Goal: Information Seeking & Learning: Learn about a topic

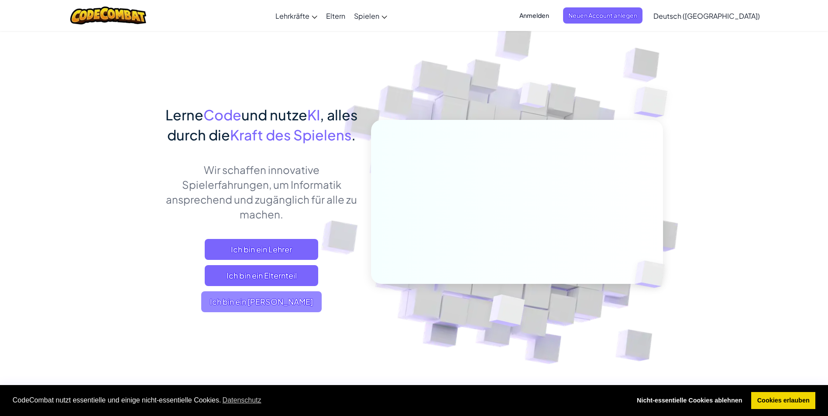
click at [292, 313] on span "Ich bin ein [PERSON_NAME]" at bounding box center [261, 302] width 120 height 21
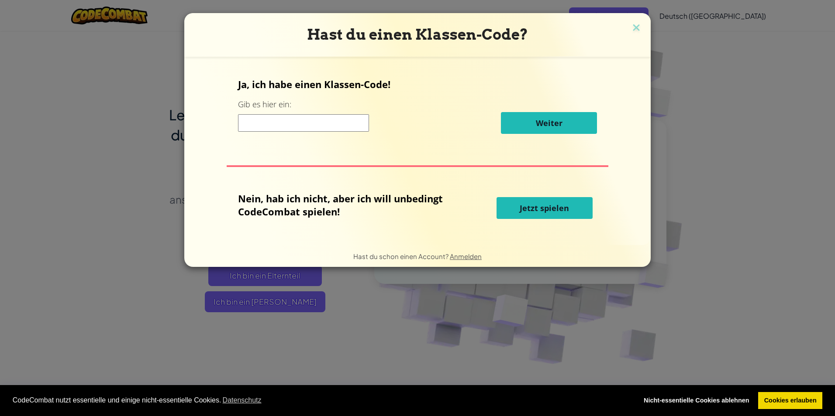
click at [542, 203] on span "Jetzt spielen" at bounding box center [544, 208] width 49 height 10
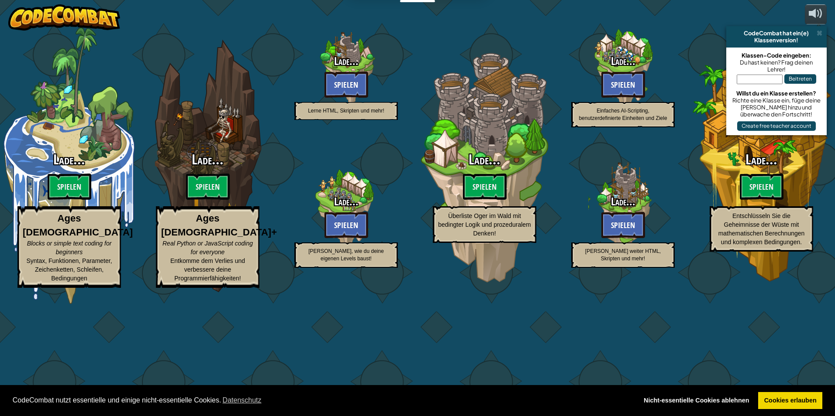
select select "de-DE"
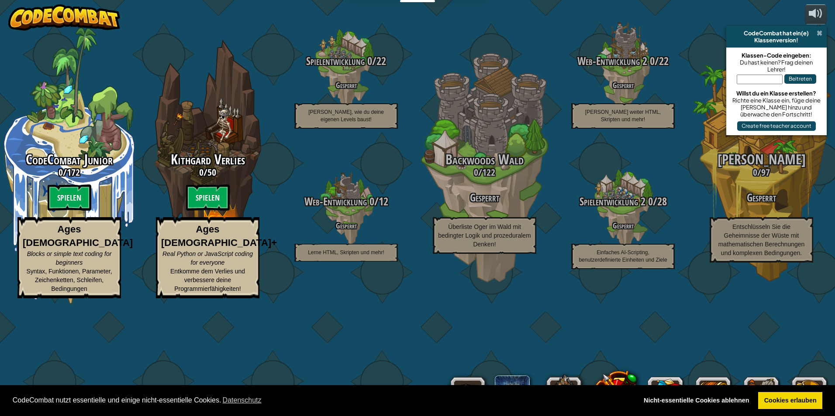
click at [819, 33] on span at bounding box center [819, 33] width 6 height 7
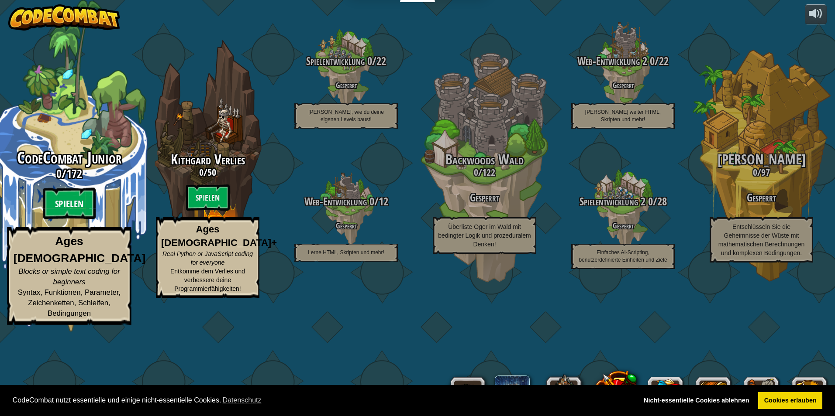
click at [81, 220] on btn "Spielen" at bounding box center [69, 203] width 52 height 31
select select "de-DE"
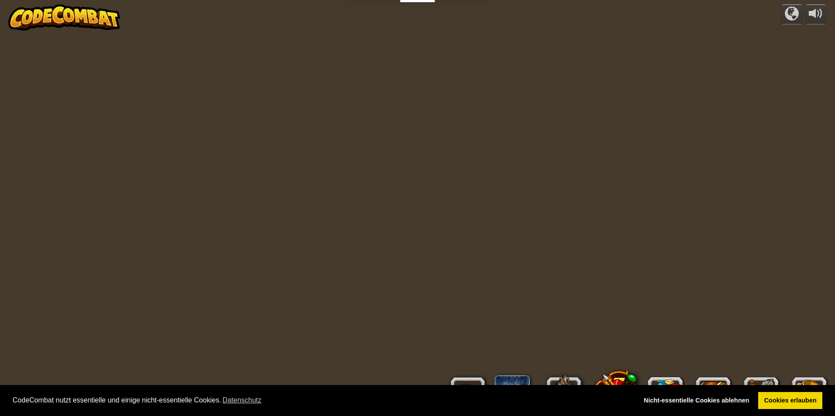
select select "de-DE"
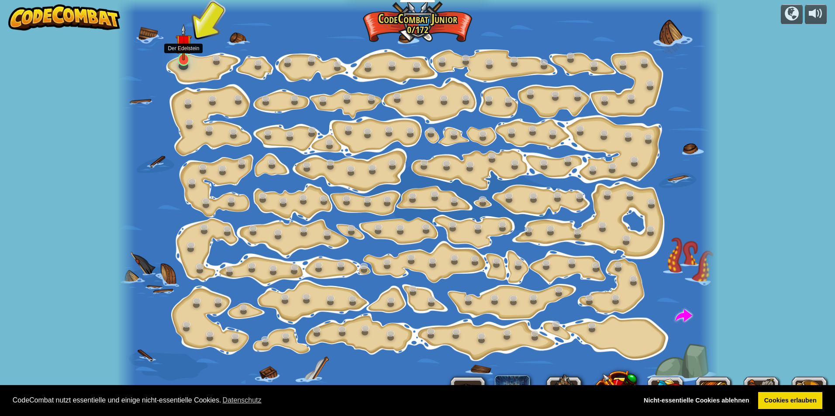
click at [180, 57] on img at bounding box center [183, 42] width 16 height 37
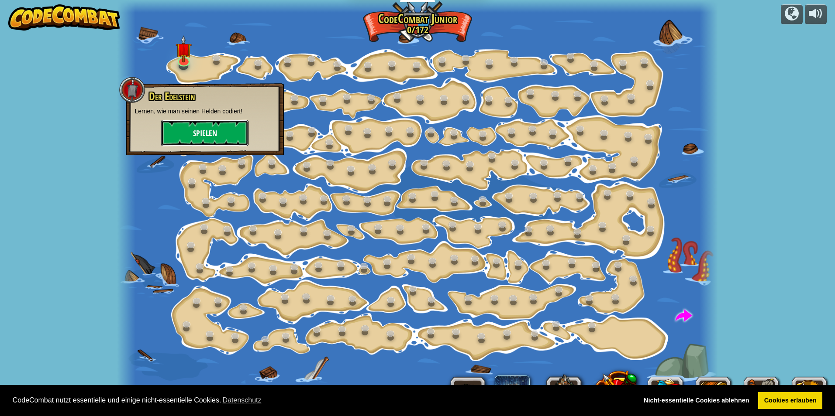
click at [206, 134] on button "Spielen" at bounding box center [204, 133] width 87 height 26
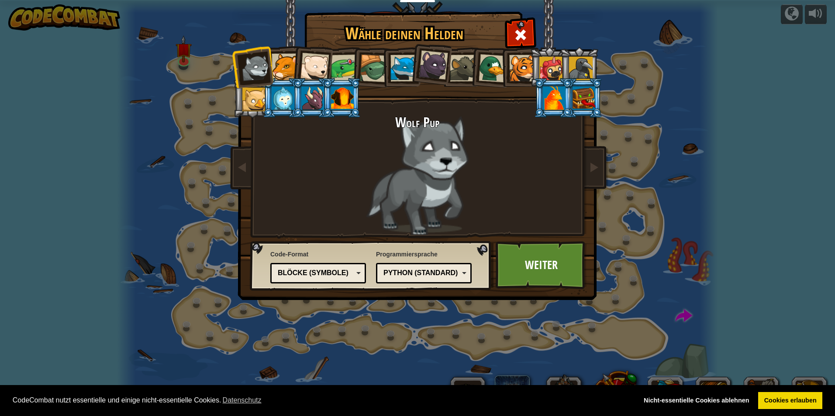
click at [314, 66] on div at bounding box center [314, 67] width 29 height 29
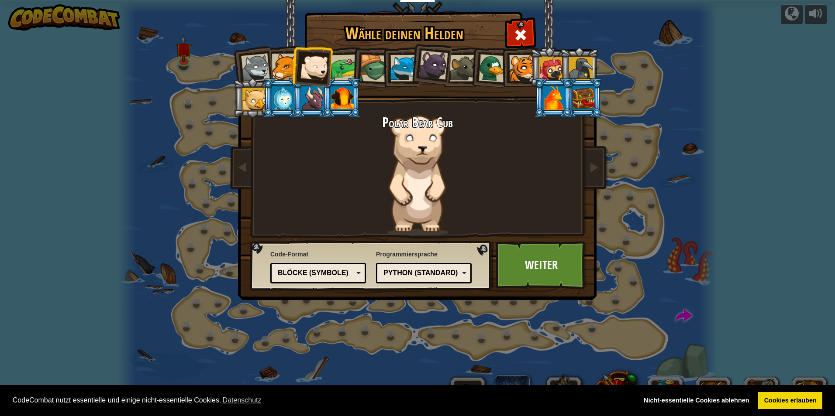
click at [404, 64] on div at bounding box center [403, 68] width 27 height 27
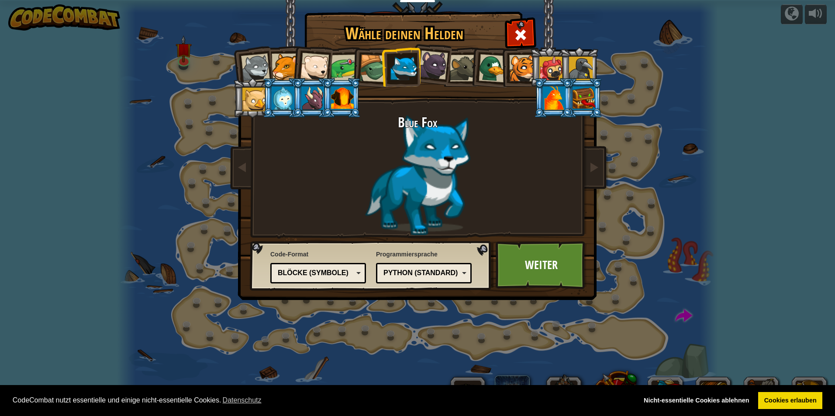
click at [322, 63] on div at bounding box center [314, 67] width 29 height 29
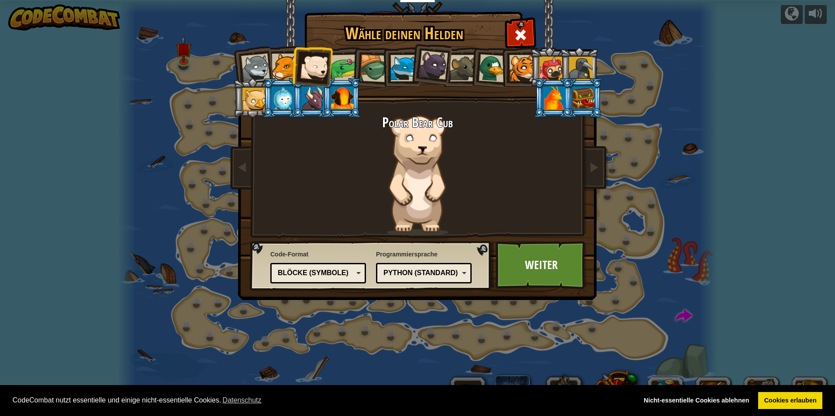
click at [278, 100] on div at bounding box center [283, 98] width 23 height 24
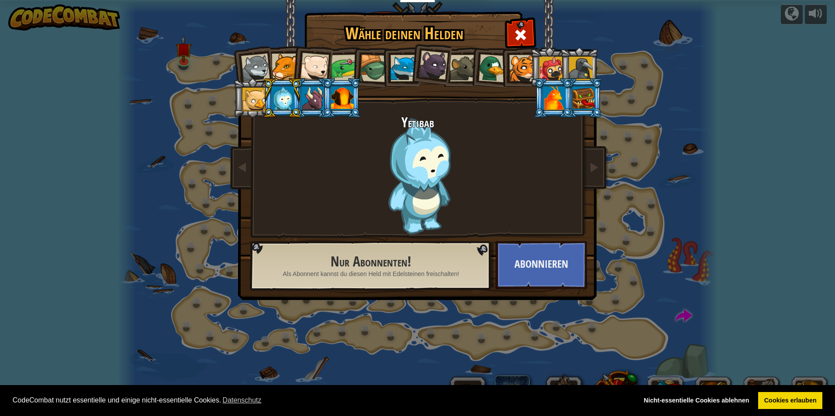
click at [320, 65] on div at bounding box center [314, 67] width 29 height 29
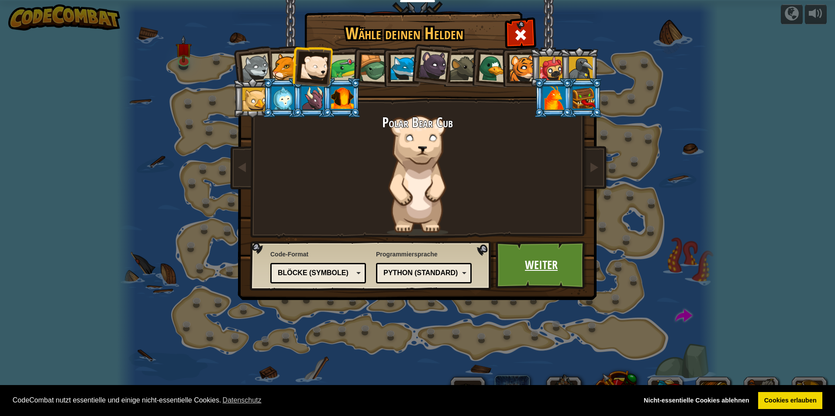
click at [551, 268] on link "Weiter" at bounding box center [540, 265] width 91 height 48
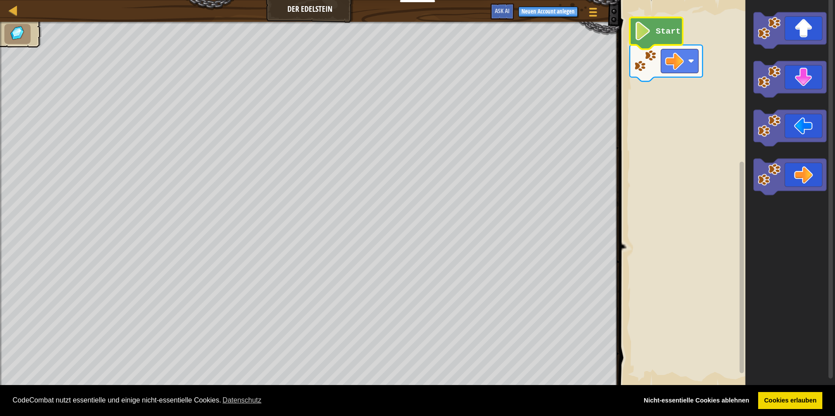
click at [659, 30] on text "Start" at bounding box center [668, 32] width 25 height 10
click at [644, 33] on image "Blockly Arbeitsbereich" at bounding box center [642, 31] width 17 height 19
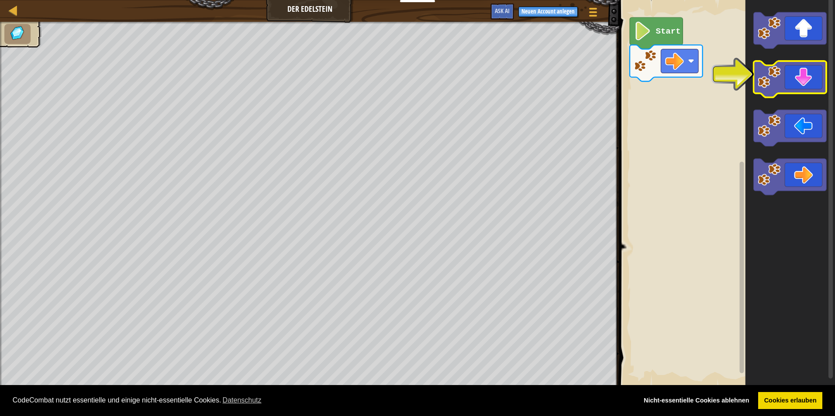
click at [772, 84] on image "Blockly Arbeitsbereich" at bounding box center [768, 76] width 23 height 23
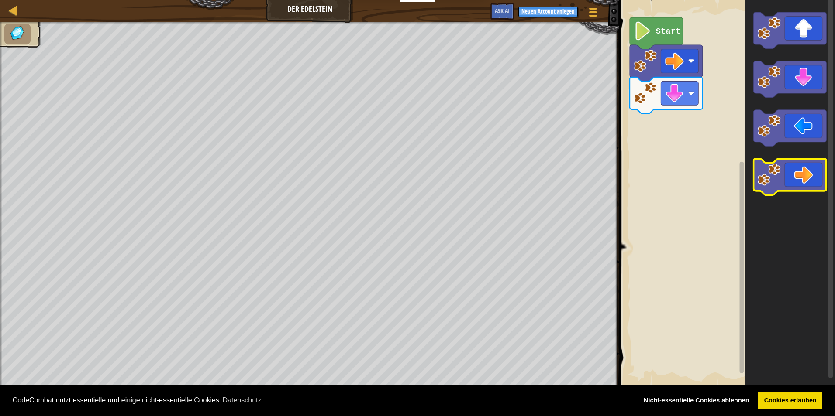
click at [779, 175] on image "Blockly Arbeitsbereich" at bounding box center [768, 174] width 23 height 23
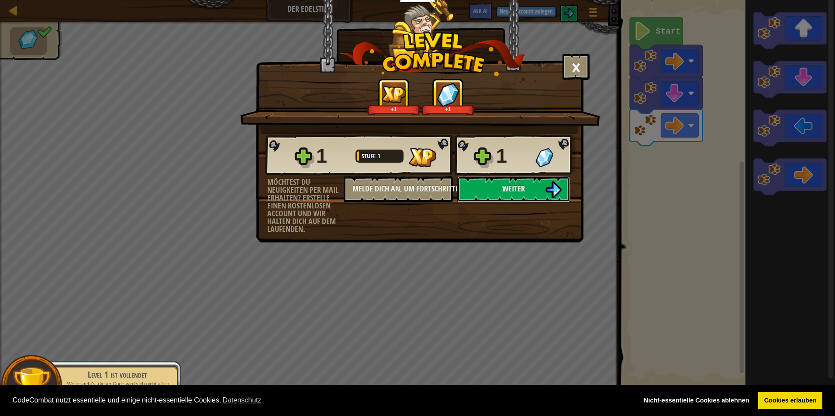
click at [537, 189] on button "Weiter" at bounding box center [513, 189] width 113 height 26
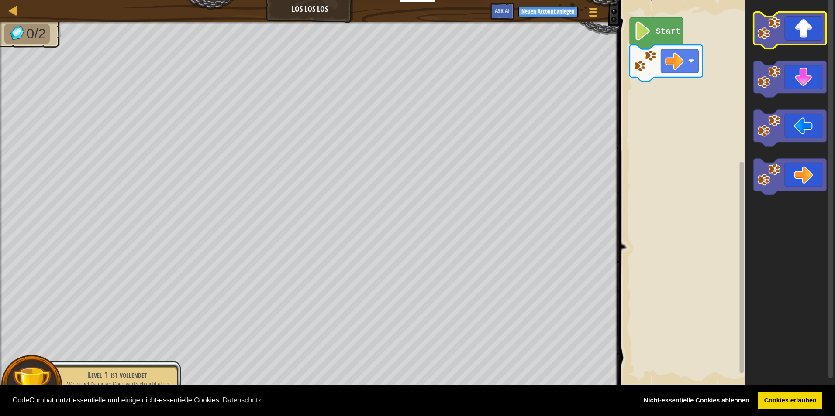
click at [792, 34] on icon "Blockly Arbeitsbereich" at bounding box center [789, 30] width 73 height 36
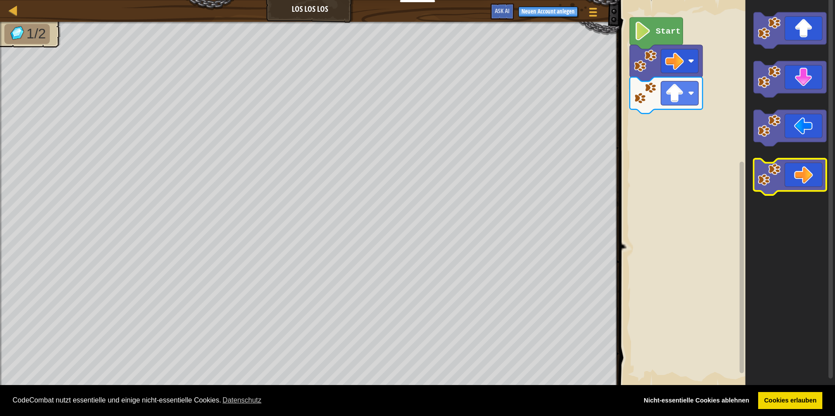
click at [799, 175] on icon "Blockly Arbeitsbereich" at bounding box center [789, 177] width 73 height 36
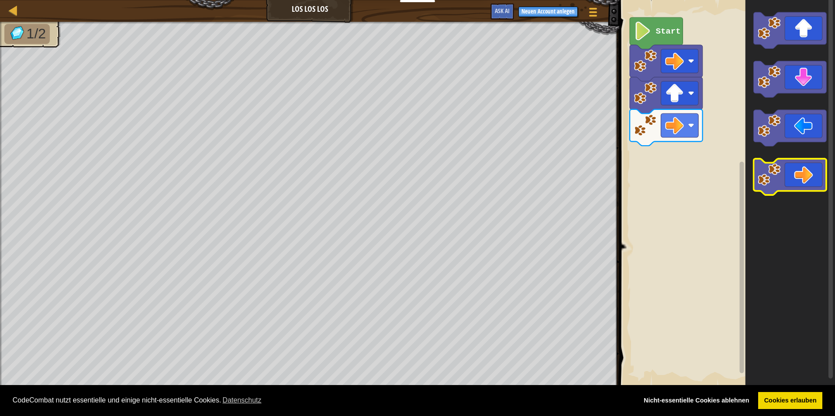
click at [802, 180] on icon "Blockly Arbeitsbereich" at bounding box center [789, 177] width 73 height 36
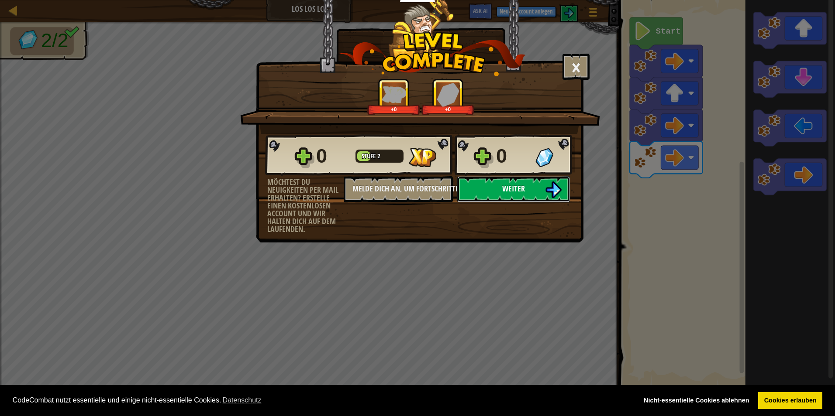
click at [501, 193] on button "Weiter" at bounding box center [513, 189] width 113 height 26
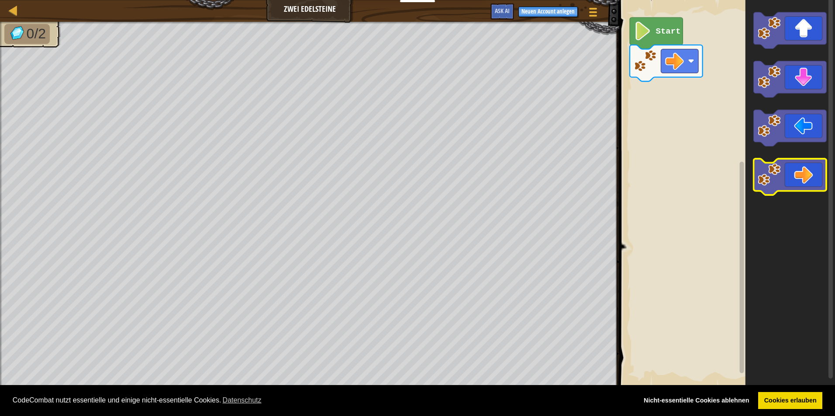
click at [797, 182] on icon "Blockly Arbeitsbereich" at bounding box center [789, 177] width 73 height 36
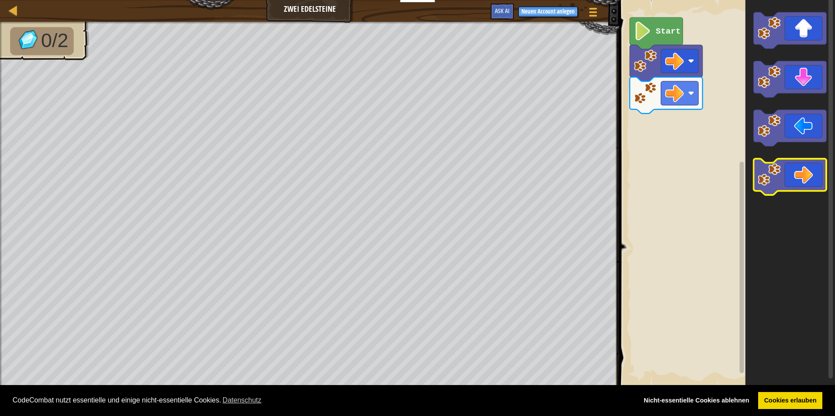
click at [785, 178] on icon "Blockly Arbeitsbereich" at bounding box center [789, 177] width 73 height 36
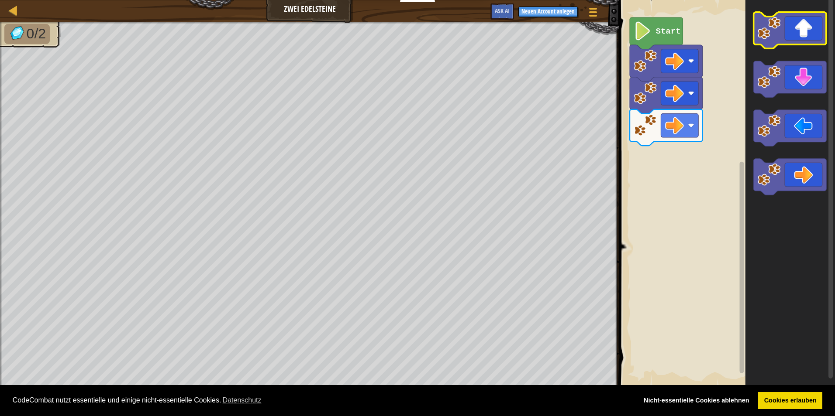
click at [760, 30] on image "Blockly Arbeitsbereich" at bounding box center [768, 28] width 23 height 23
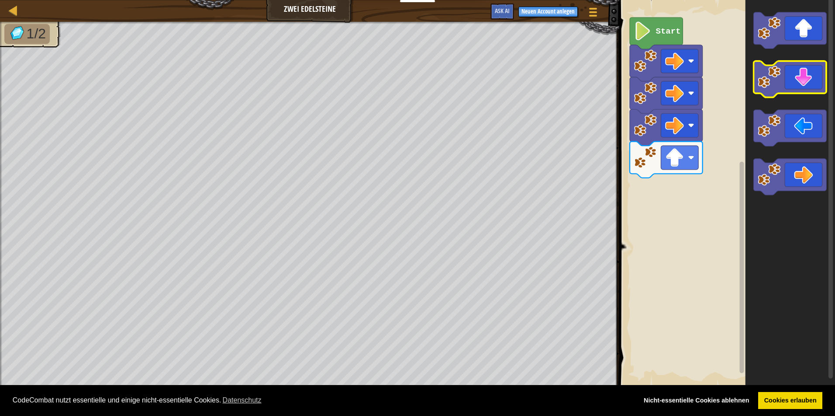
click at [781, 86] on icon "Blockly Arbeitsbereich" at bounding box center [789, 79] width 73 height 36
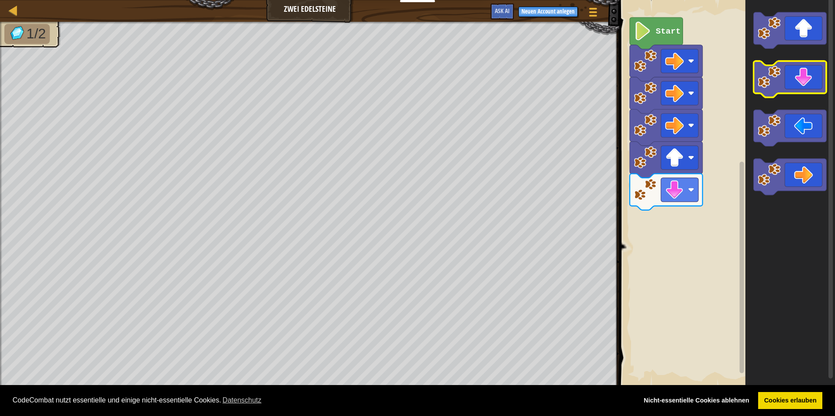
click at [781, 86] on icon "Blockly Arbeitsbereich" at bounding box center [789, 79] width 73 height 36
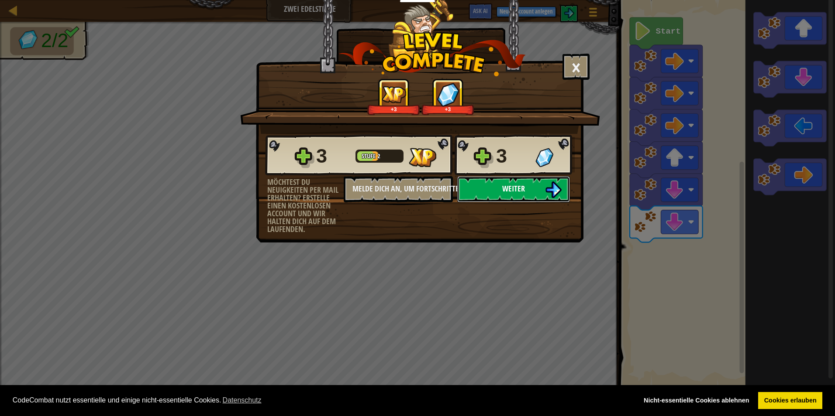
click at [503, 193] on span "Weiter" at bounding box center [513, 188] width 23 height 11
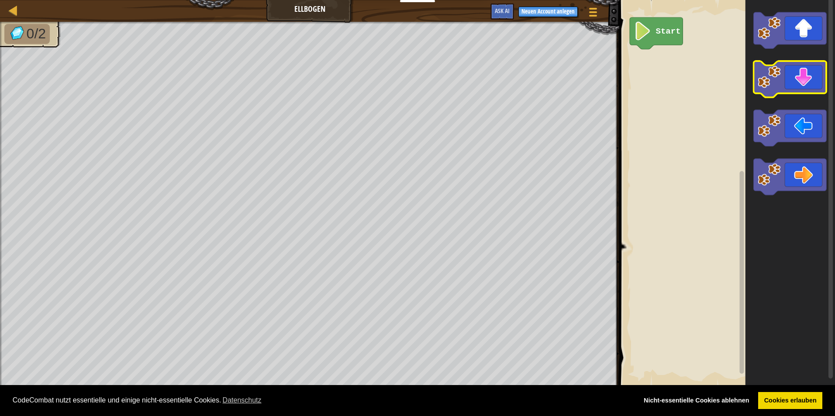
click at [804, 83] on icon "Blockly Arbeitsbereich" at bounding box center [789, 79] width 73 height 36
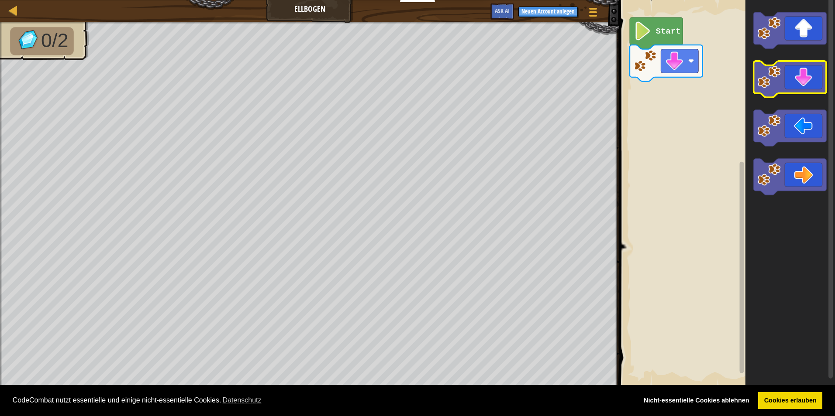
click at [806, 79] on icon "Blockly Arbeitsbereich" at bounding box center [789, 79] width 73 height 36
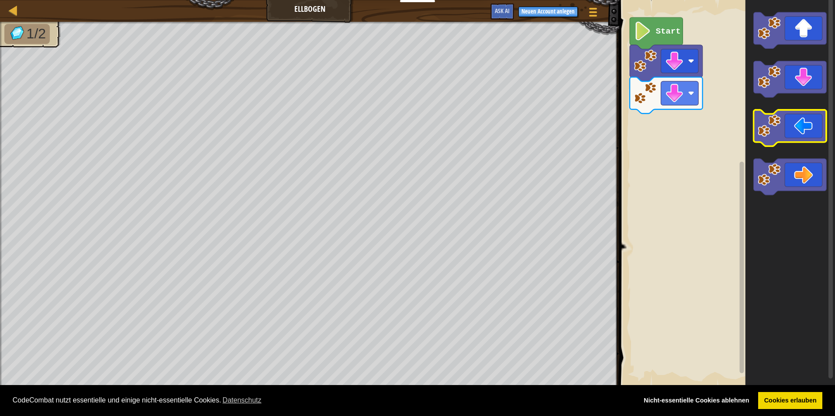
click at [806, 130] on icon "Blockly Arbeitsbereich" at bounding box center [789, 128] width 73 height 36
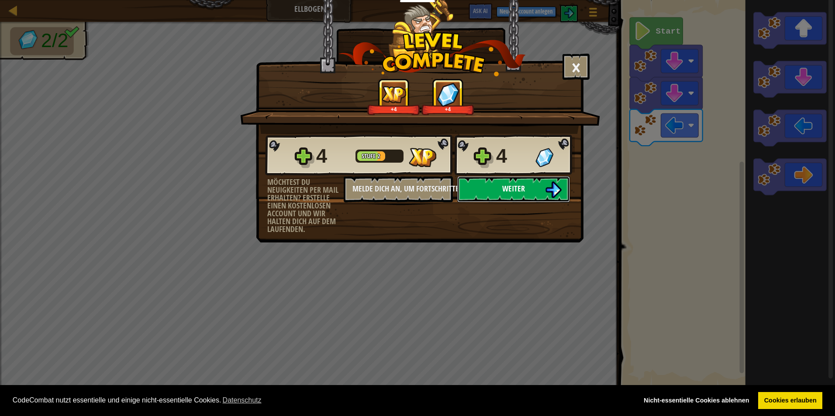
click at [519, 183] on button "Weiter" at bounding box center [513, 189] width 113 height 26
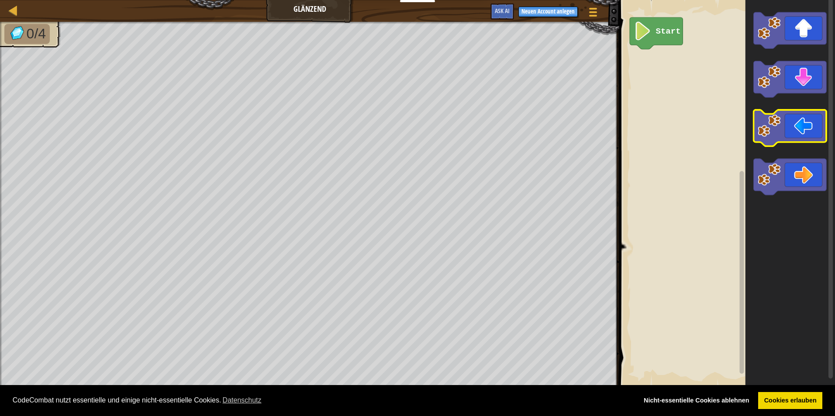
click at [783, 131] on icon "Blockly Arbeitsbereich" at bounding box center [789, 128] width 73 height 36
click at [784, 130] on icon "Blockly Arbeitsbereich" at bounding box center [789, 128] width 73 height 36
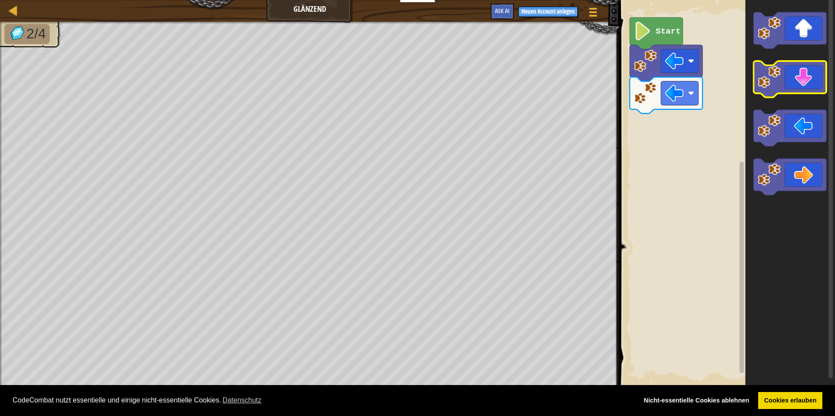
click at [774, 91] on icon "Blockly Arbeitsbereich" at bounding box center [789, 79] width 73 height 36
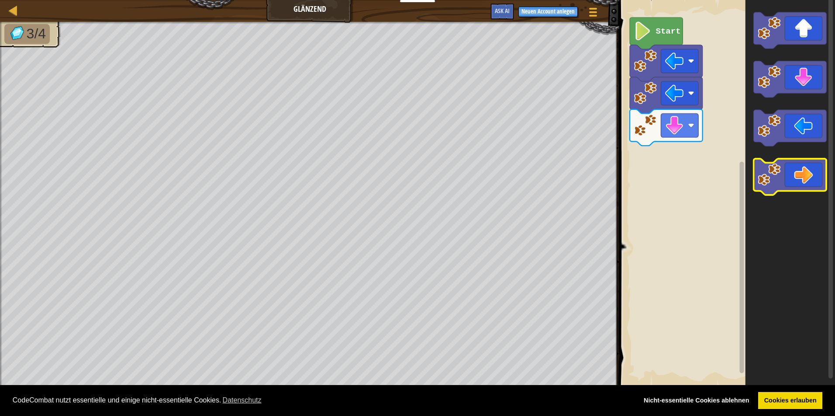
click at [797, 176] on icon "Blockly Arbeitsbereich" at bounding box center [789, 177] width 73 height 36
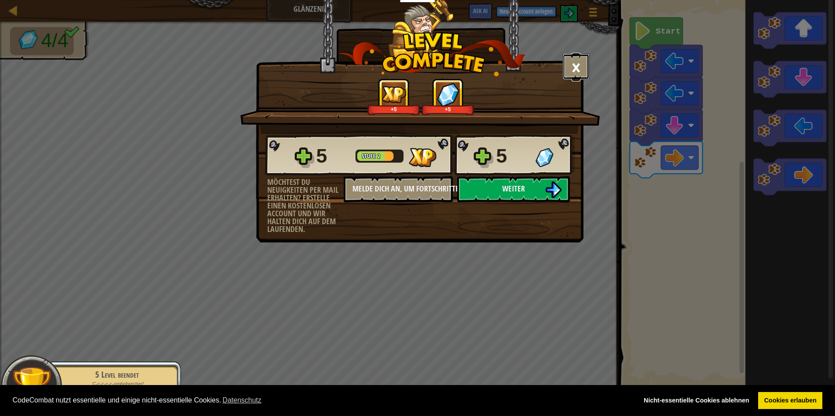
click at [573, 65] on button "×" at bounding box center [575, 67] width 27 height 26
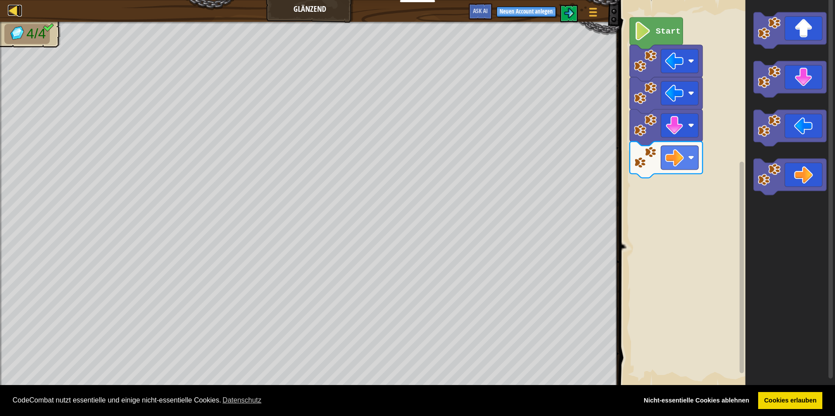
click at [16, 10] on div at bounding box center [13, 10] width 11 height 11
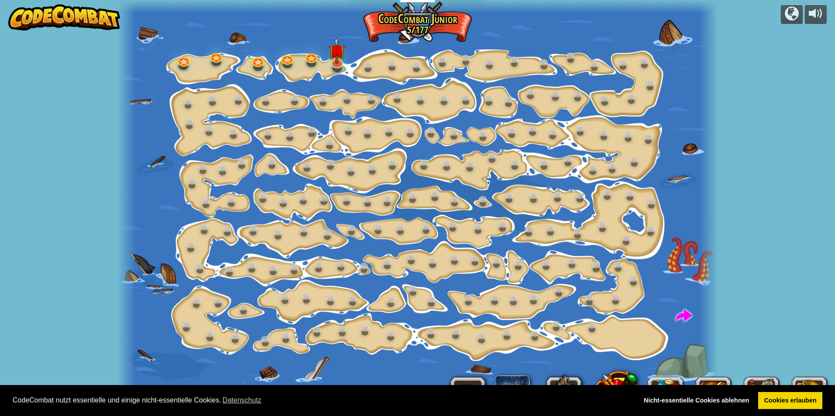
select select "de-DE"
click at [338, 55] on img at bounding box center [337, 44] width 16 height 37
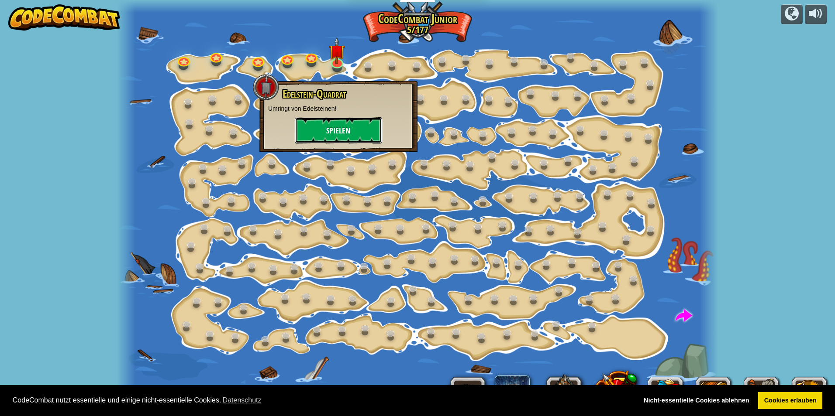
click at [344, 127] on button "Spielen" at bounding box center [338, 130] width 87 height 26
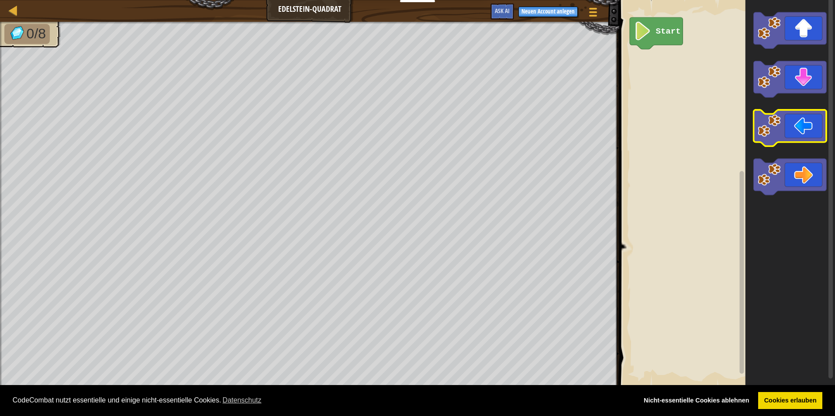
click at [791, 140] on icon "Blockly Arbeitsbereich" at bounding box center [789, 128] width 73 height 36
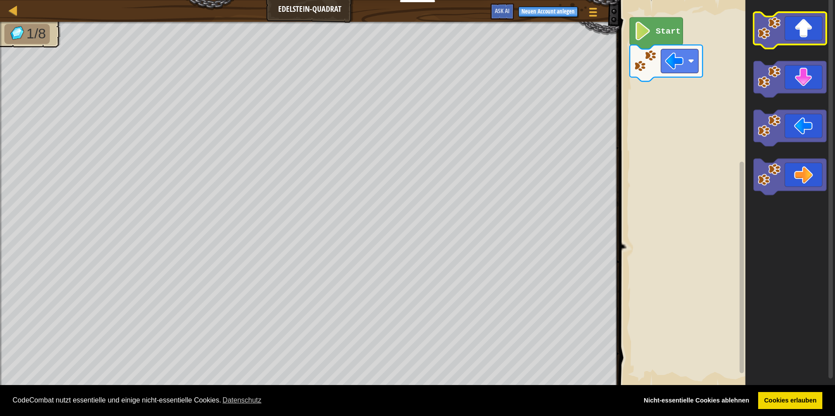
click at [784, 31] on icon "Blockly Arbeitsbereich" at bounding box center [789, 30] width 73 height 36
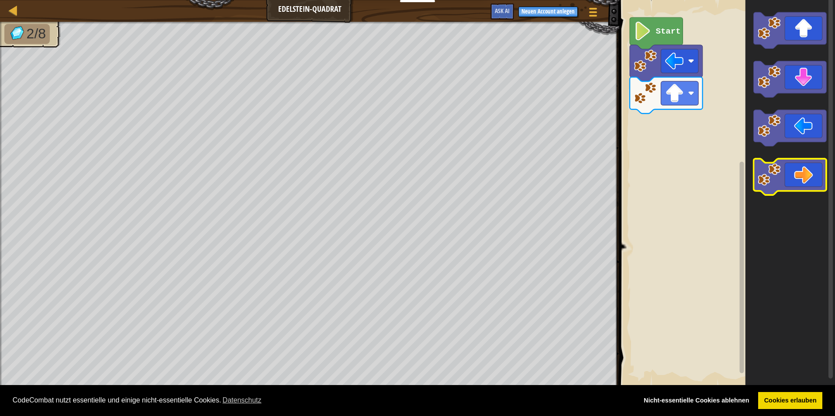
click at [788, 171] on icon "Blockly Arbeitsbereich" at bounding box center [789, 177] width 73 height 36
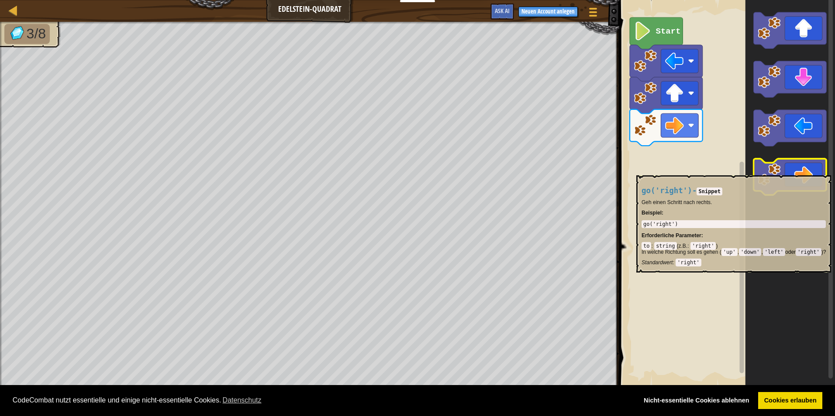
click at [790, 171] on icon "Blockly Arbeitsbereich" at bounding box center [789, 177] width 73 height 36
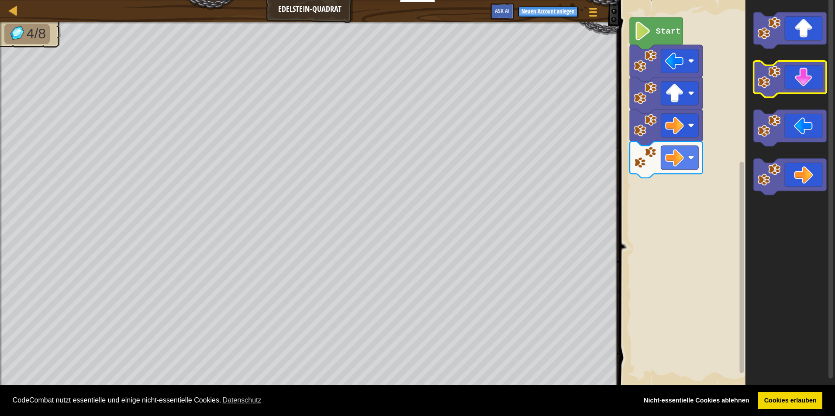
click at [790, 84] on icon "Blockly Arbeitsbereich" at bounding box center [789, 79] width 73 height 36
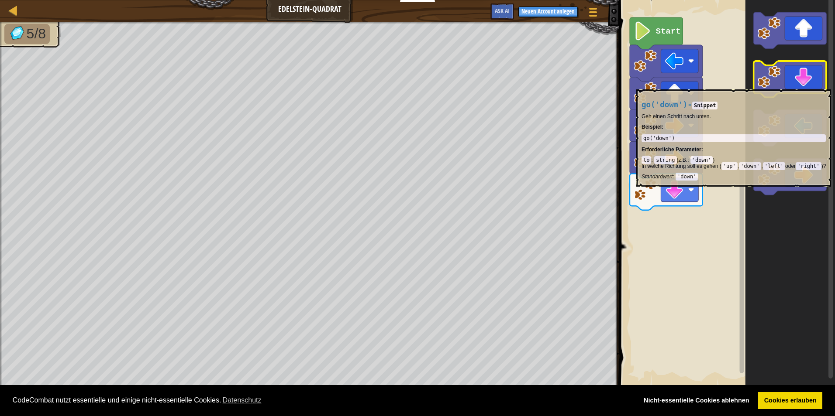
click at [790, 85] on icon "Blockly Arbeitsbereich" at bounding box center [789, 79] width 73 height 36
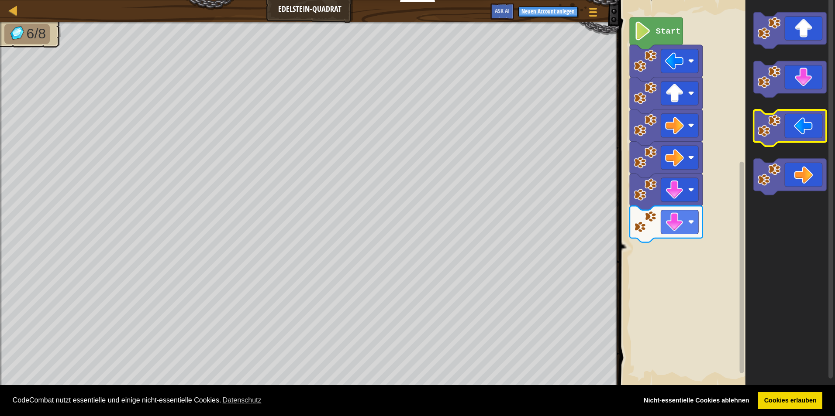
click at [782, 127] on icon "Blockly Arbeitsbereich" at bounding box center [789, 128] width 73 height 36
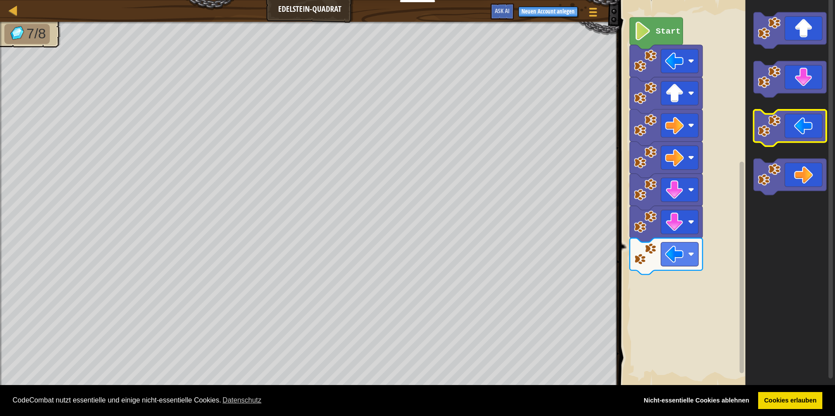
click at [791, 127] on icon "Blockly Arbeitsbereich" at bounding box center [789, 128] width 73 height 36
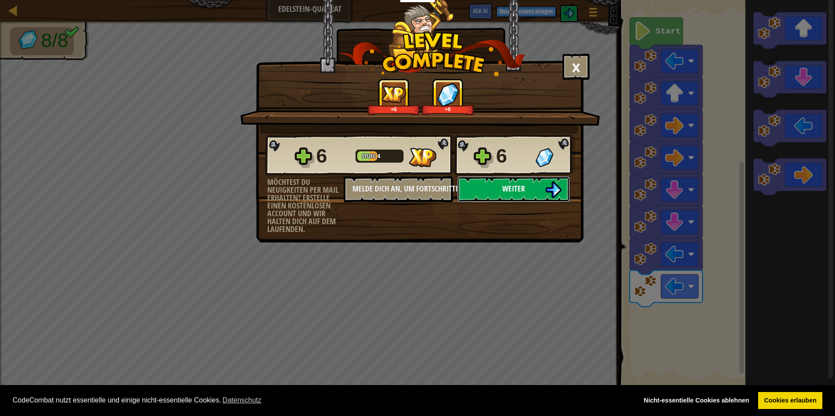
click at [552, 189] on img at bounding box center [553, 190] width 17 height 17
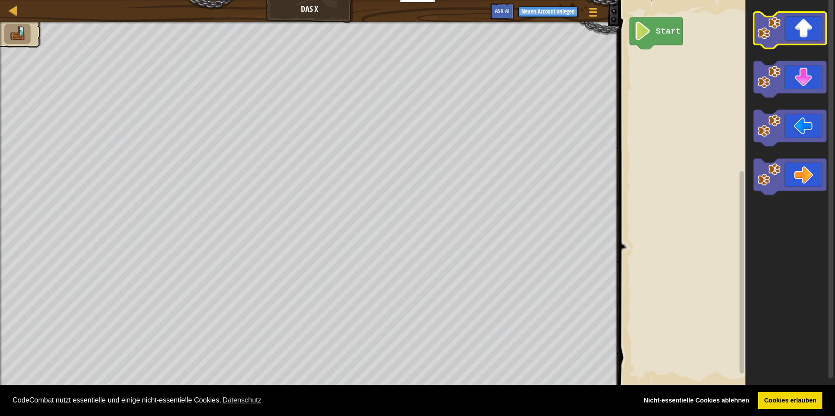
click at [790, 37] on icon "Blockly Arbeitsbereich" at bounding box center [789, 30] width 73 height 36
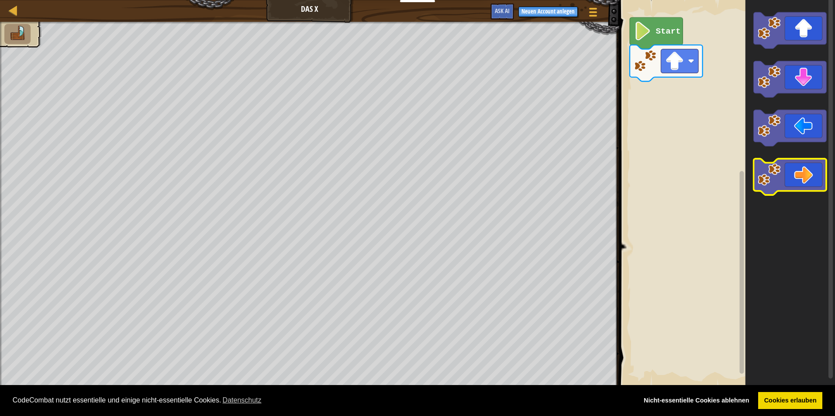
click at [800, 175] on icon "Blockly Arbeitsbereich" at bounding box center [789, 177] width 73 height 36
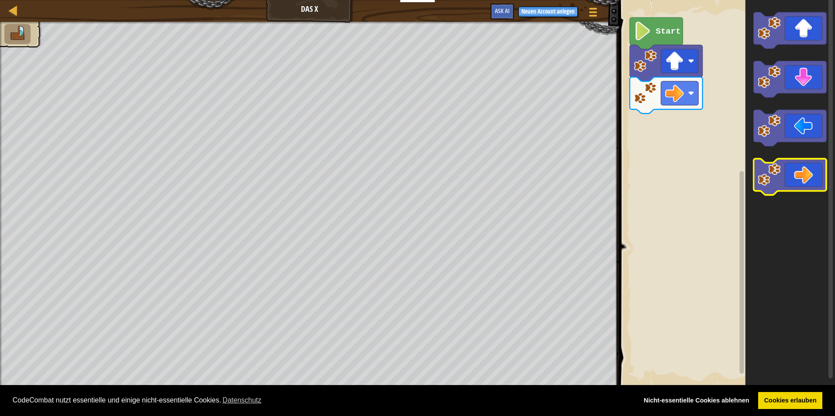
click at [800, 176] on icon "Blockly Arbeitsbereich" at bounding box center [789, 177] width 73 height 36
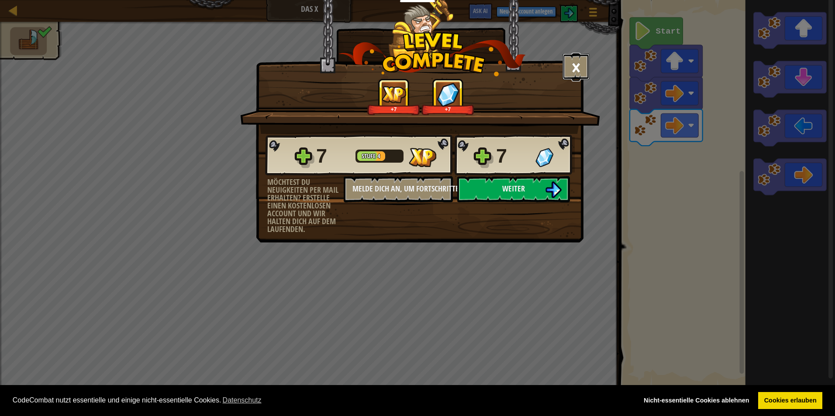
click at [578, 65] on button "×" at bounding box center [575, 67] width 27 height 26
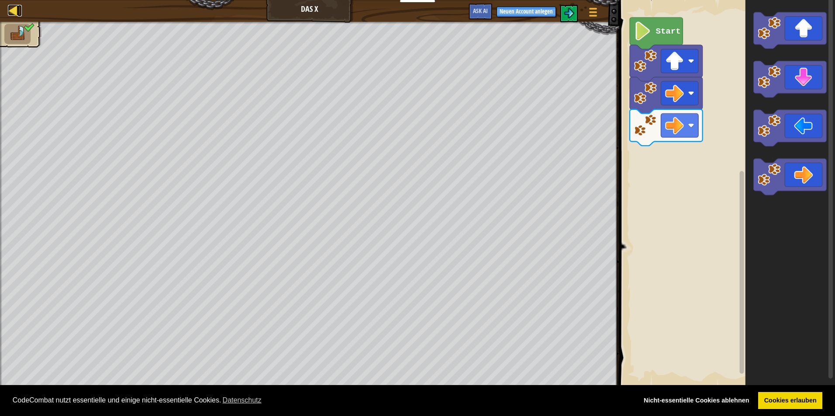
click at [14, 10] on div at bounding box center [13, 10] width 11 height 11
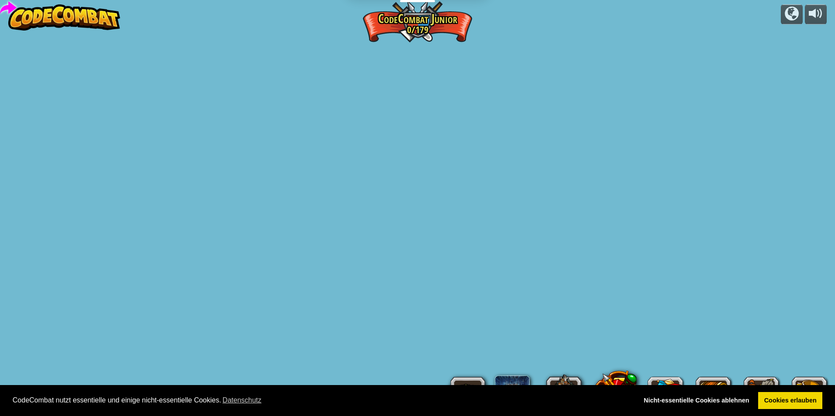
select select "de-DE"
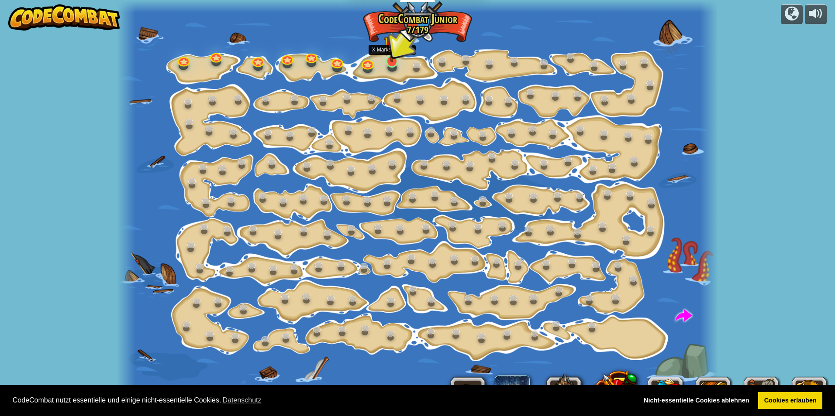
click at [393, 61] on img at bounding box center [392, 44] width 16 height 37
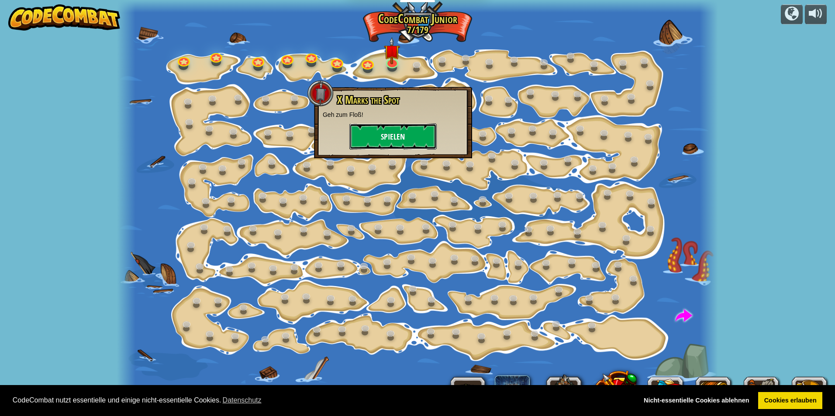
click at [389, 135] on button "Spielen" at bounding box center [392, 137] width 87 height 26
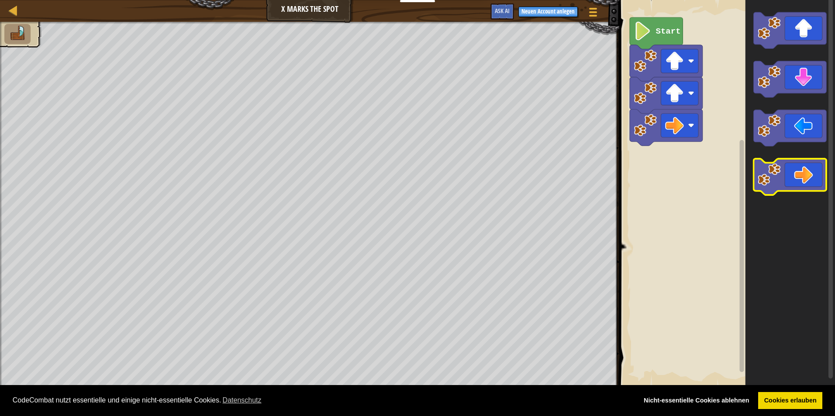
click at [814, 186] on icon "Blockly Arbeitsbereich" at bounding box center [789, 177] width 73 height 36
click at [780, 180] on image "Blockly Arbeitsbereich" at bounding box center [768, 174] width 23 height 23
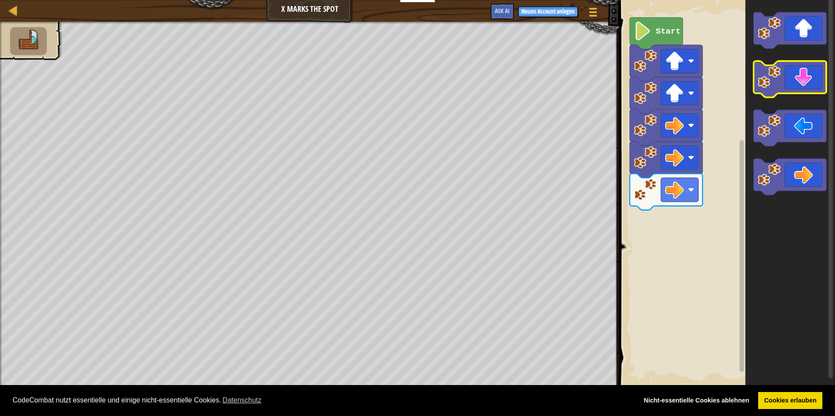
click at [771, 78] on image "Blockly Arbeitsbereich" at bounding box center [768, 76] width 23 height 23
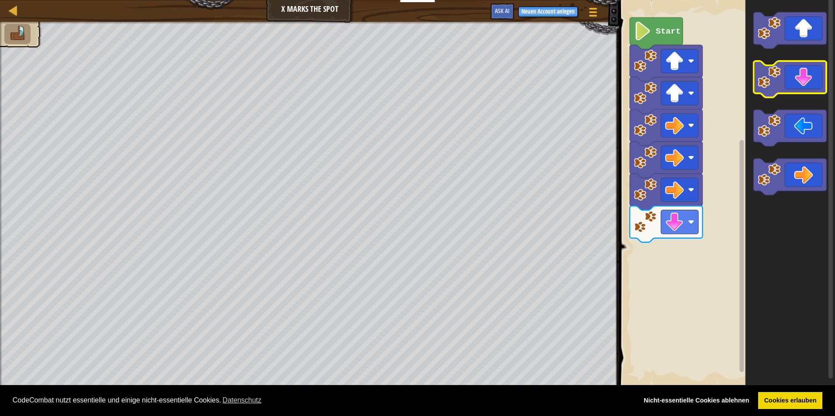
click at [771, 78] on image "Blockly Arbeitsbereich" at bounding box center [768, 76] width 23 height 23
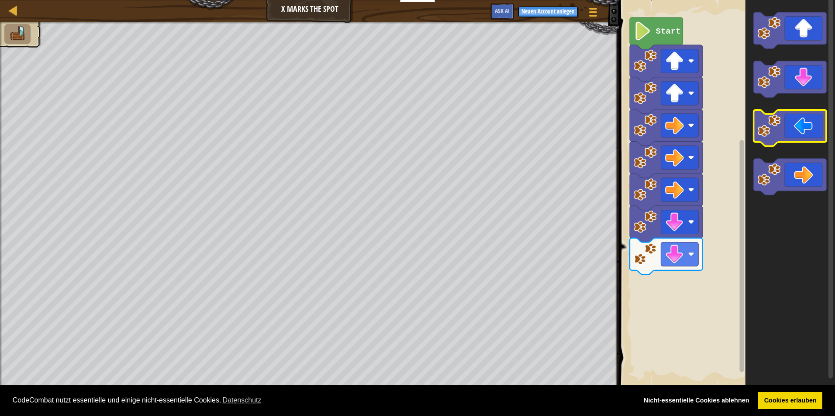
click at [808, 127] on icon "Blockly Arbeitsbereich" at bounding box center [789, 128] width 73 height 36
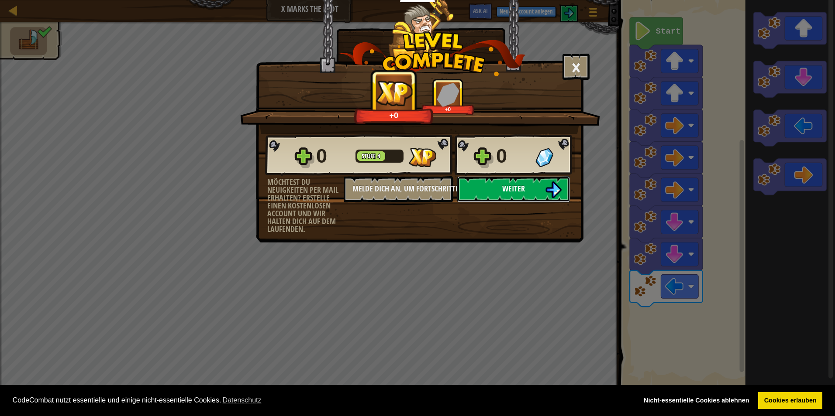
click at [483, 184] on button "Weiter" at bounding box center [513, 189] width 113 height 26
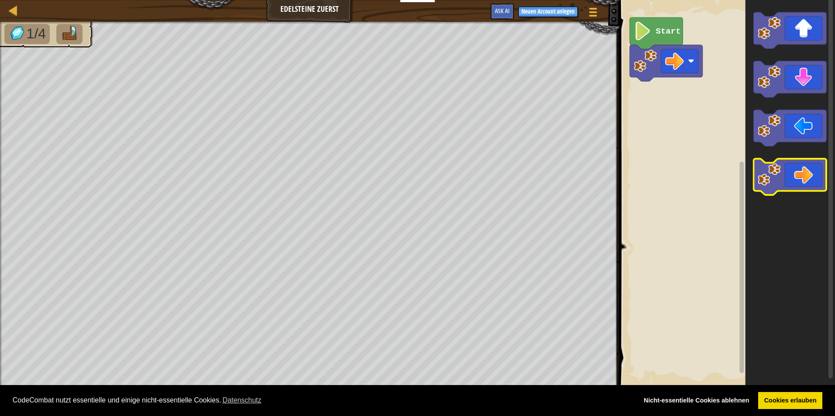
click at [807, 181] on icon "Blockly Arbeitsbereich" at bounding box center [789, 177] width 73 height 36
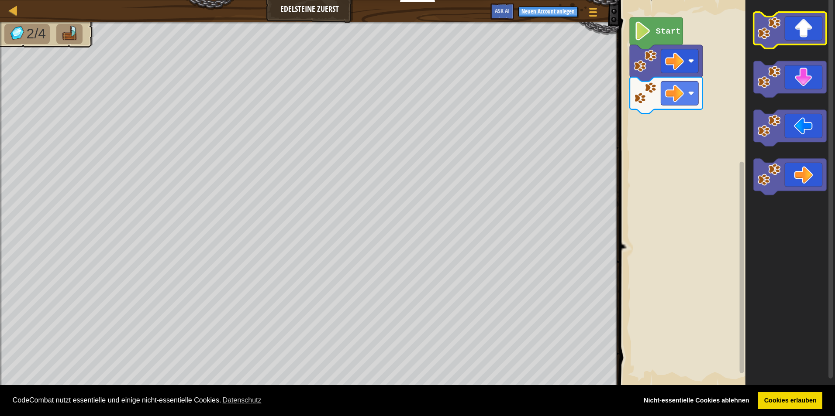
click at [766, 39] on image "Blockly Arbeitsbereich" at bounding box center [768, 28] width 23 height 23
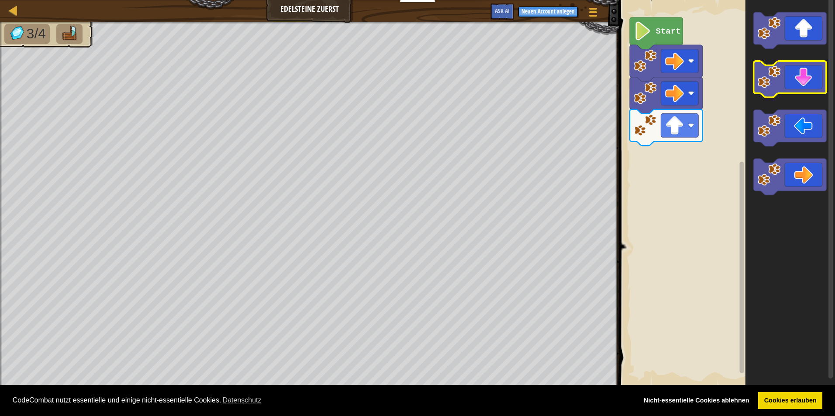
click at [789, 90] on icon "Blockly Arbeitsbereich" at bounding box center [789, 79] width 73 height 36
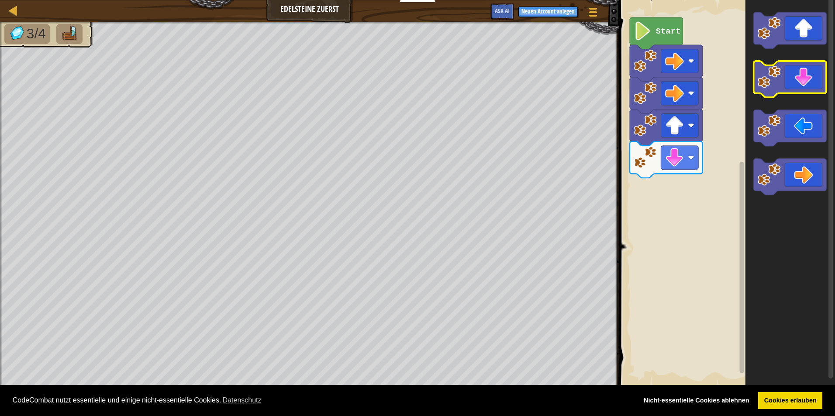
click at [789, 90] on icon "Blockly Arbeitsbereich" at bounding box center [789, 79] width 73 height 36
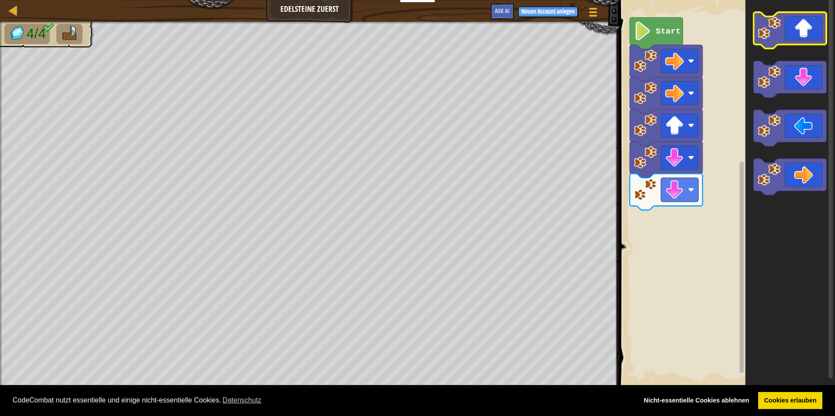
click at [773, 35] on image "Blockly Arbeitsbereich" at bounding box center [768, 28] width 23 height 23
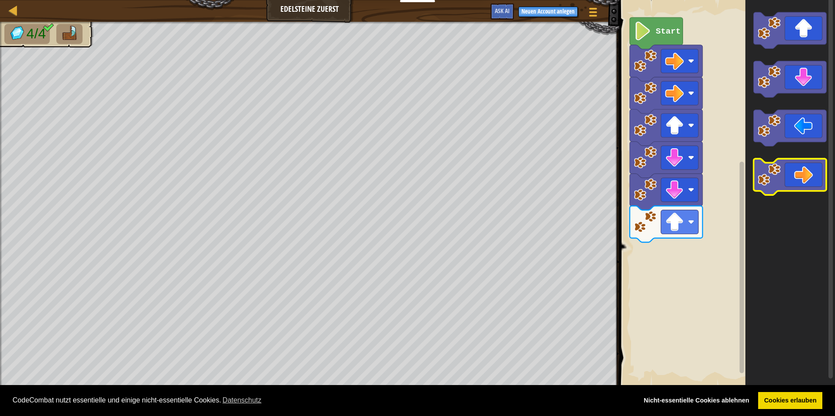
click at [820, 185] on icon "Blockly Arbeitsbereich" at bounding box center [789, 177] width 73 height 36
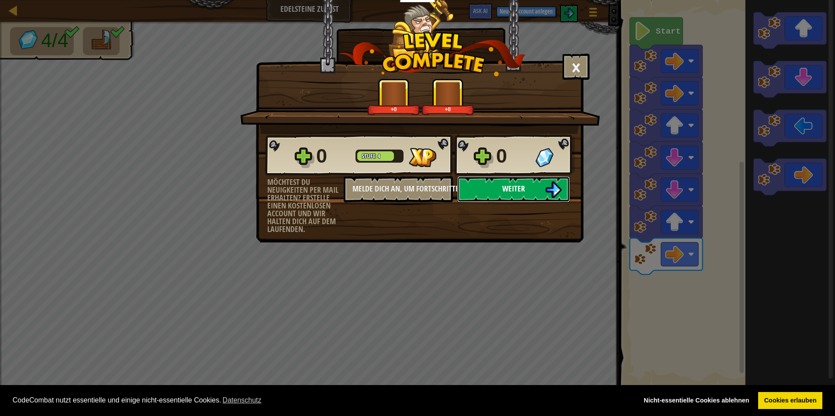
click at [518, 192] on span "Weiter" at bounding box center [513, 188] width 23 height 11
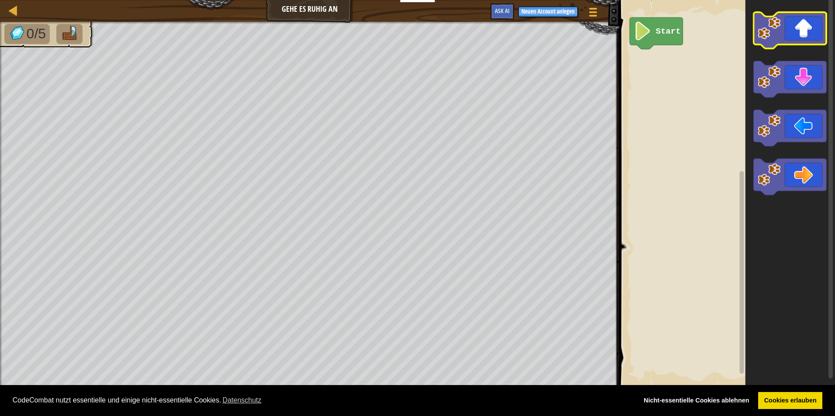
click at [771, 33] on image "Blockly Arbeitsbereich" at bounding box center [768, 28] width 23 height 23
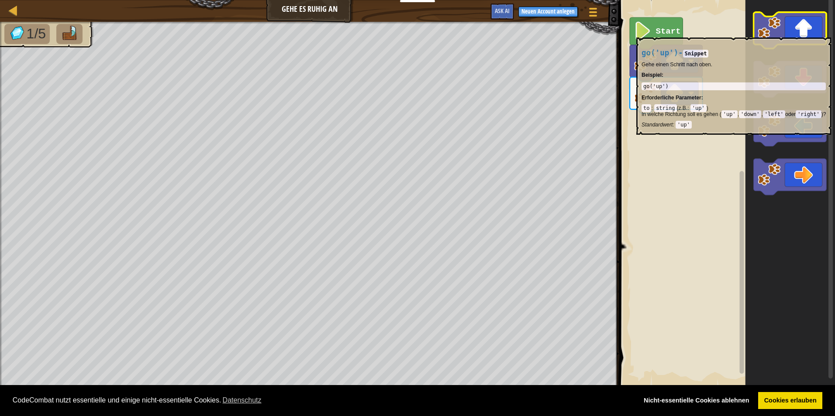
click at [771, 33] on image "Blockly Arbeitsbereich" at bounding box center [768, 28] width 23 height 23
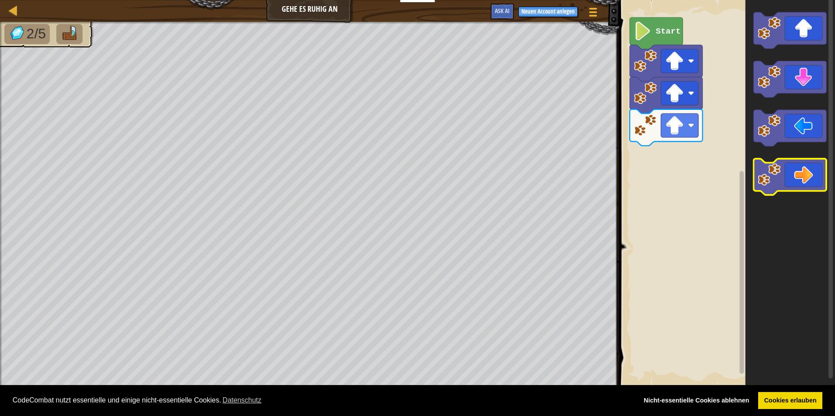
click at [778, 179] on image "Blockly Arbeitsbereich" at bounding box center [768, 174] width 23 height 23
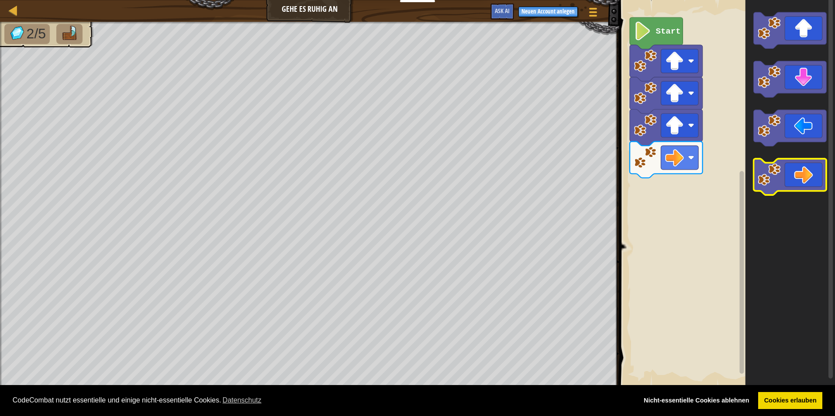
click at [776, 172] on image "Blockly Arbeitsbereich" at bounding box center [768, 174] width 23 height 23
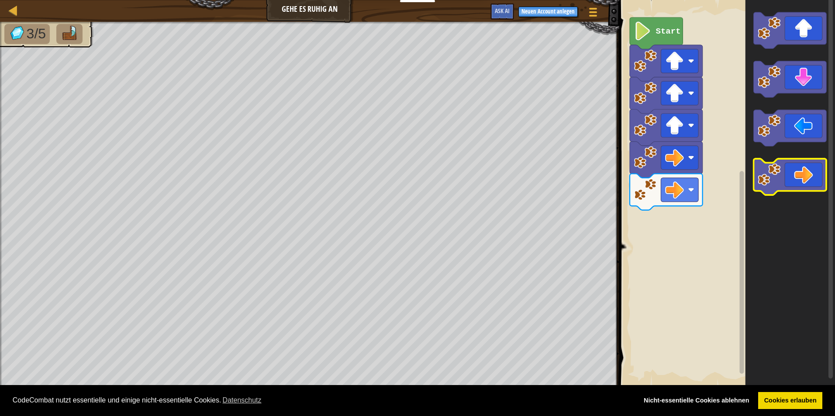
click at [779, 185] on image "Blockly Arbeitsbereich" at bounding box center [768, 174] width 23 height 23
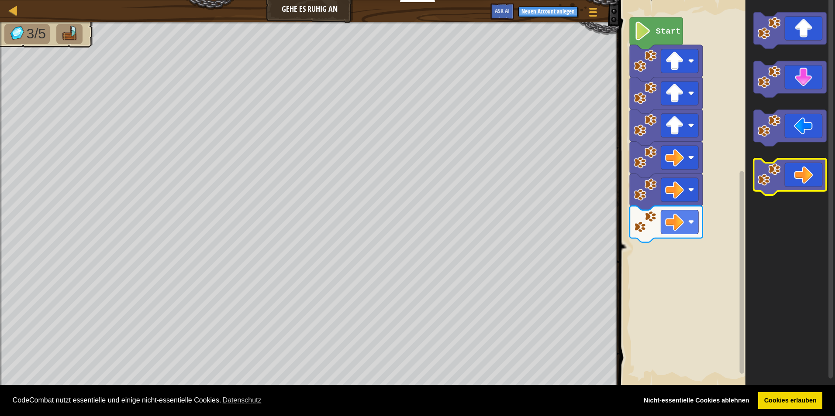
click at [779, 185] on image "Blockly Arbeitsbereich" at bounding box center [768, 174] width 23 height 23
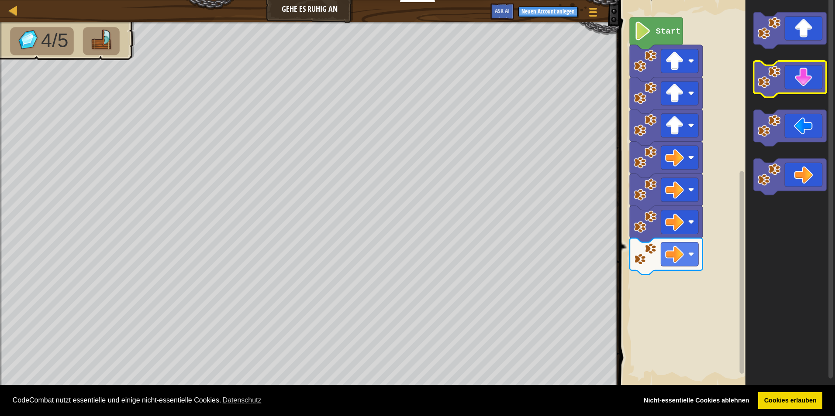
click at [785, 80] on icon "Blockly Arbeitsbereich" at bounding box center [789, 79] width 73 height 36
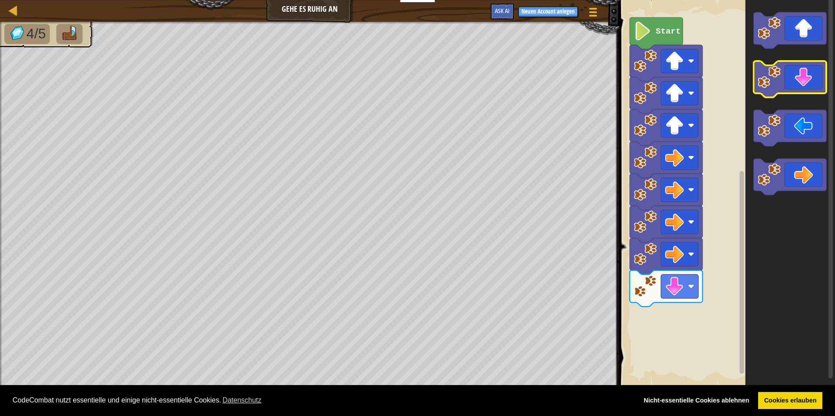
click at [788, 79] on icon "Blockly Arbeitsbereich" at bounding box center [789, 79] width 73 height 36
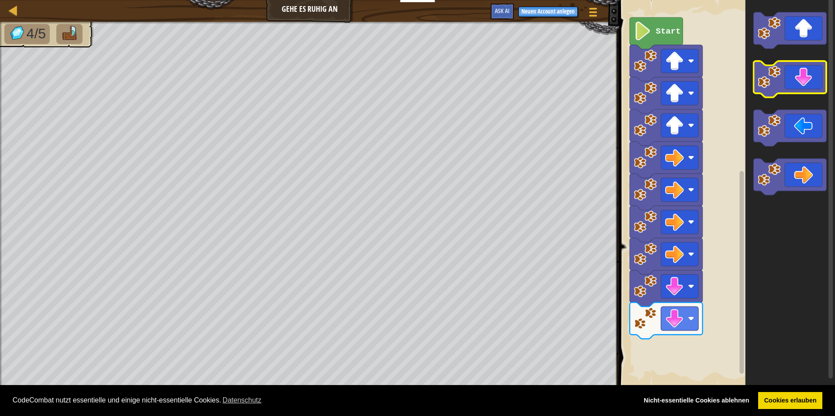
click at [788, 79] on icon "Blockly Arbeitsbereich" at bounding box center [789, 79] width 73 height 36
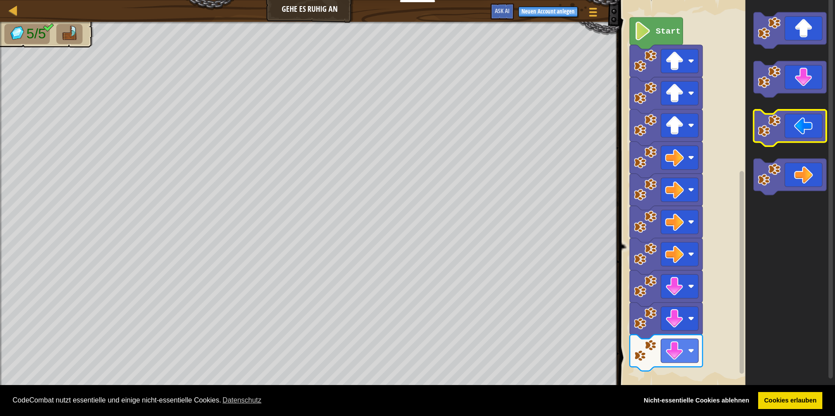
click at [794, 141] on icon "Blockly Arbeitsbereich" at bounding box center [789, 128] width 73 height 36
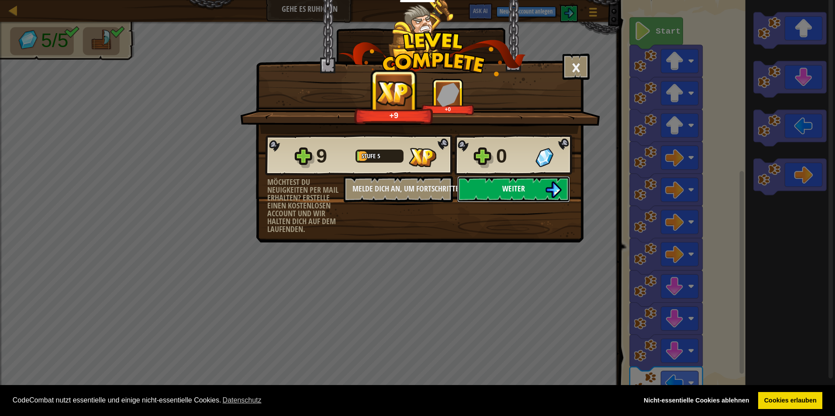
click at [550, 189] on img at bounding box center [553, 190] width 17 height 17
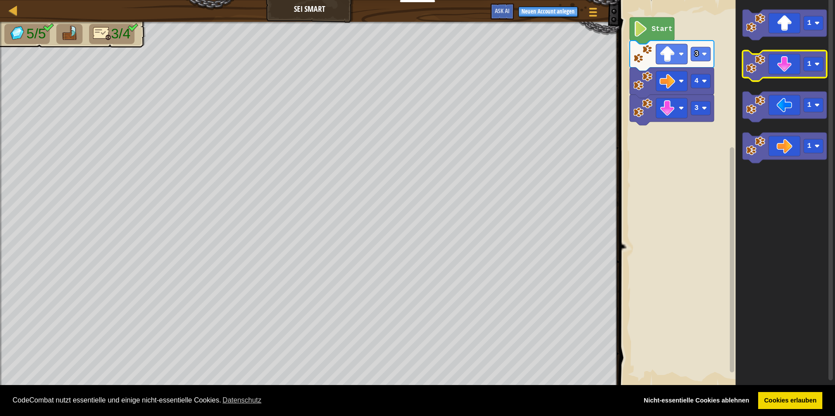
click at [758, 71] on image "Blockly Arbeitsbereich" at bounding box center [755, 64] width 19 height 19
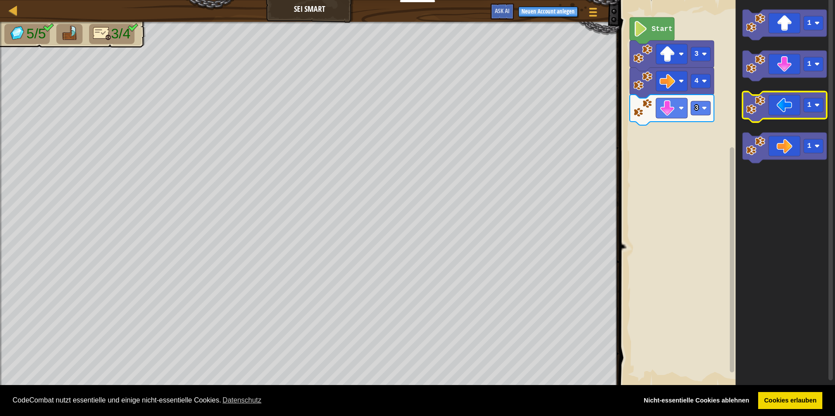
click at [787, 107] on icon "Blockly Arbeitsbereich" at bounding box center [784, 107] width 84 height 31
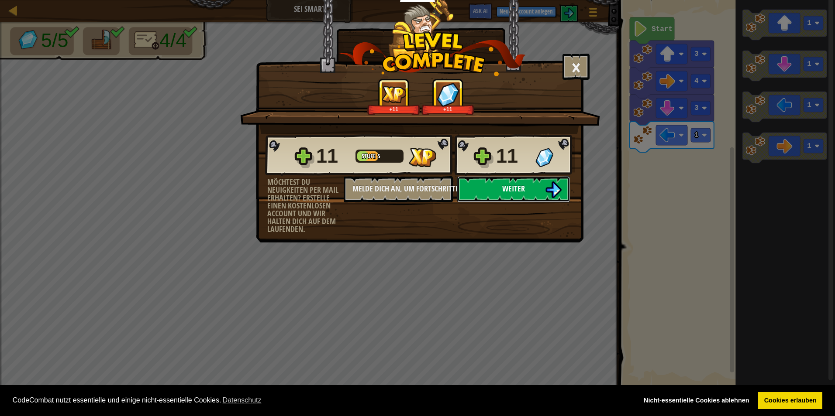
click at [545, 183] on img at bounding box center [553, 190] width 17 height 17
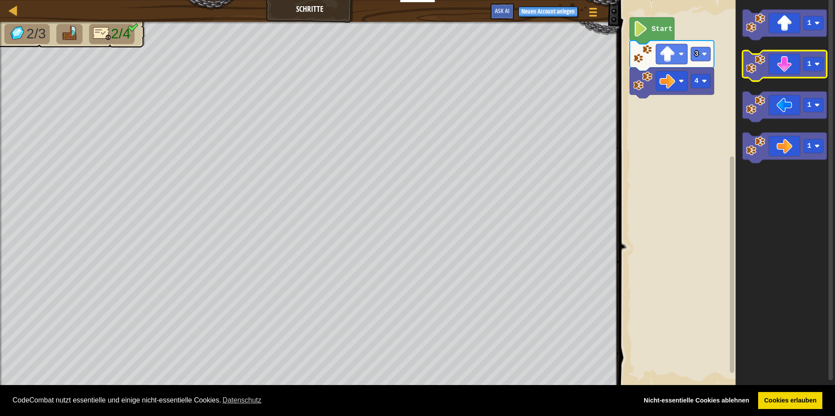
click at [799, 73] on icon "Blockly Arbeitsbereich" at bounding box center [784, 66] width 84 height 31
click at [793, 71] on icon "Blockly Arbeitsbereich" at bounding box center [784, 66] width 84 height 31
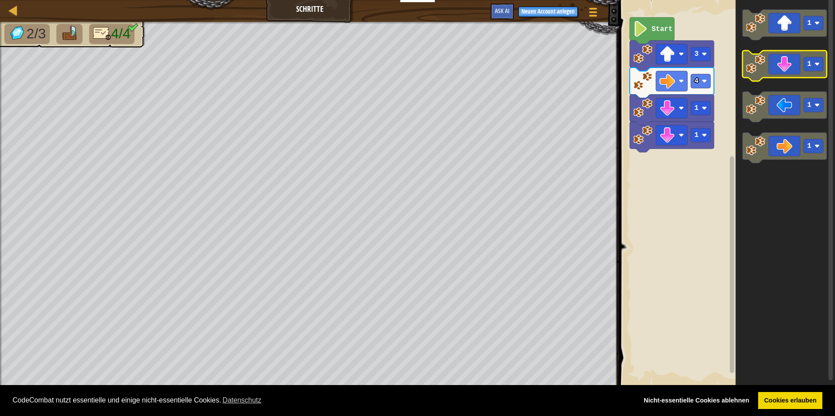
click at [774, 68] on icon "Blockly Arbeitsbereich" at bounding box center [784, 66] width 84 height 31
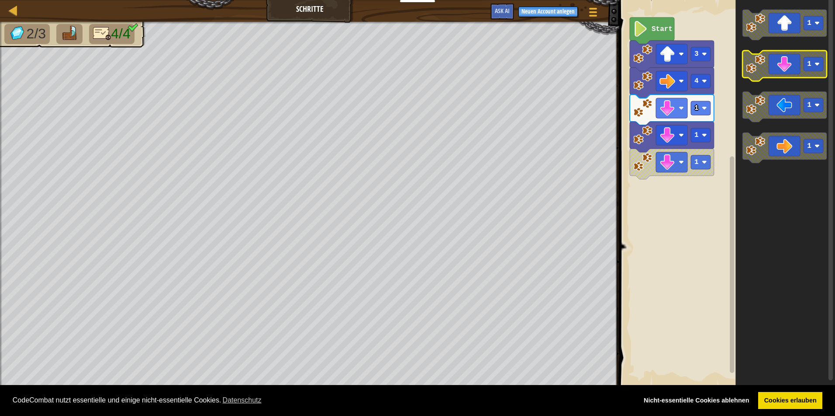
click at [762, 72] on image "Blockly Arbeitsbereich" at bounding box center [755, 64] width 19 height 19
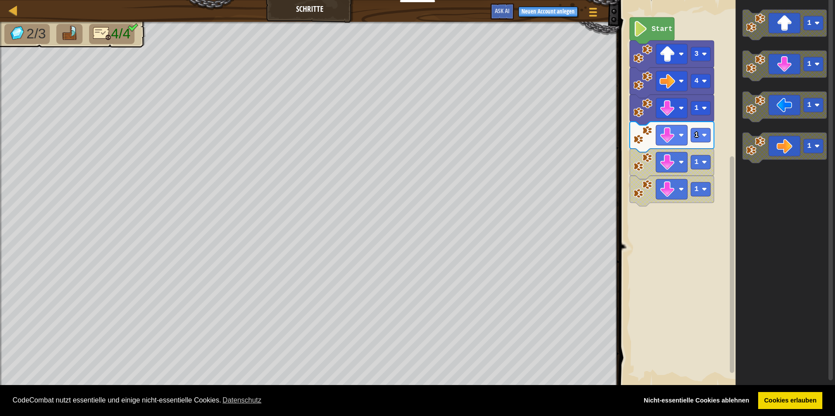
click at [716, 194] on div "4 1 1 1 1 3 Start 1 1 1 1" at bounding box center [725, 194] width 218 height 396
click at [774, 69] on icon "Blockly Arbeitsbereich" at bounding box center [784, 66] width 84 height 31
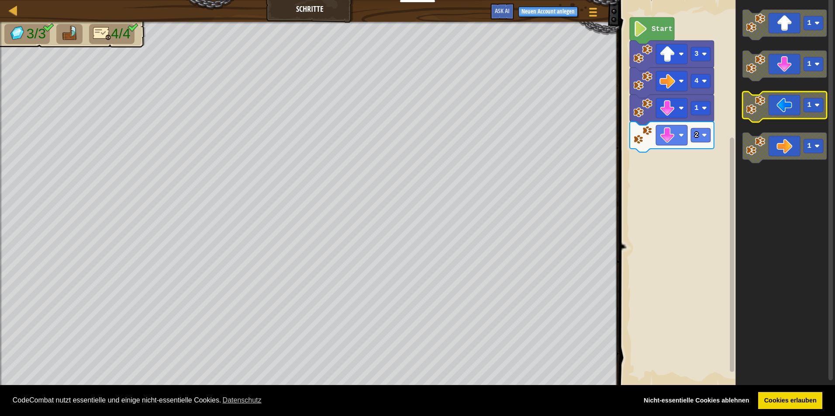
click at [788, 116] on icon "Blockly Arbeitsbereich" at bounding box center [784, 107] width 84 height 31
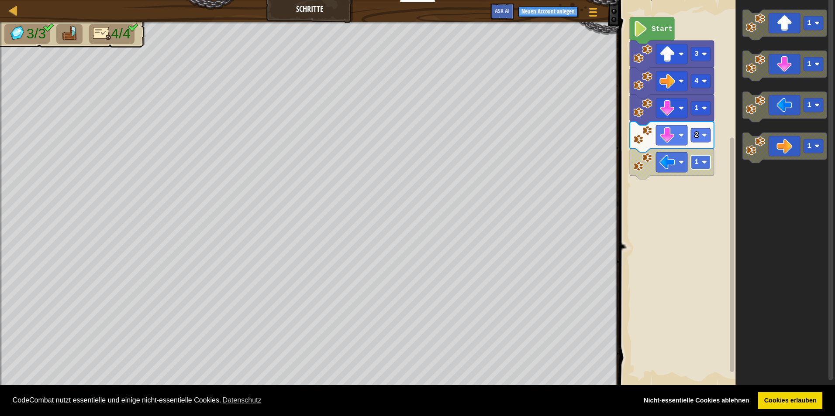
click at [705, 168] on rect "Blockly Arbeitsbereich" at bounding box center [701, 162] width 20 height 14
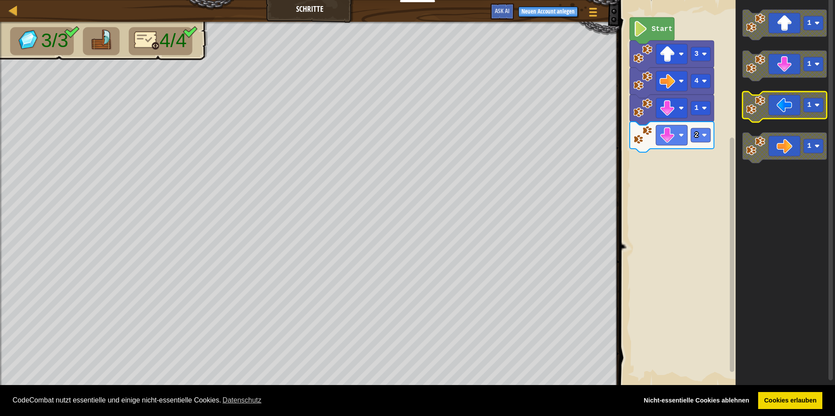
click at [777, 102] on icon "Blockly Arbeitsbereich" at bounding box center [784, 107] width 84 height 31
click at [774, 102] on icon "Blockly Arbeitsbereich" at bounding box center [784, 107] width 84 height 31
click at [773, 103] on icon "Blockly Arbeitsbereich" at bounding box center [784, 107] width 84 height 31
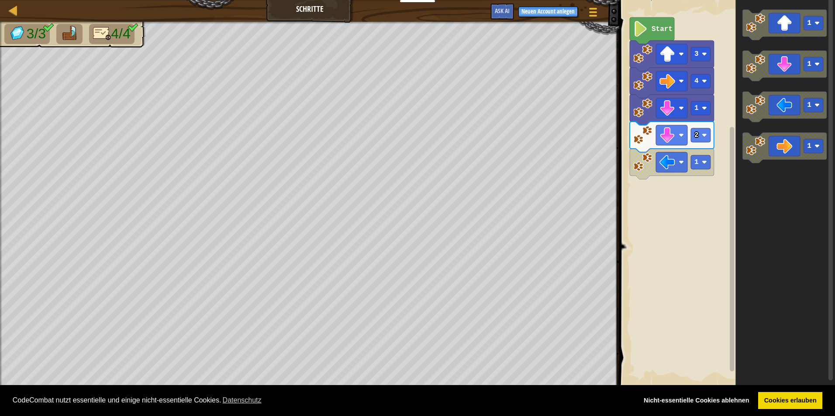
click at [81, 33] on li at bounding box center [69, 34] width 26 height 20
click at [702, 164] on image "Blockly Arbeitsbereich" at bounding box center [704, 162] width 5 height 5
click at [697, 165] on text "2" at bounding box center [696, 162] width 4 height 8
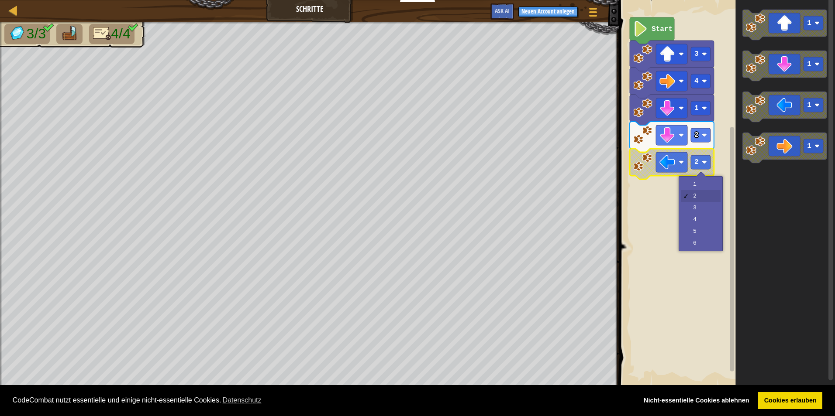
click at [689, 163] on g "2" at bounding box center [672, 164] width 84 height 31
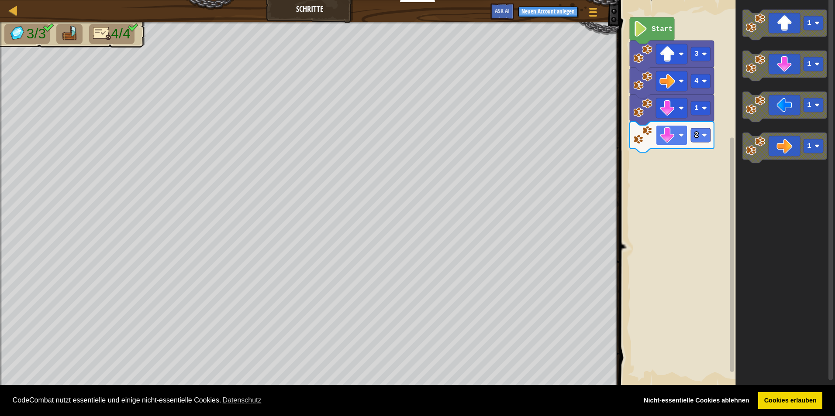
click at [671, 139] on image "Blockly Arbeitsbereich" at bounding box center [667, 135] width 16 height 16
click at [671, 133] on image "Blockly Arbeitsbereich" at bounding box center [667, 135] width 16 height 16
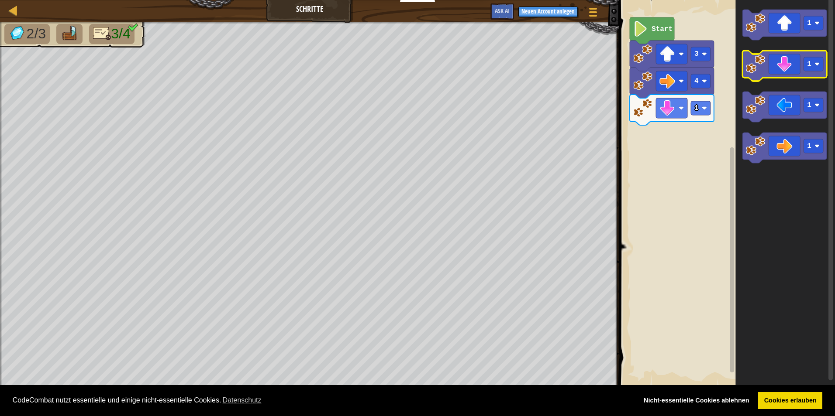
click at [772, 71] on icon "Blockly Arbeitsbereich" at bounding box center [784, 66] width 84 height 31
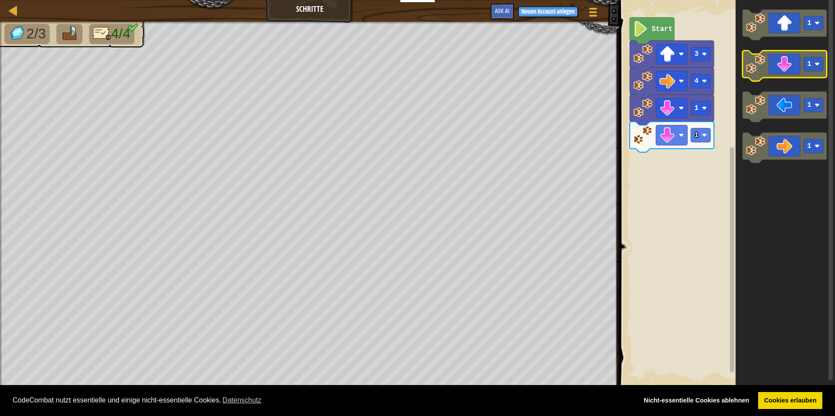
click at [777, 65] on icon "Blockly Arbeitsbereich" at bounding box center [784, 66] width 84 height 31
click at [771, 68] on icon "Blockly Arbeitsbereich" at bounding box center [784, 66] width 84 height 31
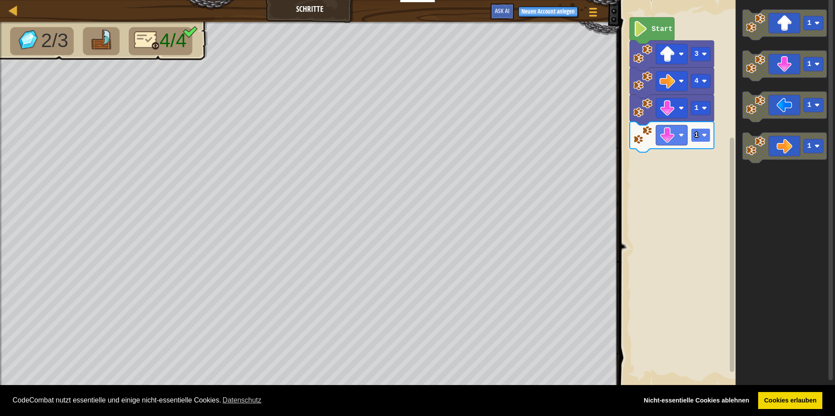
click at [698, 134] on rect "Blockly Arbeitsbereich" at bounding box center [701, 135] width 20 height 14
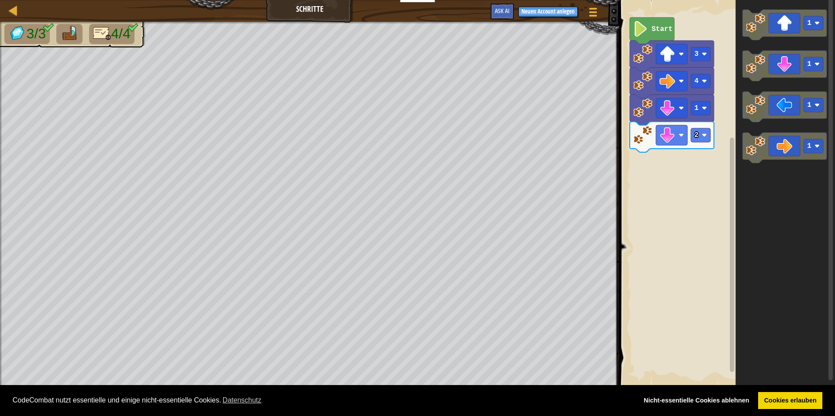
click at [722, 144] on div "Start 3 4 1 2 1 1 1 1" at bounding box center [725, 194] width 218 height 396
click at [773, 128] on icon "1 1 1 1" at bounding box center [785, 194] width 100 height 396
click at [779, 113] on icon "Blockly Arbeitsbereich" at bounding box center [784, 107] width 84 height 31
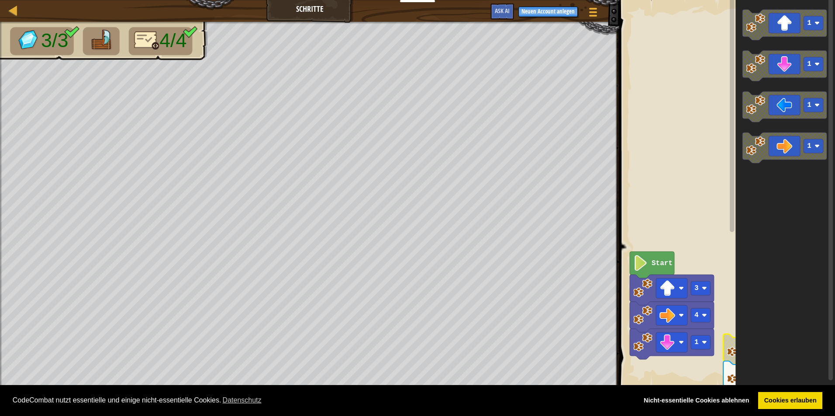
click at [699, 174] on div "Start 3 4 1 1 2 1 1 1 1" at bounding box center [725, 194] width 218 height 396
click at [679, 205] on rect "Blockly Arbeitsbereich" at bounding box center [725, 194] width 218 height 396
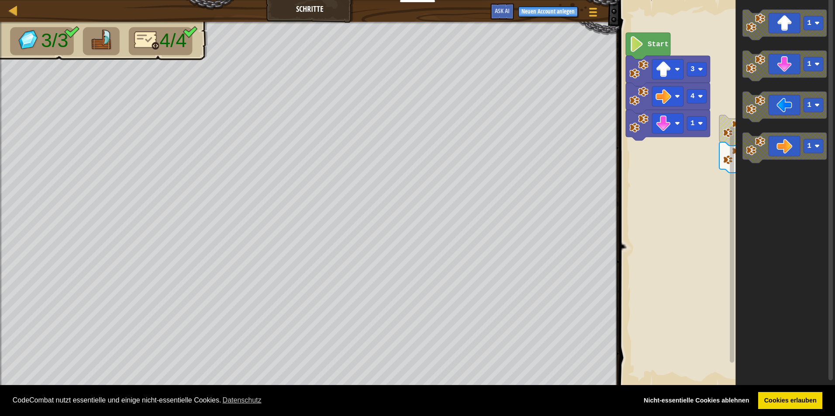
click at [661, 0] on html "Cookie Policy CodeCombat nutzt essentielle und einige nicht-essentielle Cookies…" at bounding box center [417, 0] width 835 height 0
click at [761, 109] on g "1" at bounding box center [784, 107] width 84 height 31
click at [705, 144] on div "Start 3 4 1 1 2 1 1 1 1" at bounding box center [725, 194] width 218 height 396
click at [14, 10] on div at bounding box center [13, 10] width 11 height 11
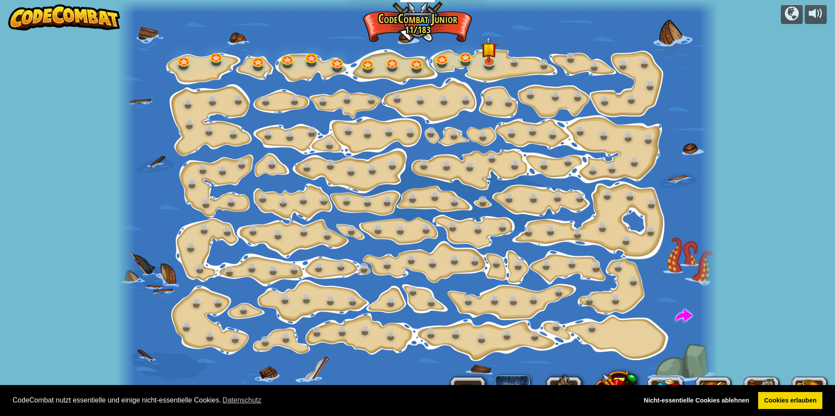
select select "de-DE"
click at [489, 62] on link at bounding box center [488, 58] width 17 height 17
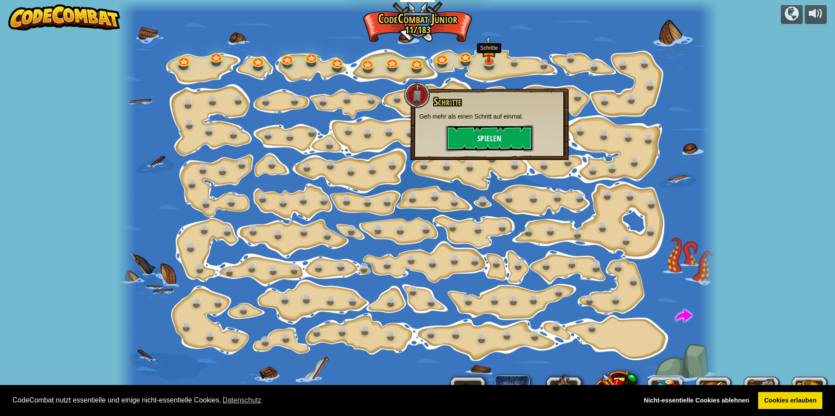
click at [489, 142] on button "Spielen" at bounding box center [489, 138] width 87 height 26
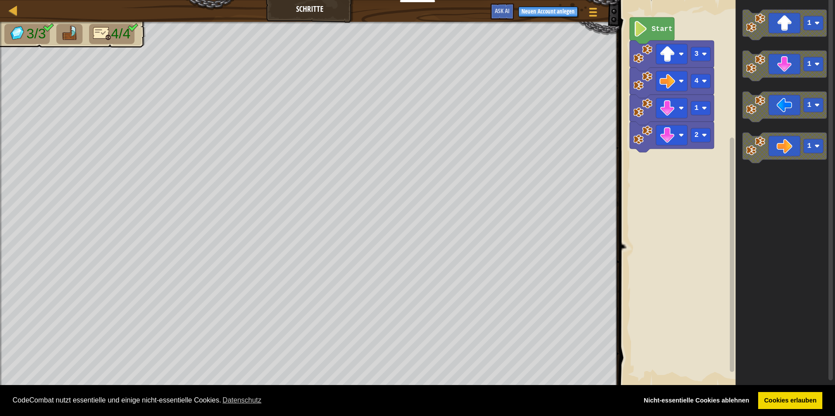
click at [770, 196] on icon "1 1 1 1" at bounding box center [785, 194] width 100 height 396
click at [766, 107] on icon "Blockly Arbeitsbereich" at bounding box center [784, 107] width 84 height 31
click at [650, 31] on icon "Blockly Arbeitsbereich" at bounding box center [652, 30] width 45 height 27
click at [650, 33] on icon "Blockly Arbeitsbereich" at bounding box center [652, 30] width 45 height 27
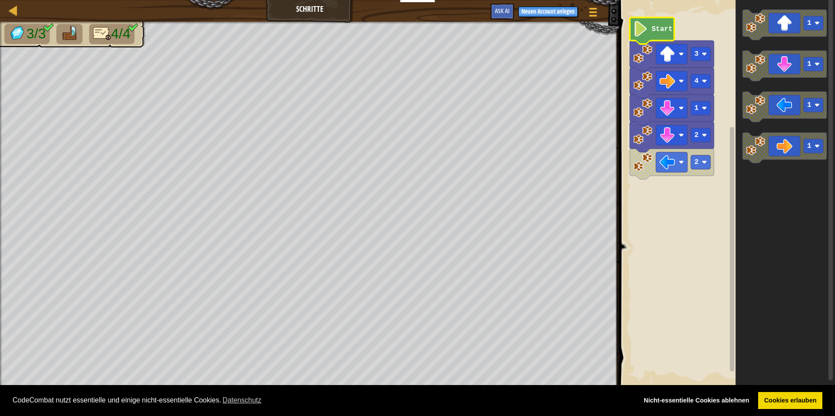
click at [650, 33] on icon "Blockly Arbeitsbereich" at bounding box center [652, 30] width 45 height 27
click at [702, 136] on image "Blockly Arbeitsbereich" at bounding box center [704, 135] width 5 height 5
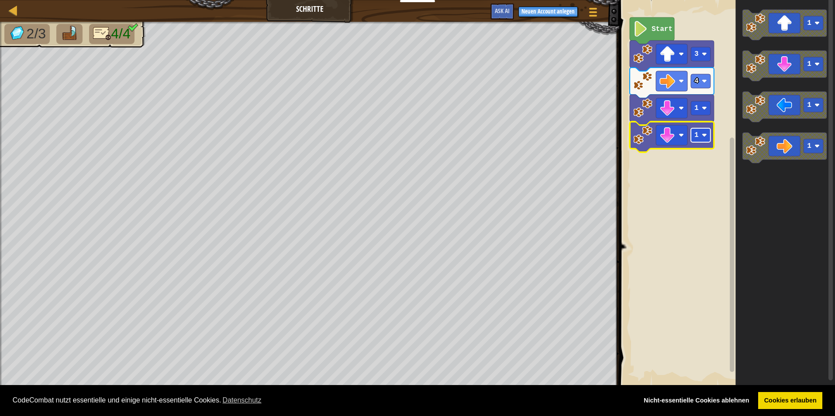
click at [705, 138] on image "Blockly Arbeitsbereich" at bounding box center [704, 135] width 5 height 5
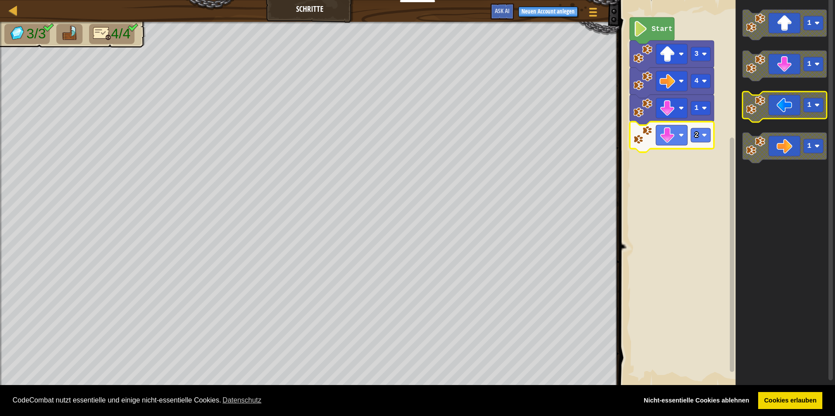
click at [762, 111] on image "Blockly Arbeitsbereich" at bounding box center [755, 105] width 19 height 19
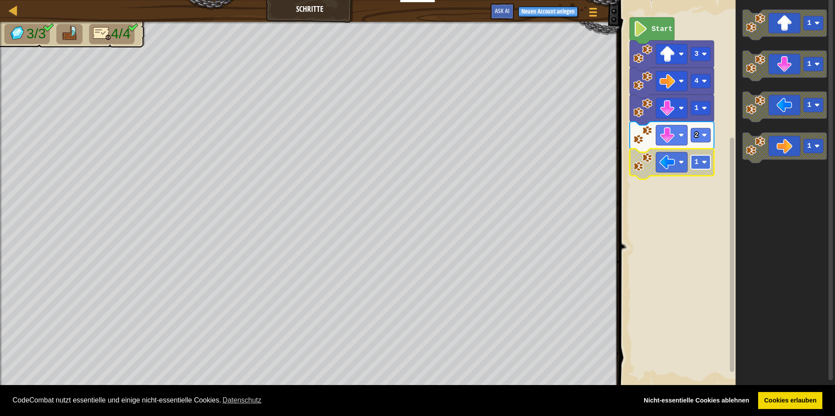
click at [702, 166] on rect "Blockly Arbeitsbereich" at bounding box center [701, 162] width 20 height 14
click at [651, 28] on g "Start 3 4 1 2 2" at bounding box center [672, 98] width 84 height 162
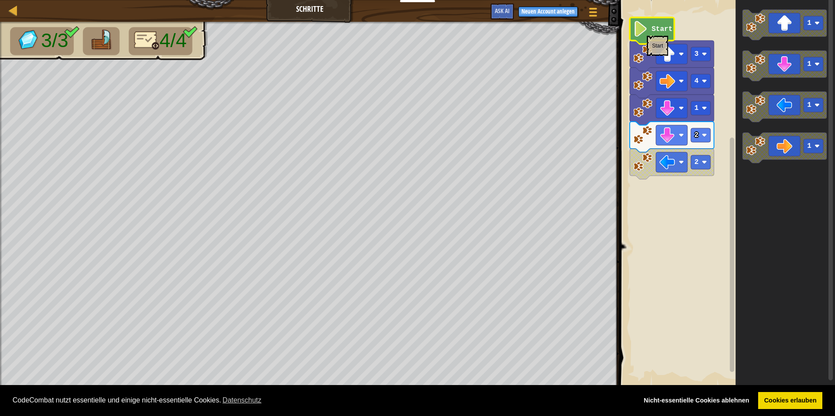
click at [647, 31] on image "Blockly Arbeitsbereich" at bounding box center [640, 29] width 15 height 16
click at [646, 32] on image "Blockly Arbeitsbereich" at bounding box center [640, 29] width 15 height 16
click at [645, 33] on image "Blockly Arbeitsbereich" at bounding box center [640, 29] width 15 height 16
click at [646, 35] on image "Blockly Arbeitsbereich" at bounding box center [640, 29] width 15 height 16
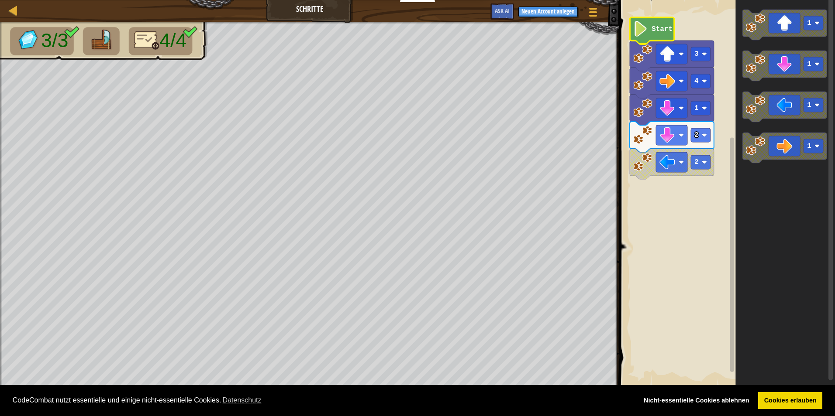
click at [640, 31] on image "Blockly Arbeitsbereich" at bounding box center [640, 29] width 15 height 16
click at [663, 28] on text "Start" at bounding box center [661, 29] width 21 height 8
click at [667, 27] on text "Start" at bounding box center [661, 29] width 21 height 8
click at [669, 27] on text "Start" at bounding box center [661, 29] width 21 height 8
click at [698, 19] on rect "Blockly Arbeitsbereich" at bounding box center [725, 194] width 218 height 396
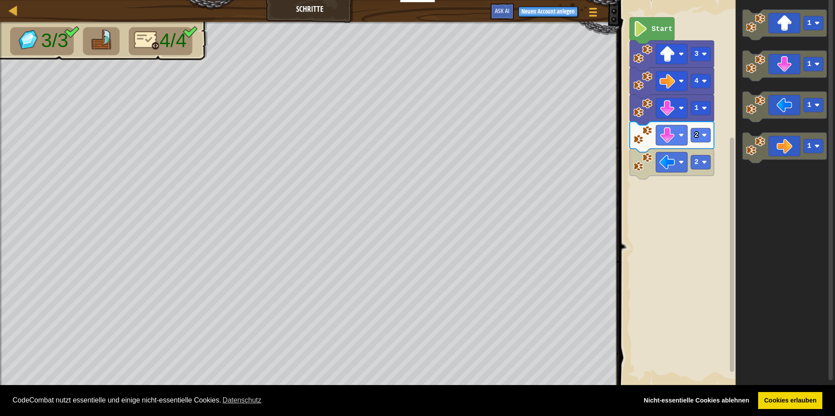
click at [699, 19] on rect "Blockly Arbeitsbereich" at bounding box center [725, 194] width 218 height 396
click at [675, 162] on rect "Blockly Arbeitsbereich" at bounding box center [671, 162] width 31 height 20
click at [734, 157] on div "Start 3 4 1 2 1 1 1 1" at bounding box center [725, 194] width 218 height 396
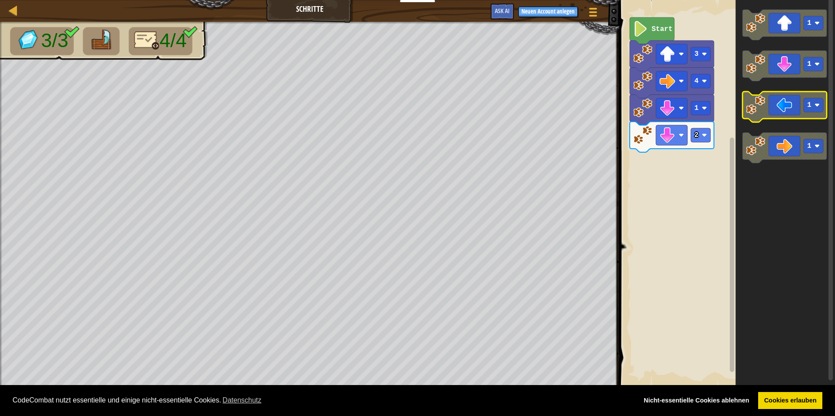
click at [754, 110] on image "Blockly Arbeitsbereich" at bounding box center [755, 105] width 19 height 19
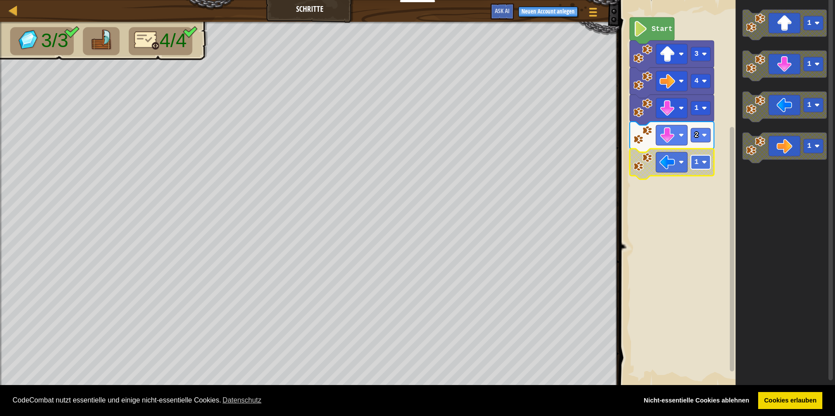
click at [703, 168] on rect "Blockly Arbeitsbereich" at bounding box center [701, 162] width 20 height 14
click at [664, 168] on image "Blockly Arbeitsbereich" at bounding box center [667, 163] width 16 height 16
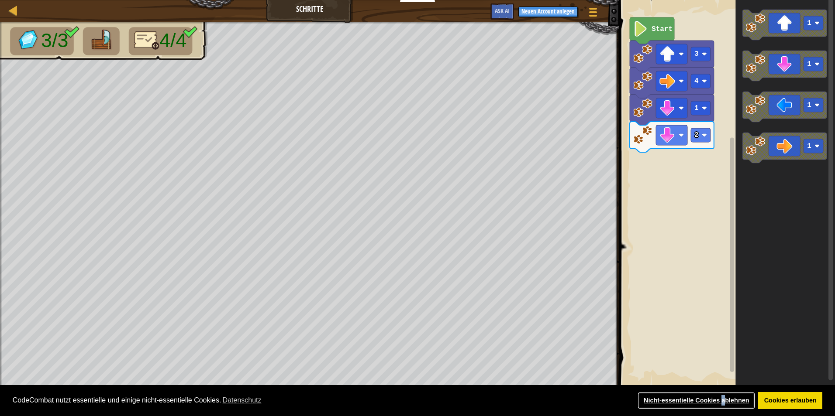
click at [723, 399] on link "Nicht-essentielle Cookies ablehnen" at bounding box center [695, 400] width 117 height 17
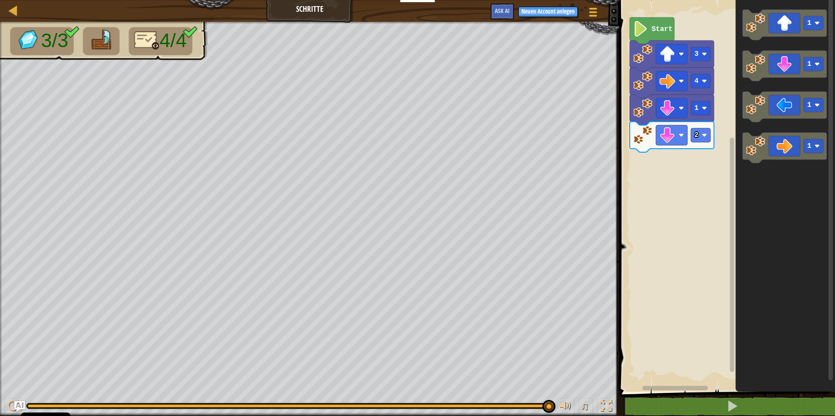
drag, startPoint x: 723, startPoint y: 399, endPoint x: 698, endPoint y: 403, distance: 24.8
click at [698, 0] on body "Cookie Policy CodeCombat nutzt essentielle und einige nicht-essentielle Cookies…" at bounding box center [417, 0] width 835 height 0
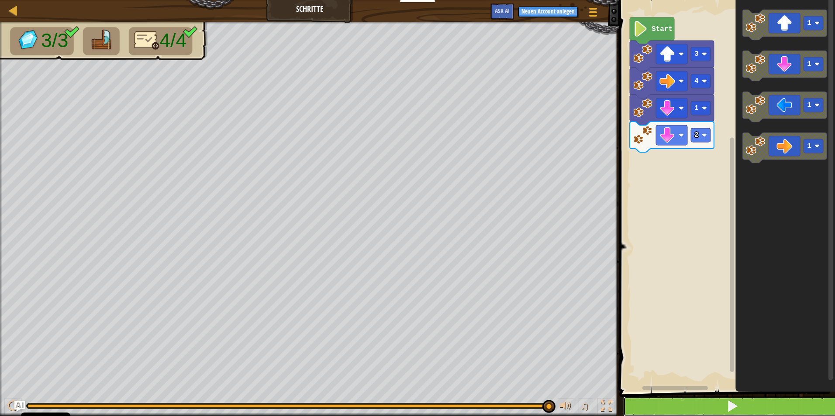
click at [701, 404] on button at bounding box center [732, 407] width 218 height 20
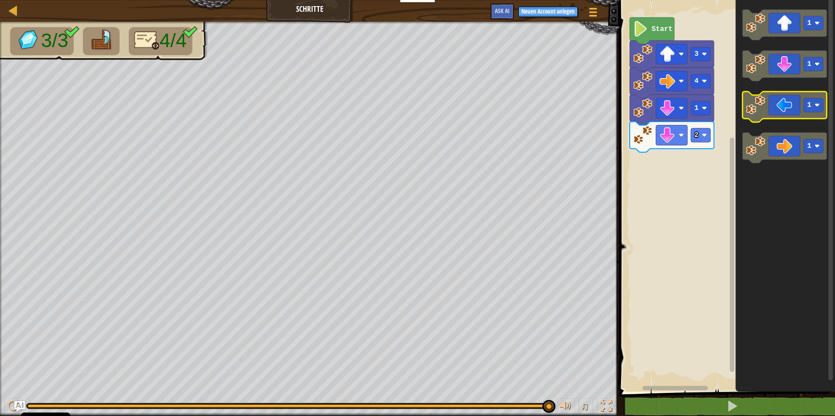
click at [789, 111] on icon "Blockly Arbeitsbereich" at bounding box center [784, 107] width 84 height 31
click at [702, 134] on image "Blockly Arbeitsbereich" at bounding box center [704, 135] width 5 height 5
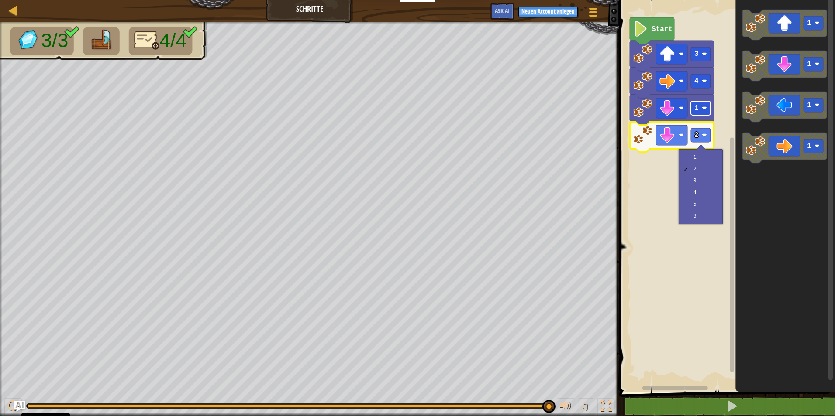
click at [704, 114] on rect "Blockly Arbeitsbereich" at bounding box center [701, 108] width 20 height 14
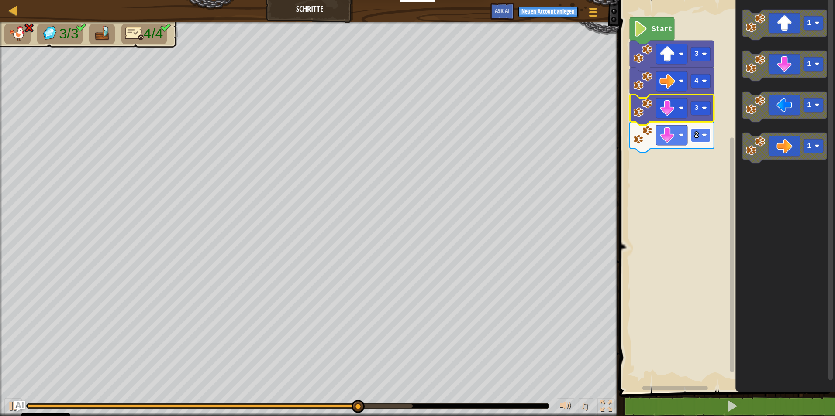
click at [705, 134] on image "Blockly Arbeitsbereich" at bounding box center [704, 135] width 5 height 5
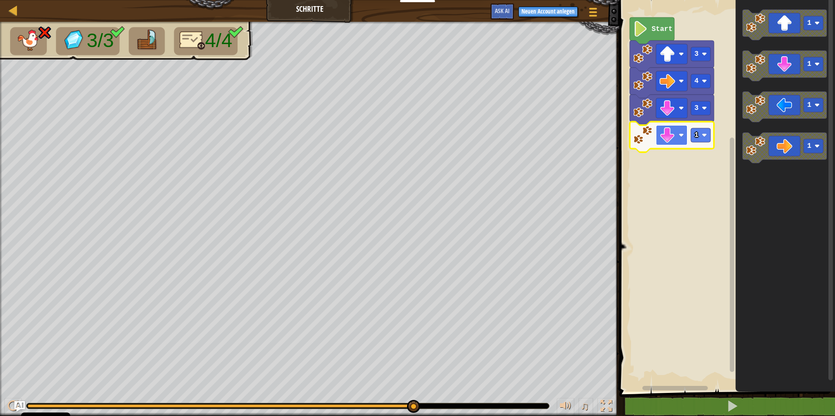
click at [667, 137] on image "Blockly Arbeitsbereich" at bounding box center [667, 135] width 16 height 16
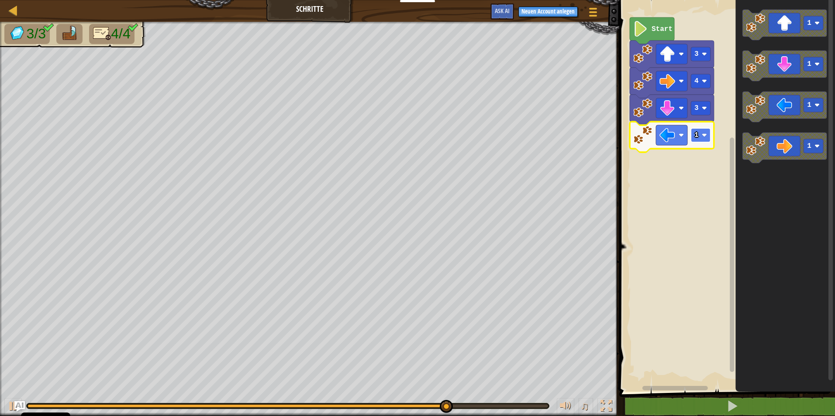
click at [698, 134] on rect "Blockly Arbeitsbereich" at bounding box center [701, 135] width 20 height 14
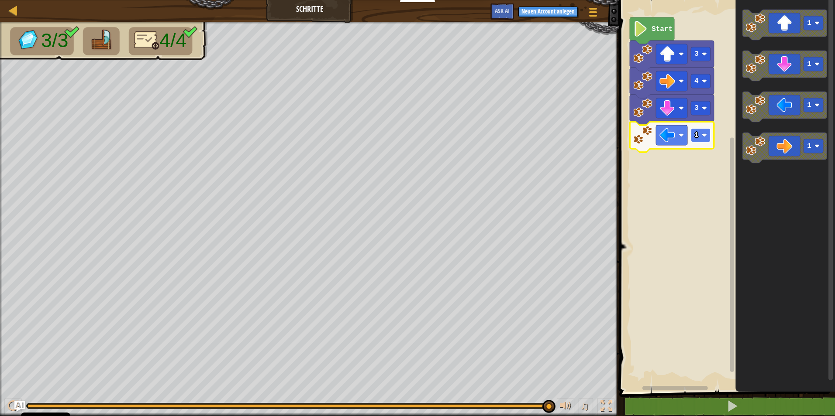
click at [702, 134] on g "1" at bounding box center [701, 135] width 20 height 14
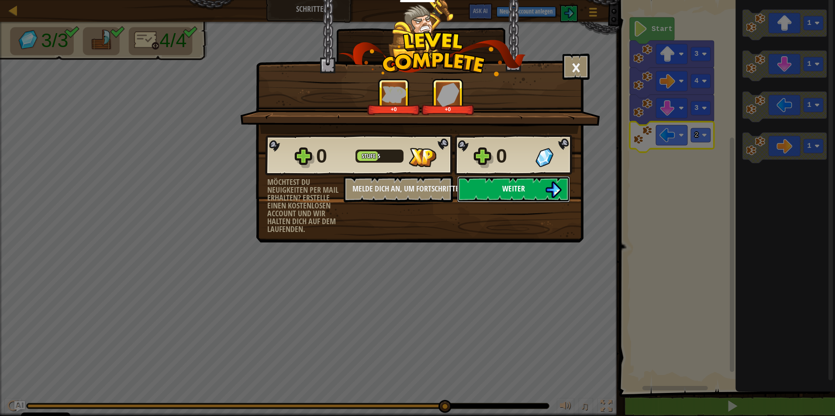
click at [528, 188] on button "Weiter" at bounding box center [513, 189] width 113 height 26
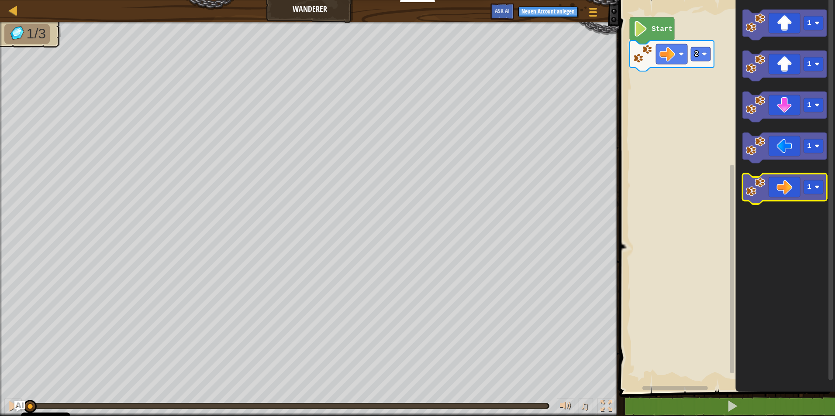
click at [790, 187] on icon "Blockly Arbeitsbereich" at bounding box center [784, 189] width 84 height 31
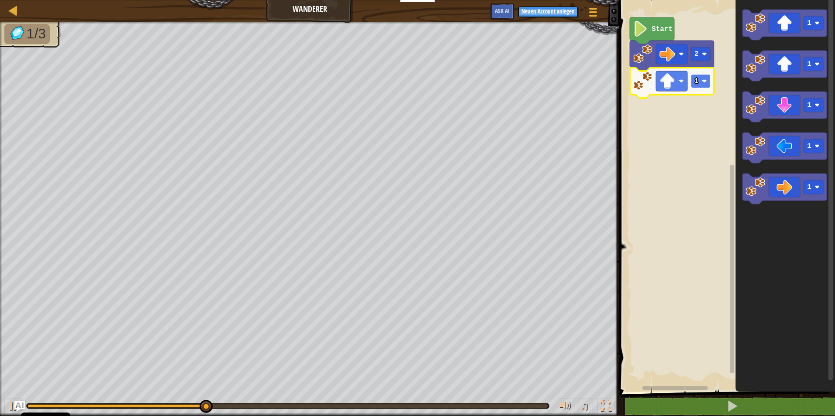
click at [702, 84] on image "Blockly Arbeitsbereich" at bounding box center [704, 81] width 5 height 5
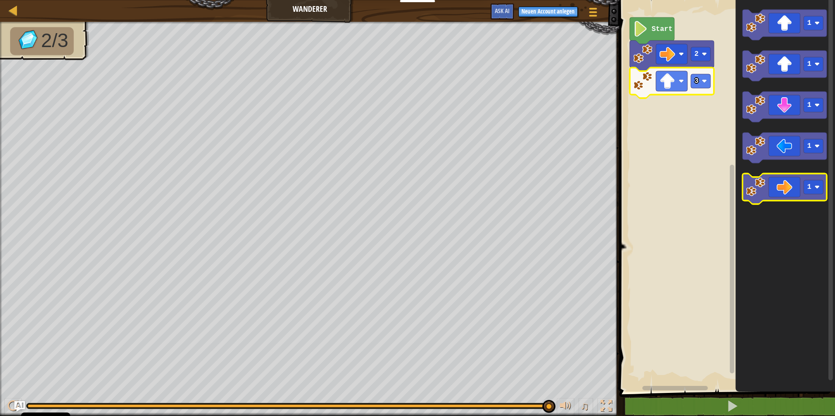
click at [778, 193] on icon "Blockly Arbeitsbereich" at bounding box center [784, 189] width 84 height 31
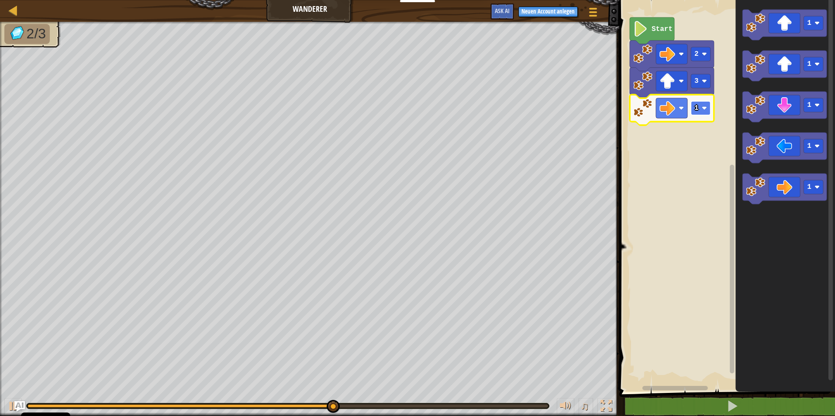
click at [705, 111] on rect "Blockly Arbeitsbereich" at bounding box center [701, 108] width 20 height 14
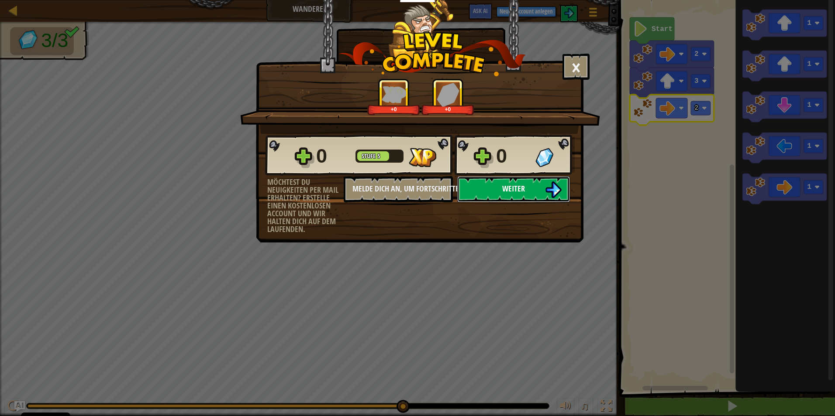
click at [514, 183] on span "Weiter" at bounding box center [513, 188] width 23 height 11
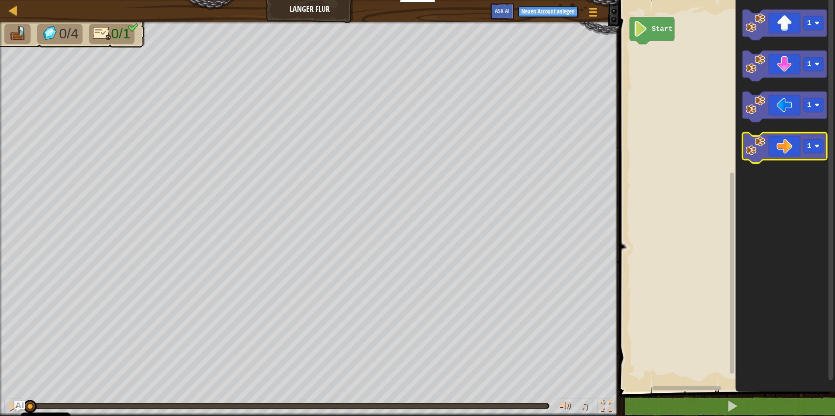
click at [792, 150] on icon "Blockly Arbeitsbereich" at bounding box center [784, 148] width 84 height 31
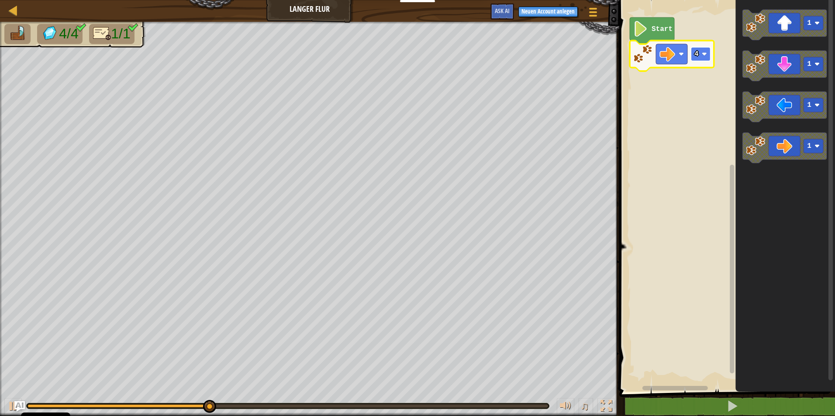
click at [700, 54] on rect "Blockly Arbeitsbereich" at bounding box center [701, 54] width 20 height 14
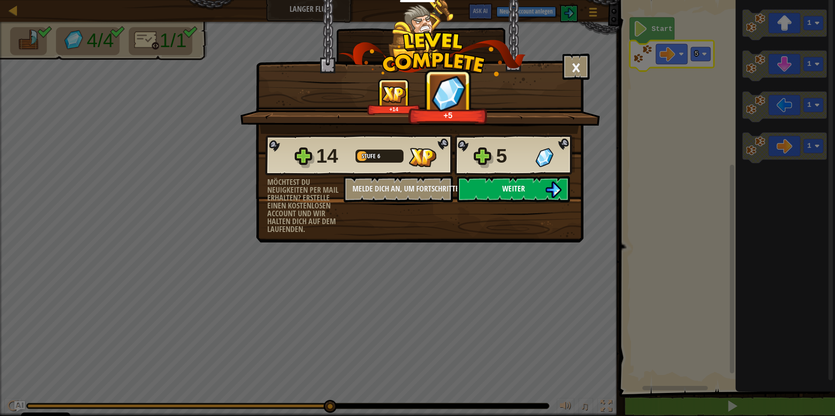
click at [551, 180] on button "Weiter" at bounding box center [513, 189] width 113 height 26
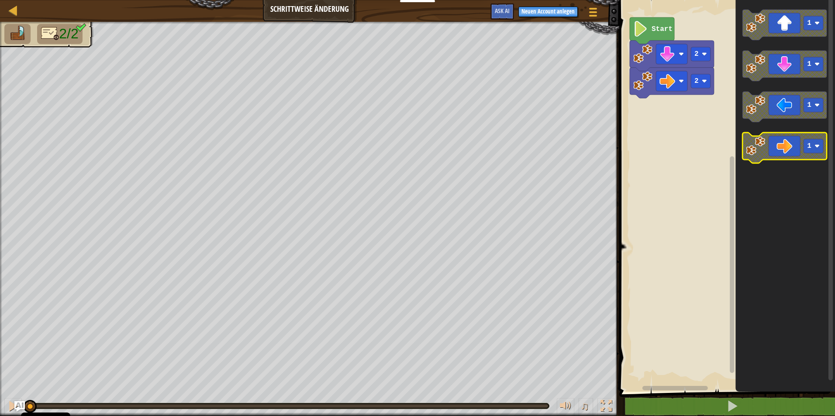
click at [788, 157] on icon "Blockly Arbeitsbereich" at bounding box center [784, 148] width 84 height 31
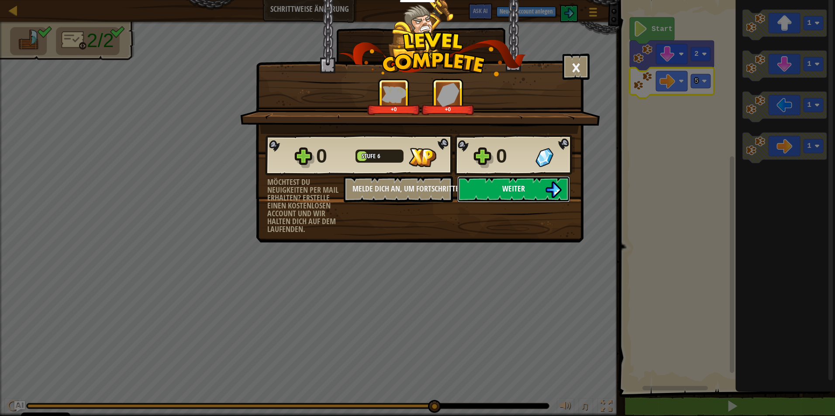
click at [529, 197] on button "Weiter" at bounding box center [513, 189] width 113 height 26
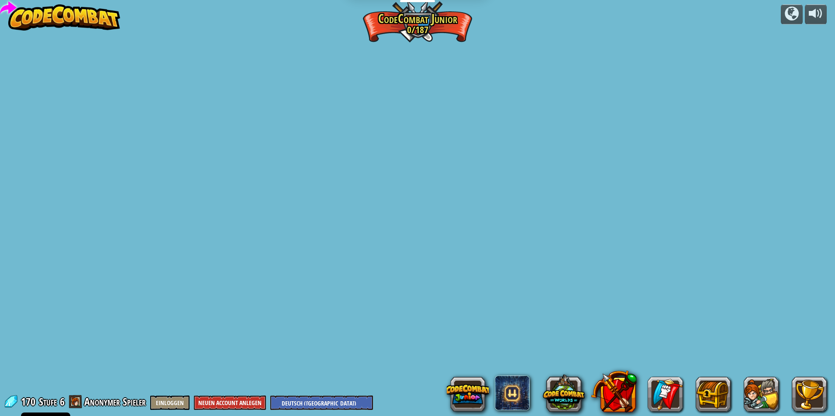
select select "de-DE"
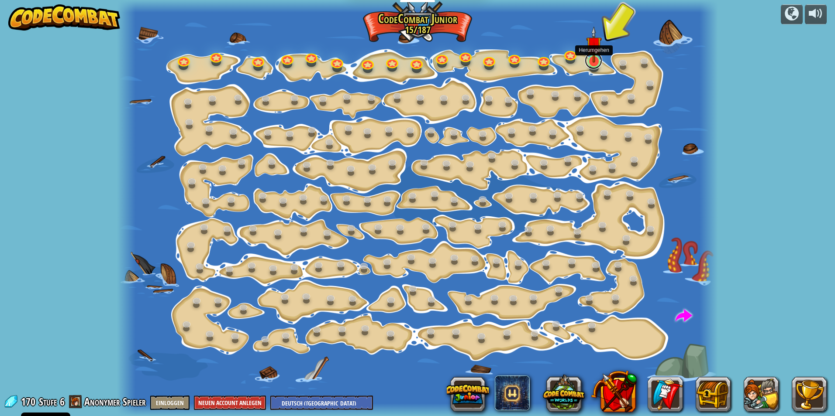
click at [592, 66] on link at bounding box center [593, 60] width 17 height 17
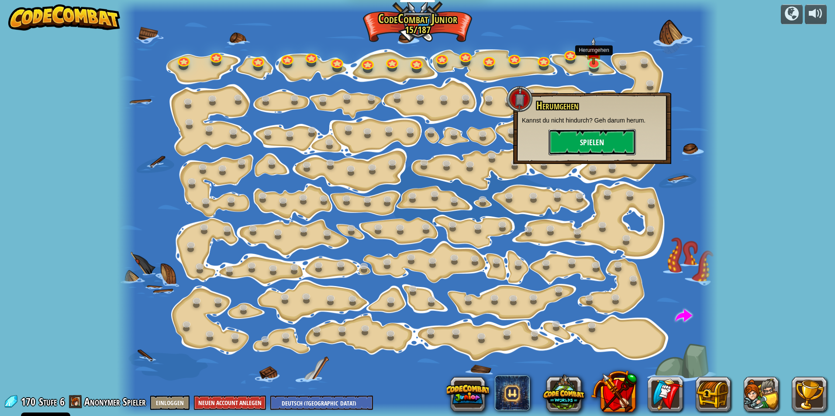
click at [597, 147] on button "Spielen" at bounding box center [591, 142] width 87 height 26
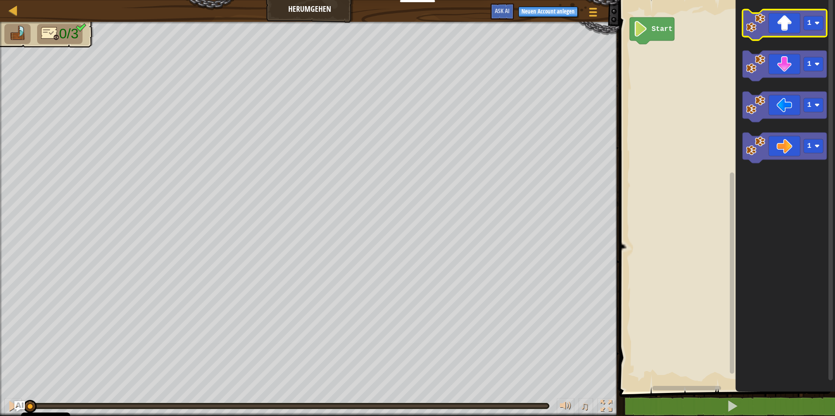
click at [787, 22] on icon "Blockly Arbeitsbereich" at bounding box center [784, 25] width 84 height 31
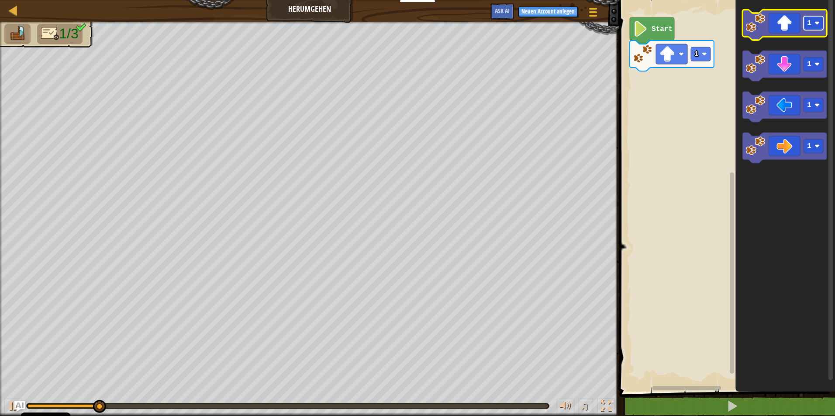
click at [812, 24] on rect "Blockly Arbeitsbereich" at bounding box center [813, 23] width 20 height 14
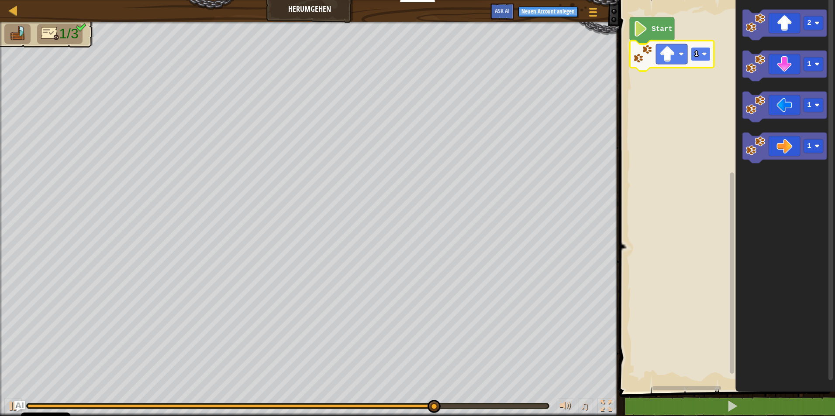
click at [699, 53] on rect "Blockly Arbeitsbereich" at bounding box center [701, 54] width 20 height 14
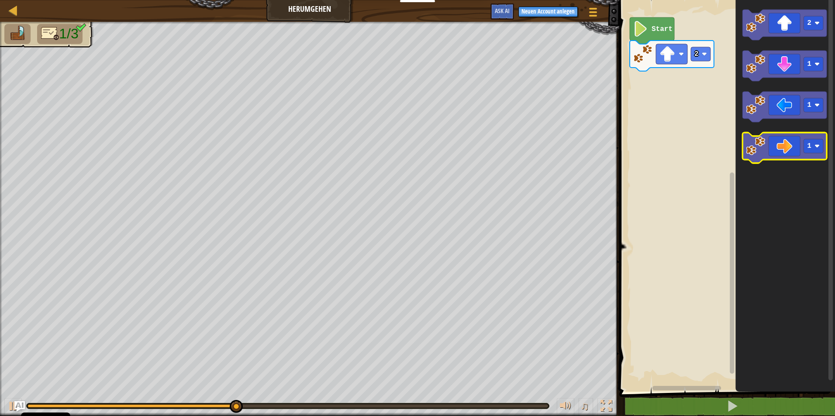
click at [788, 149] on icon "Blockly Arbeitsbereich" at bounding box center [784, 148] width 84 height 31
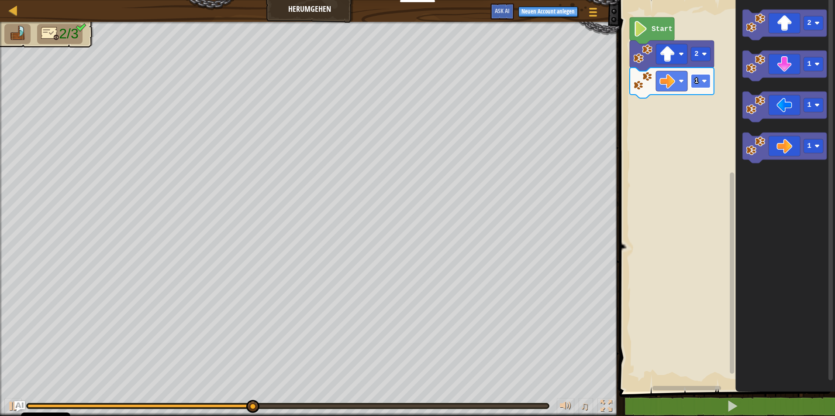
click at [696, 82] on text "1" at bounding box center [696, 81] width 4 height 8
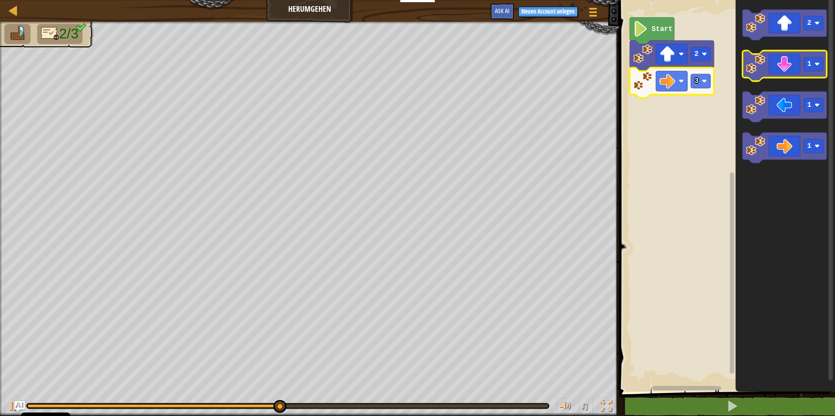
click at [781, 69] on icon "Blockly Arbeitsbereich" at bounding box center [784, 66] width 84 height 31
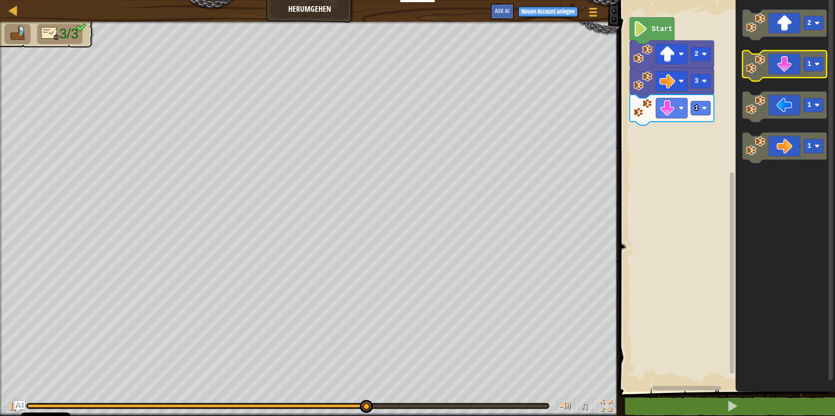
click at [808, 67] on text "1" at bounding box center [809, 64] width 4 height 8
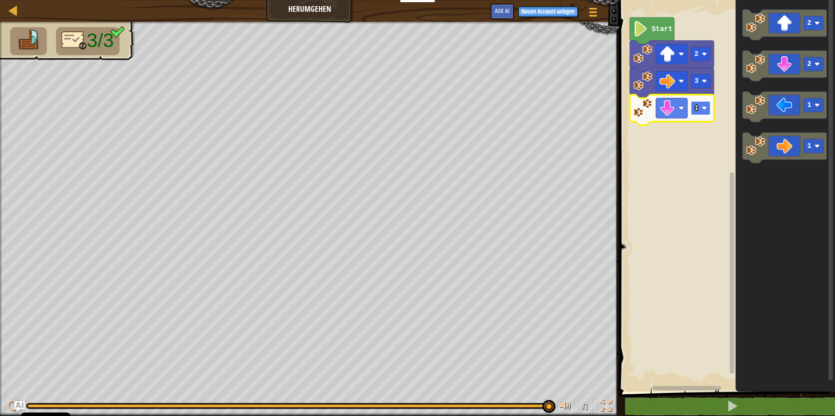
click at [701, 111] on rect "Blockly Arbeitsbereich" at bounding box center [701, 108] width 20 height 14
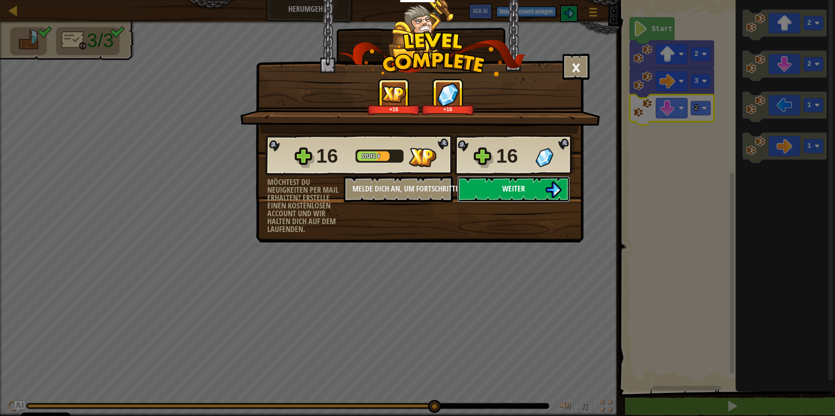
click at [543, 192] on button "Weiter" at bounding box center [513, 189] width 113 height 26
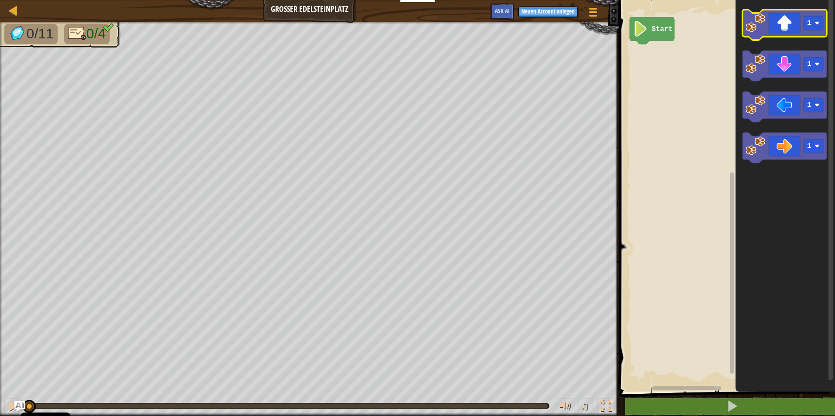
click at [785, 31] on icon "Blockly Arbeitsbereich" at bounding box center [784, 25] width 84 height 31
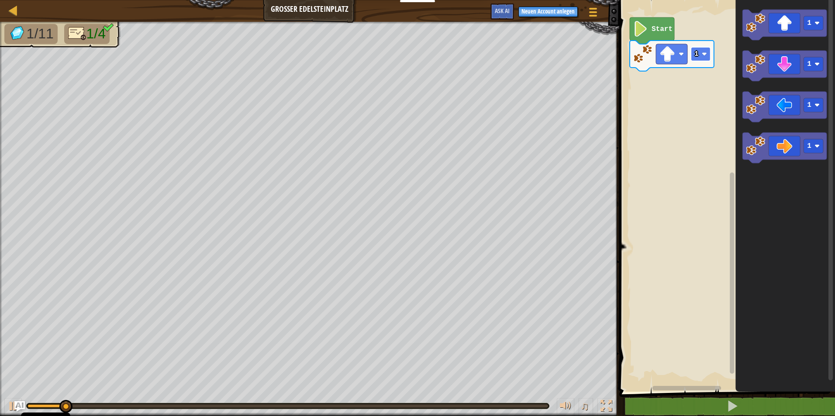
click at [698, 55] on rect "Blockly Arbeitsbereich" at bounding box center [701, 54] width 20 height 14
click at [800, 145] on icon "Blockly Arbeitsbereich" at bounding box center [784, 148] width 84 height 31
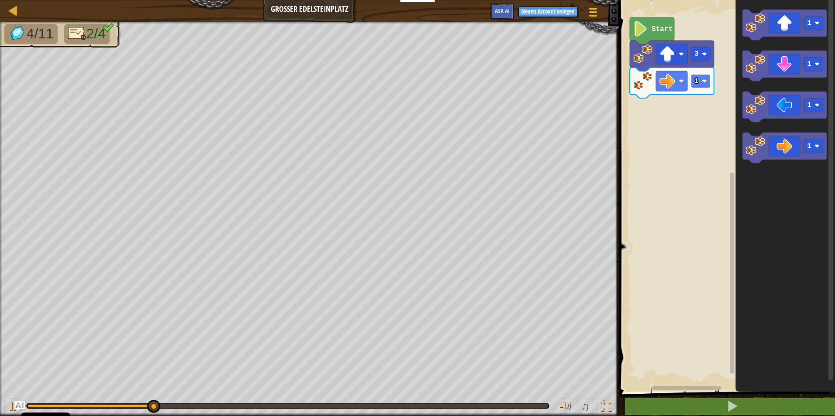
click at [701, 81] on rect "Blockly Arbeitsbereich" at bounding box center [701, 81] width 20 height 14
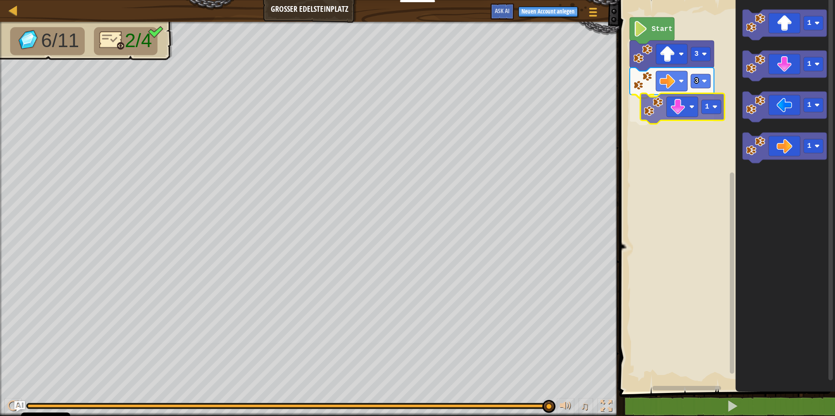
click at [685, 114] on div "Start 3 3 1 1 1 1 1 1" at bounding box center [725, 194] width 218 height 396
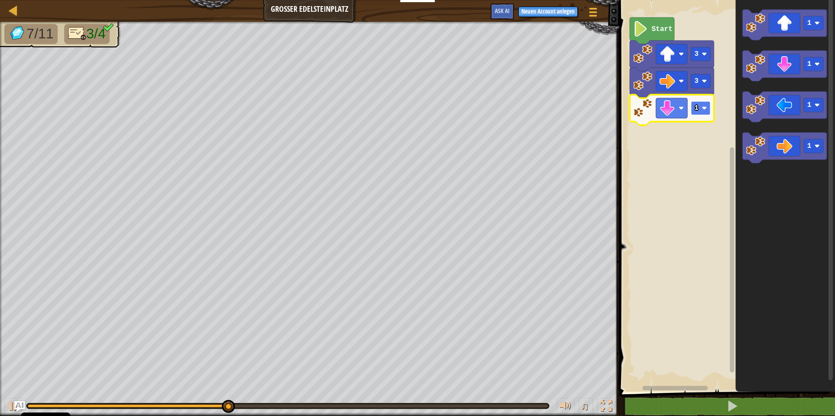
click at [701, 107] on rect "Blockly Arbeitsbereich" at bounding box center [701, 108] width 20 height 14
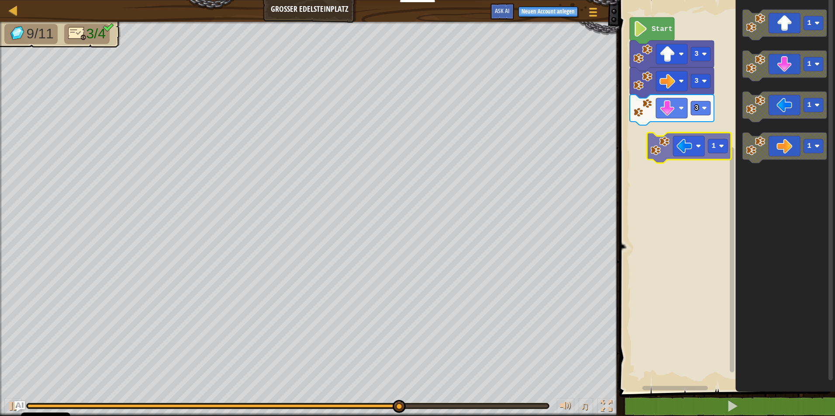
click at [688, 141] on div "Start 3 3 3 1 1 1 1 1" at bounding box center [725, 194] width 218 height 396
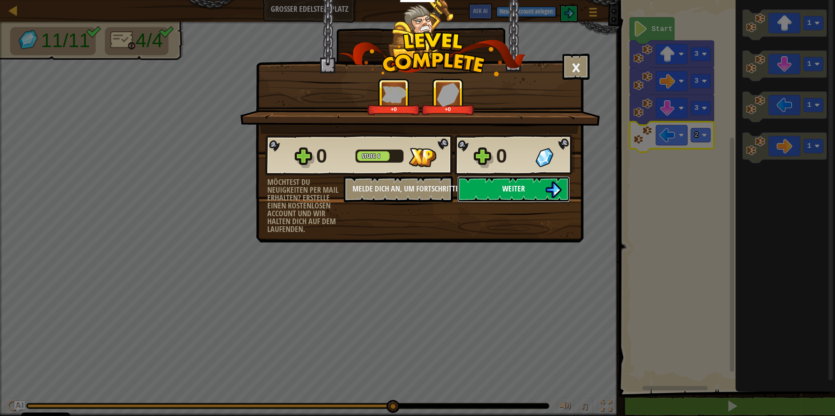
click at [548, 187] on img at bounding box center [553, 190] width 17 height 17
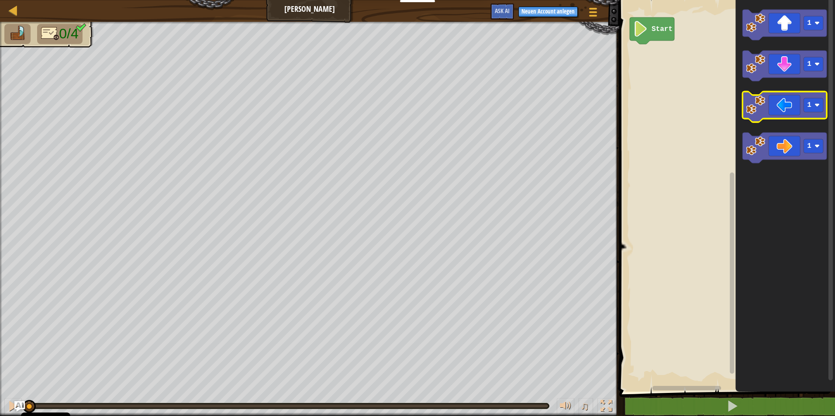
click at [773, 113] on icon "Blockly Arbeitsbereich" at bounding box center [784, 107] width 84 height 31
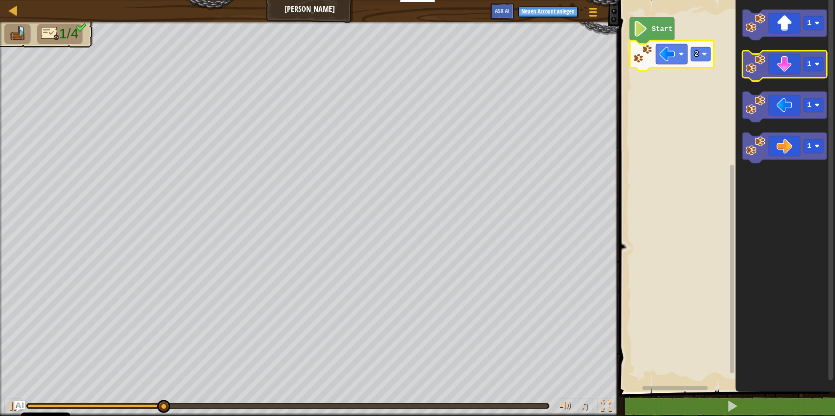
click at [772, 72] on icon "Blockly Arbeitsbereich" at bounding box center [784, 66] width 84 height 31
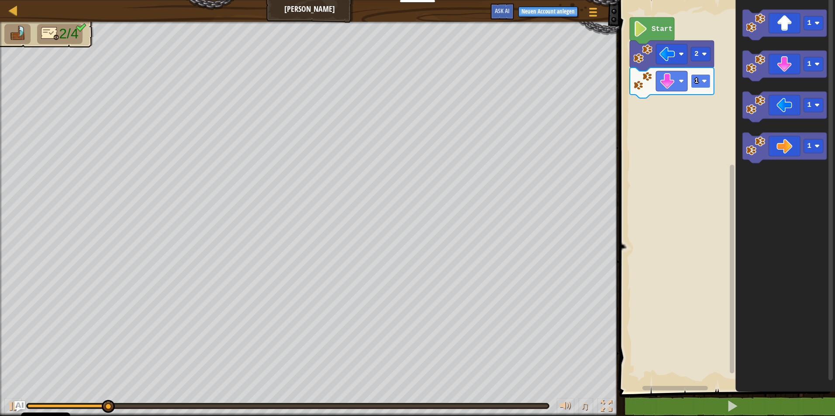
click at [705, 84] on image "Blockly Arbeitsbereich" at bounding box center [704, 81] width 5 height 5
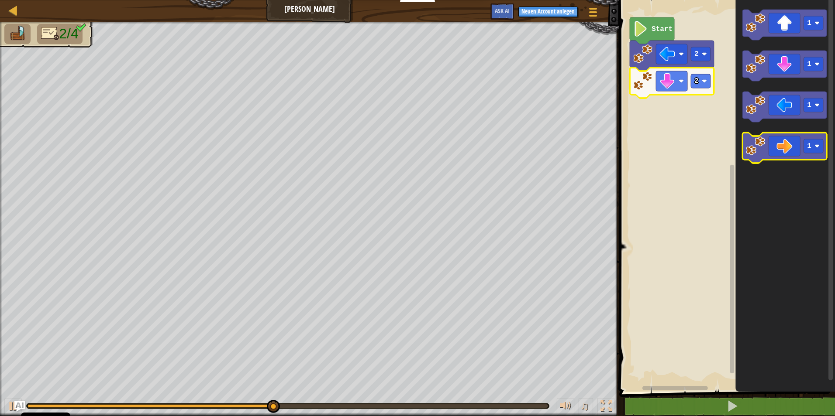
click at [795, 149] on icon "Blockly Arbeitsbereich" at bounding box center [784, 148] width 84 height 31
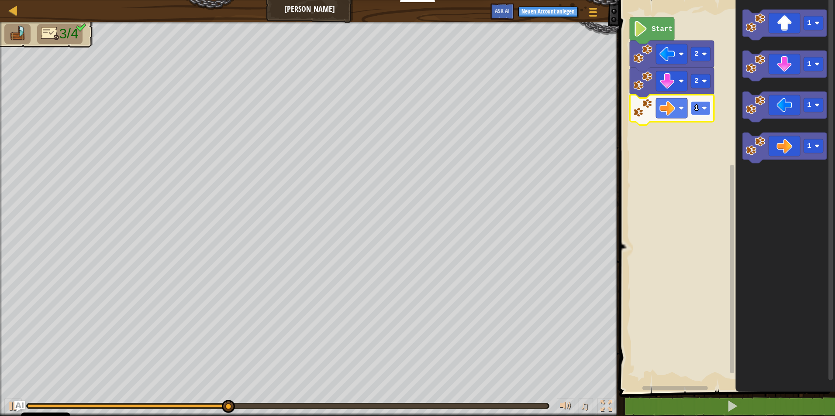
click at [702, 109] on image "Blockly Arbeitsbereich" at bounding box center [704, 108] width 5 height 5
click at [701, 114] on rect "Blockly Arbeitsbereich" at bounding box center [701, 108] width 20 height 14
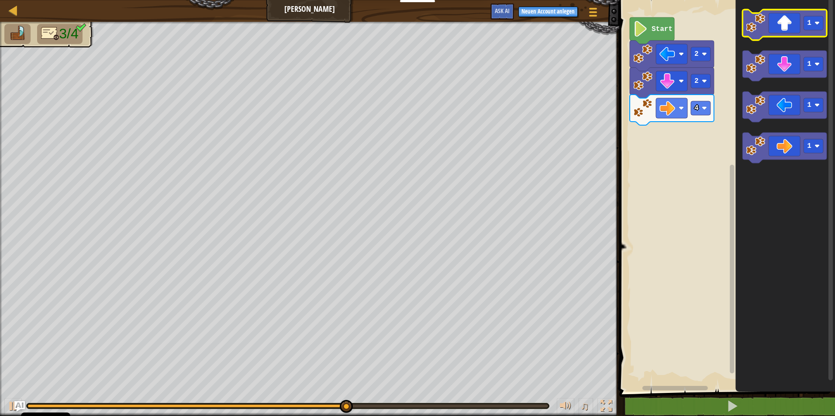
click at [782, 22] on icon "Blockly Arbeitsbereich" at bounding box center [784, 25] width 84 height 31
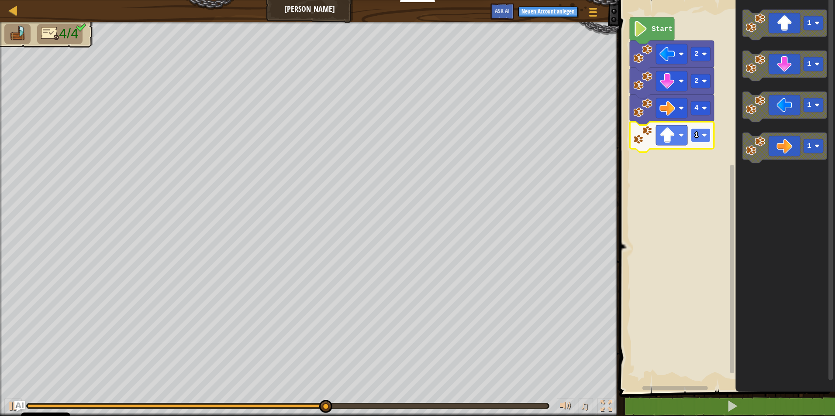
click at [702, 136] on image "Blockly Arbeitsbereich" at bounding box center [704, 135] width 5 height 5
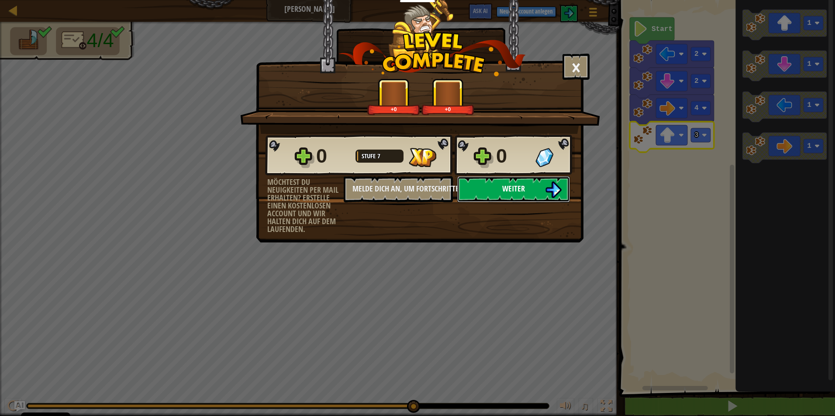
click at [519, 191] on span "Weiter" at bounding box center [513, 188] width 23 height 11
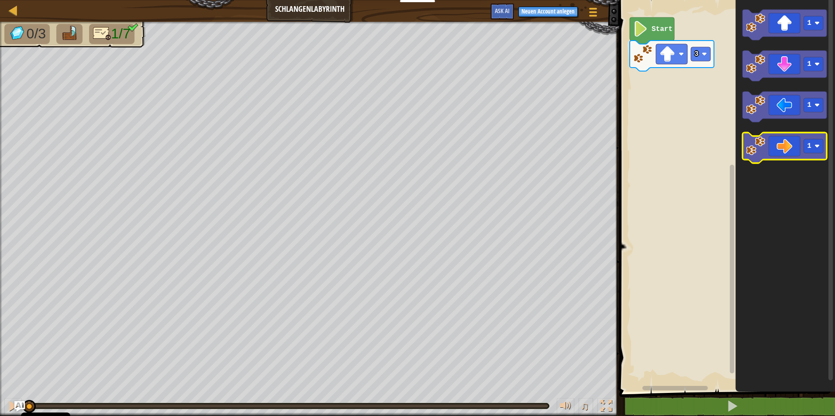
click at [782, 155] on icon "Blockly Arbeitsbereich" at bounding box center [784, 148] width 84 height 31
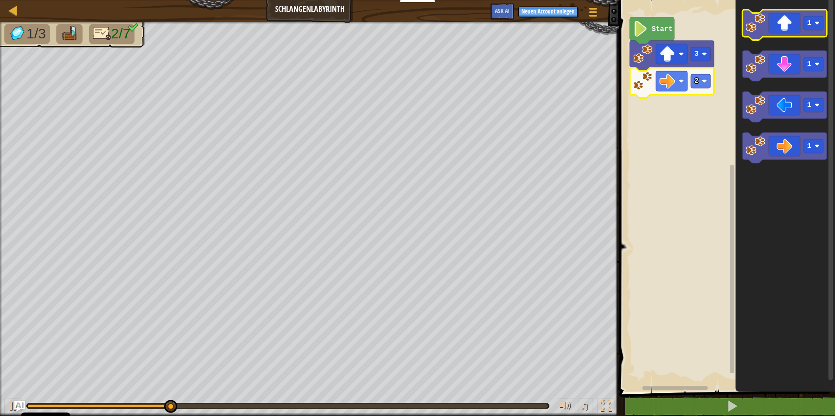
click at [767, 28] on icon "Blockly Arbeitsbereich" at bounding box center [784, 25] width 84 height 31
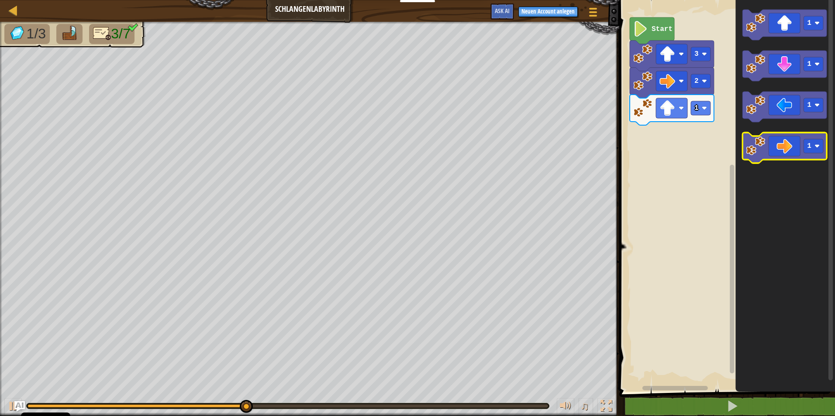
click at [781, 148] on icon "Blockly Arbeitsbereich" at bounding box center [784, 148] width 84 height 31
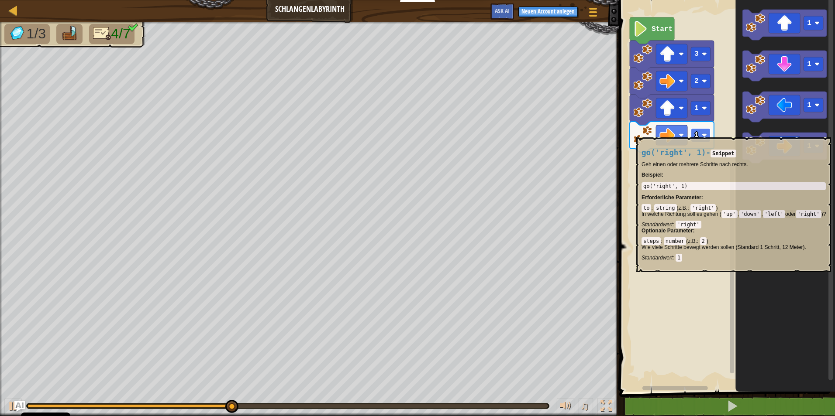
click at [703, 133] on image "Blockly Arbeitsbereich" at bounding box center [704, 135] width 5 height 5
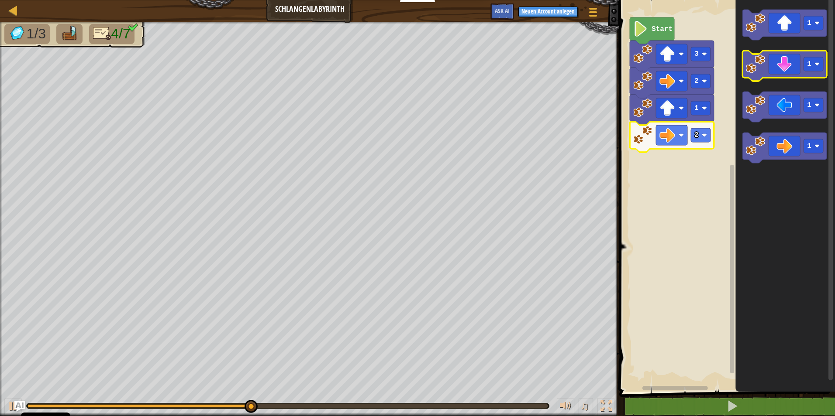
click at [781, 72] on icon "Blockly Arbeitsbereich" at bounding box center [784, 66] width 84 height 31
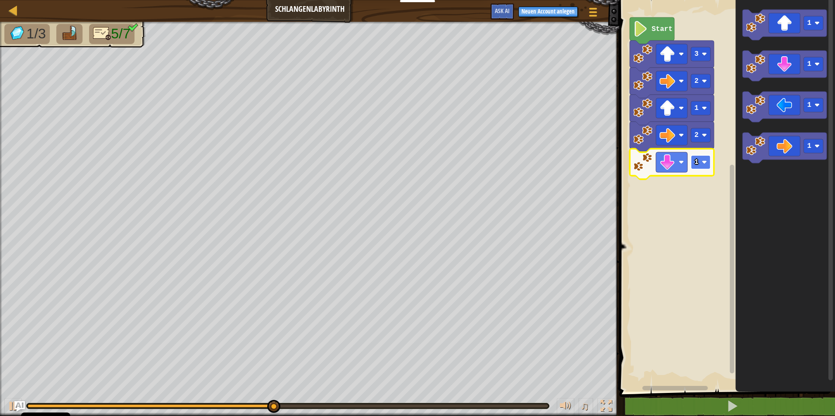
click at [706, 164] on image "Blockly Arbeitsbereich" at bounding box center [704, 162] width 5 height 5
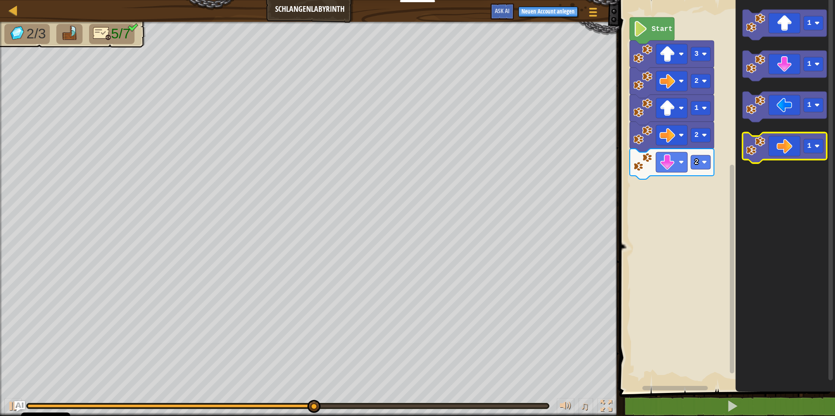
click at [773, 150] on icon "Blockly Arbeitsbereich" at bounding box center [784, 148] width 84 height 31
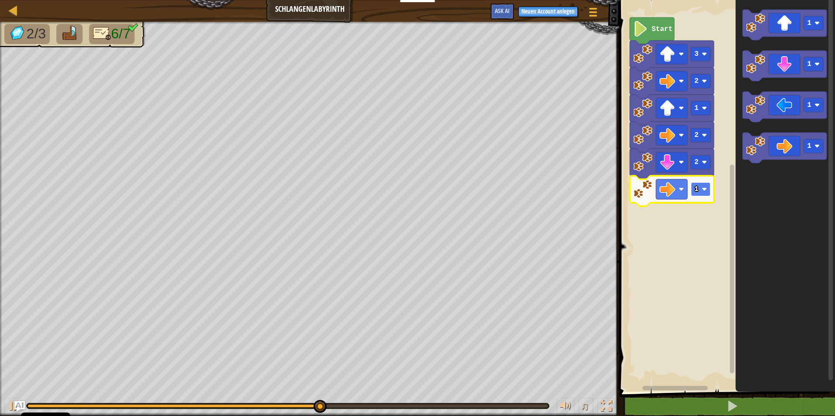
click at [700, 193] on rect "Blockly Arbeitsbereich" at bounding box center [701, 189] width 20 height 14
click at [775, 33] on icon "Blockly Arbeitsbereich" at bounding box center [784, 25] width 84 height 31
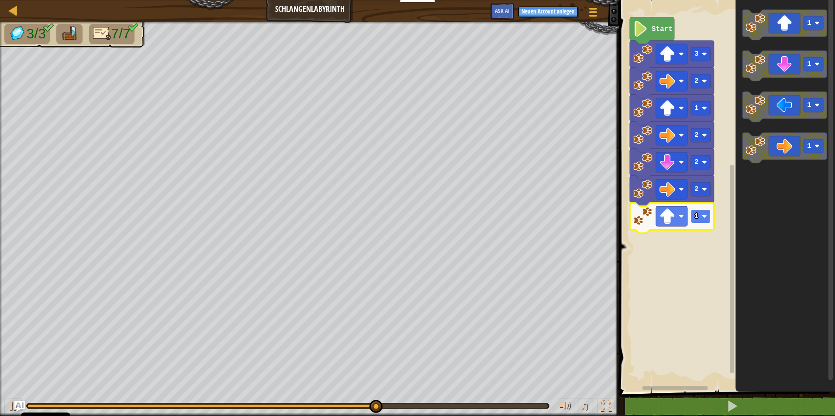
click at [702, 217] on image "Blockly Arbeitsbereich" at bounding box center [704, 216] width 5 height 5
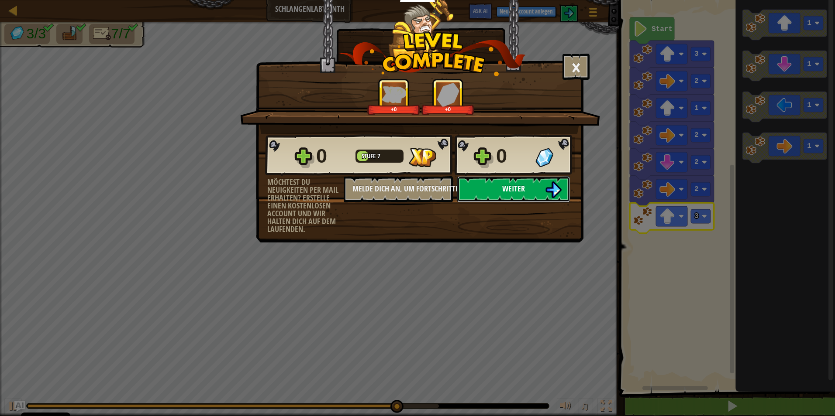
click at [548, 190] on img at bounding box center [553, 190] width 17 height 17
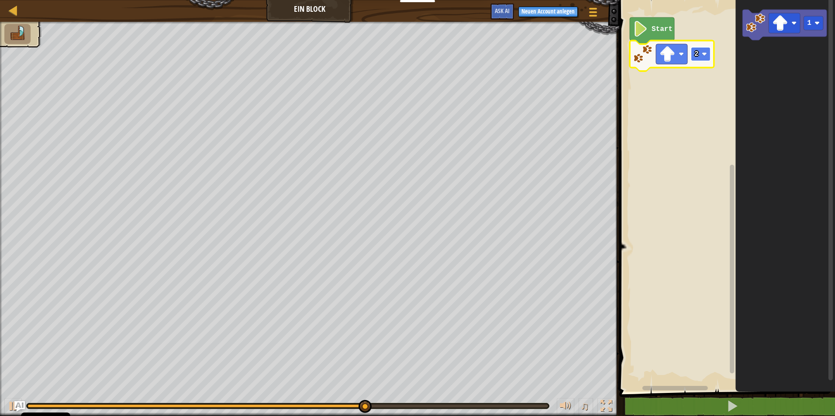
click at [702, 53] on image "Blockly Arbeitsbereich" at bounding box center [704, 54] width 5 height 5
click at [773, 60] on icon "Blockly Arbeitsbereich" at bounding box center [785, 194] width 100 height 396
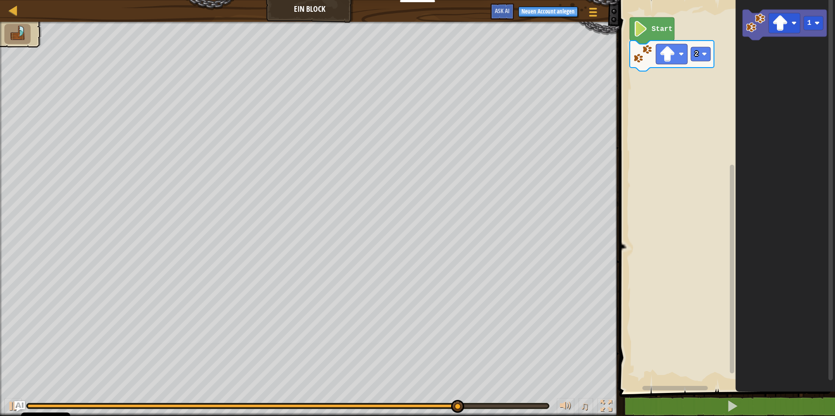
click at [775, 66] on icon "Blockly Arbeitsbereich" at bounding box center [785, 194] width 100 height 396
click at [700, 56] on rect "Blockly Arbeitsbereich" at bounding box center [701, 54] width 20 height 14
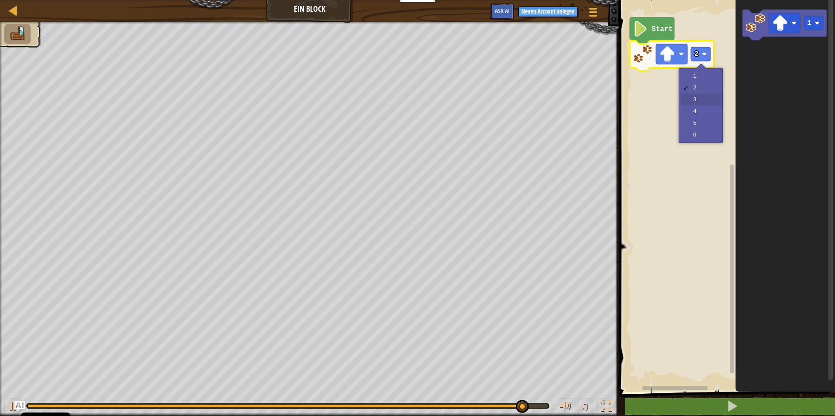
drag, startPoint x: 692, startPoint y: 97, endPoint x: 694, endPoint y: 93, distance: 5.1
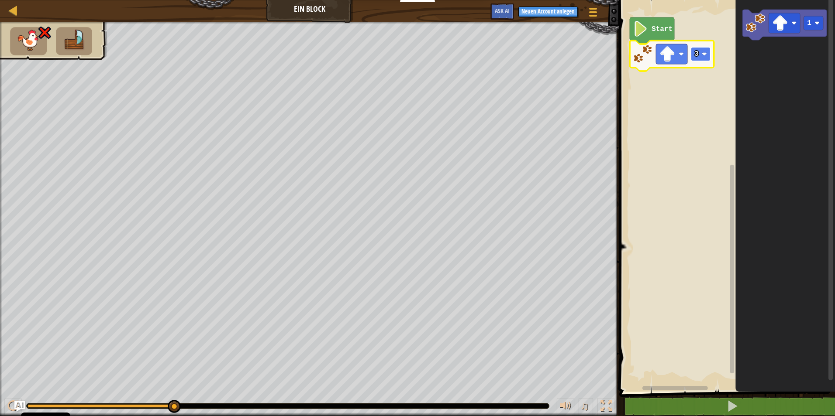
click at [699, 50] on rect "Blockly Arbeitsbereich" at bounding box center [701, 54] width 20 height 14
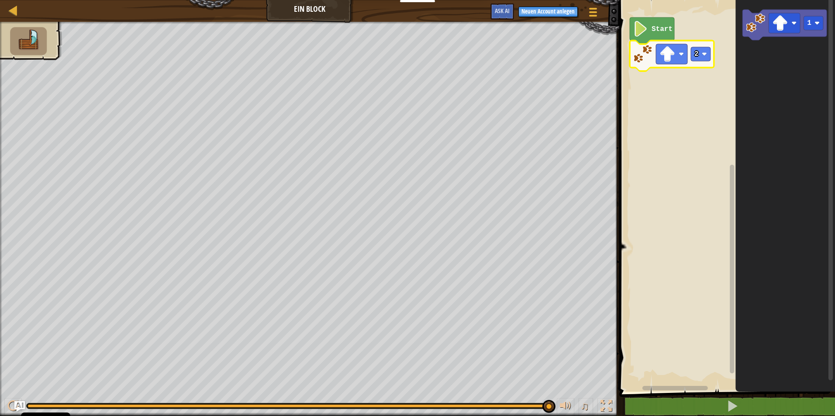
click at [654, 31] on text "Start" at bounding box center [661, 29] width 21 height 8
click at [651, 65] on icon "Blockly Arbeitsbereich" at bounding box center [672, 56] width 84 height 31
click at [702, 53] on image "Blockly Arbeitsbereich" at bounding box center [704, 54] width 5 height 5
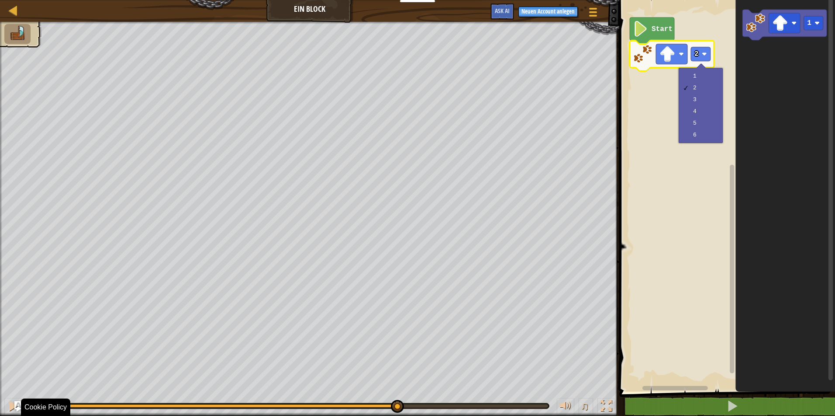
drag, startPoint x: 547, startPoint y: 404, endPoint x: 396, endPoint y: 423, distance: 151.8
click at [396, 0] on html "Cookie Policy CodeCombat nutzt essentielle und einige nicht-essentielle Cookies…" at bounding box center [417, 0] width 835 height 0
drag, startPoint x: 396, startPoint y: 407, endPoint x: 545, endPoint y: 420, distance: 149.9
click at [545, 0] on html "Cookie Policy CodeCombat nutzt essentielle und einige nicht-essentielle Cookies…" at bounding box center [417, 0] width 835 height 0
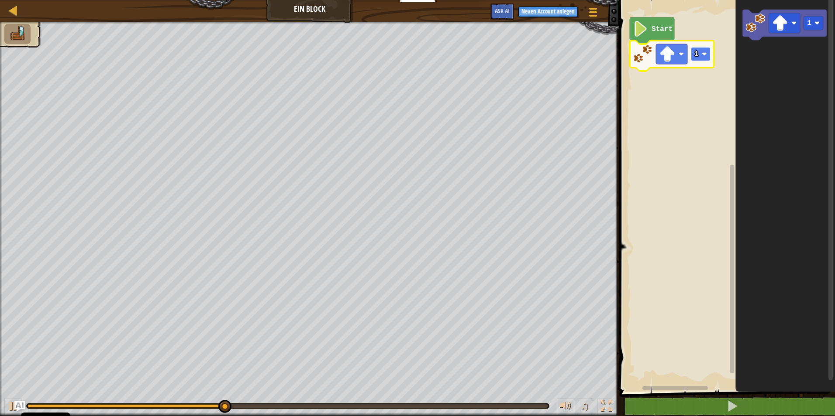
click at [705, 51] on rect "Blockly Arbeitsbereich" at bounding box center [701, 54] width 20 height 14
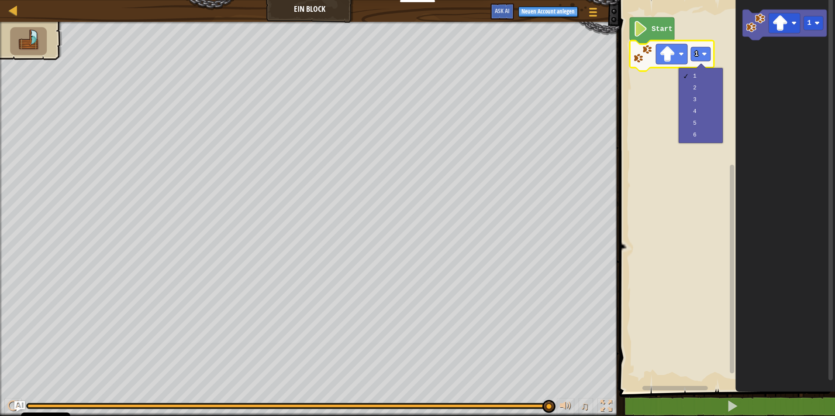
drag, startPoint x: 698, startPoint y: 141, endPoint x: 693, endPoint y: 163, distance: 23.0
click at [695, 141] on div "1 2 3 4 5 6" at bounding box center [700, 105] width 44 height 75
click at [674, 207] on rect "Blockly Arbeitsbereich" at bounding box center [725, 194] width 218 height 396
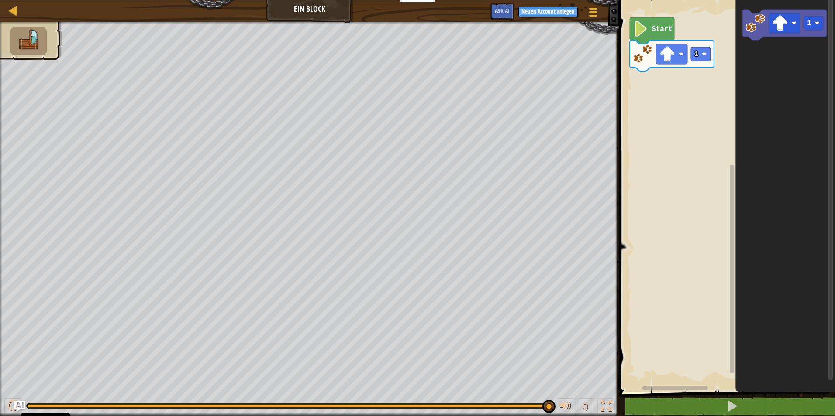
click at [752, 134] on icon "Blockly Arbeitsbereich" at bounding box center [785, 194] width 100 height 396
click at [790, 91] on div "Start 1 1" at bounding box center [725, 194] width 218 height 396
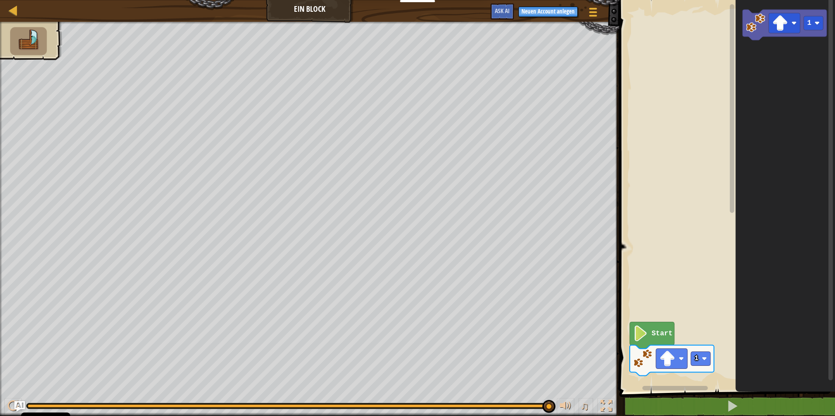
click at [729, 44] on icon "Blockly Arbeitsbereich" at bounding box center [732, 190] width 7 height 389
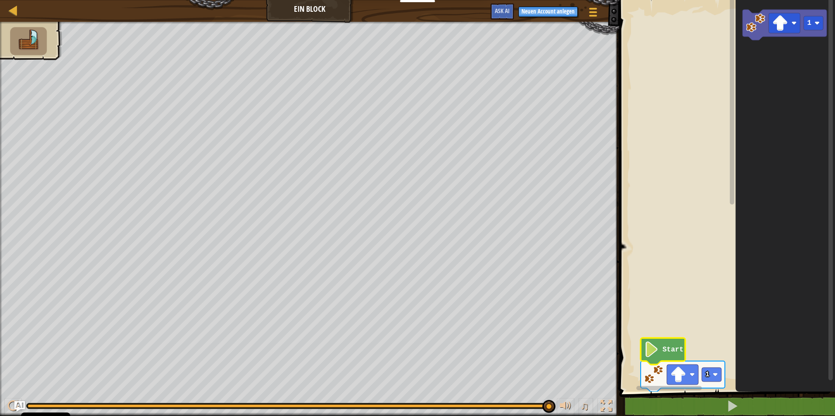
click at [727, 0] on html "Cookie Policy CodeCombat nutzt essentielle und einige nicht-essentielle Cookies…" at bounding box center [417, 0] width 835 height 0
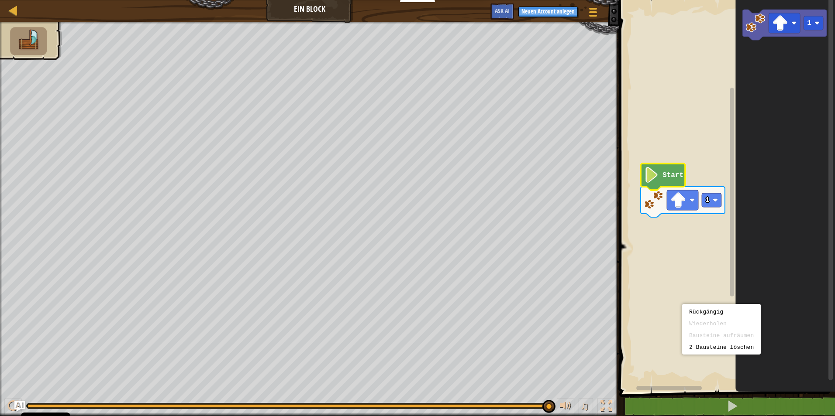
click at [651, 396] on span at bounding box center [727, 183] width 223 height 427
click at [644, 406] on button at bounding box center [732, 407] width 218 height 20
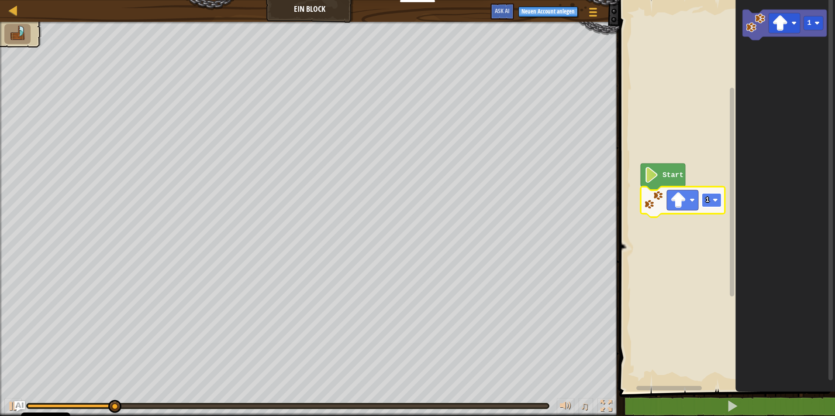
click at [712, 201] on image "Blockly Arbeitsbereich" at bounding box center [714, 200] width 5 height 5
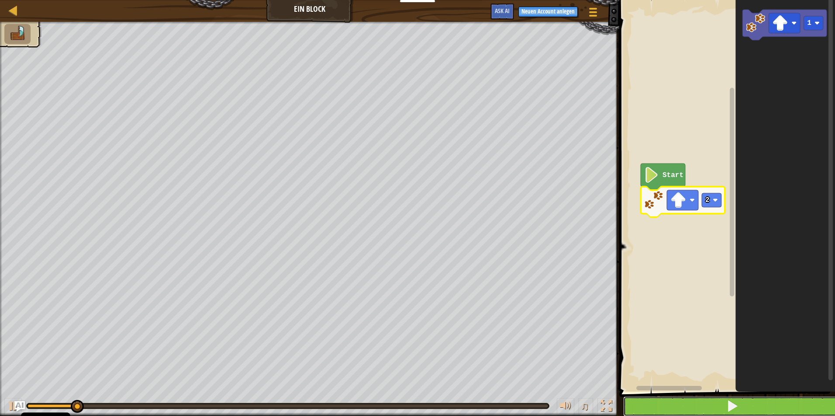
click at [681, 402] on button at bounding box center [732, 407] width 218 height 20
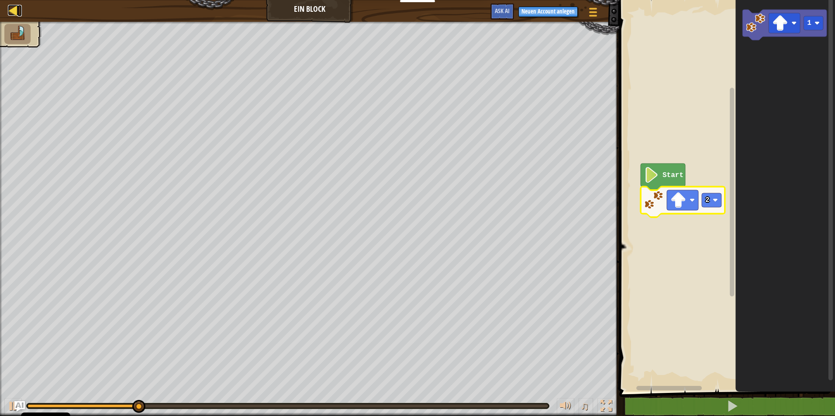
click at [17, 13] on div at bounding box center [13, 10] width 11 height 11
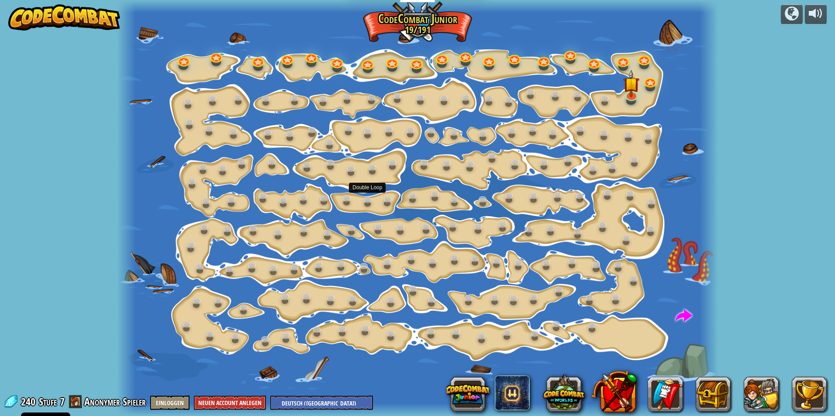
select select "de-DE"
click at [631, 96] on link at bounding box center [630, 93] width 17 height 17
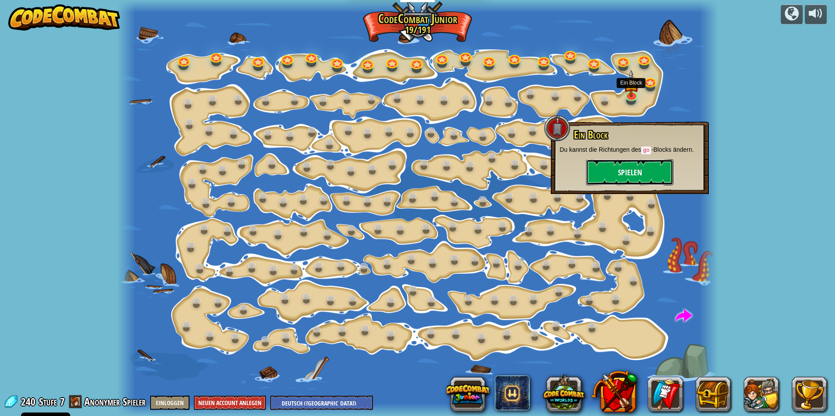
click at [617, 168] on button "Spielen" at bounding box center [629, 172] width 87 height 26
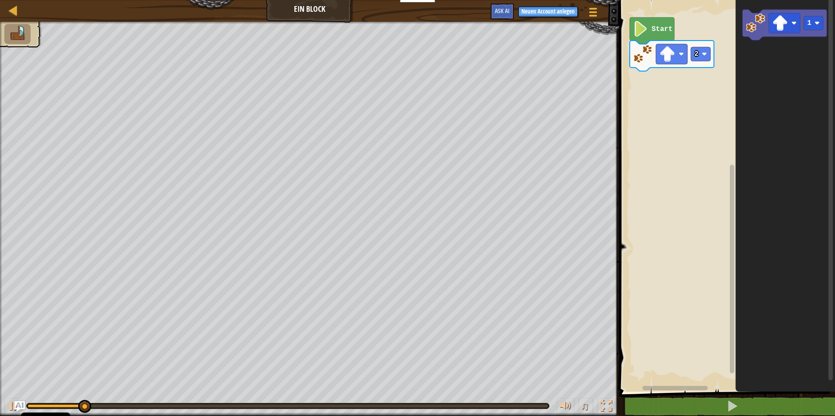
click at [649, 90] on div "Start 2 1" at bounding box center [725, 194] width 218 height 396
click at [686, 77] on div "Start 2 1" at bounding box center [725, 194] width 218 height 396
click at [731, 65] on div "Start 2 1" at bounding box center [725, 194] width 218 height 396
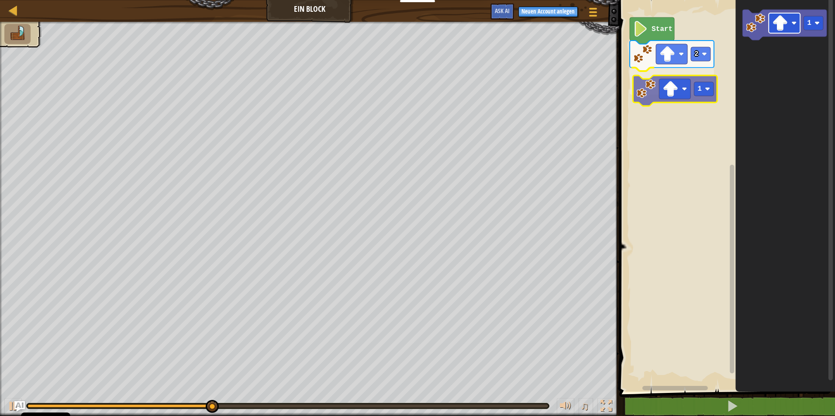
click at [668, 83] on div "Start 2 1 1 1" at bounding box center [725, 194] width 218 height 396
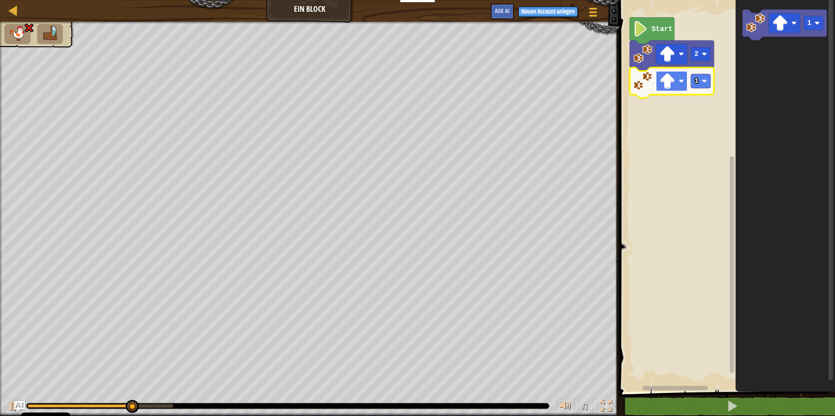
click at [682, 81] on image "Blockly Arbeitsbereich" at bounding box center [680, 81] width 5 height 5
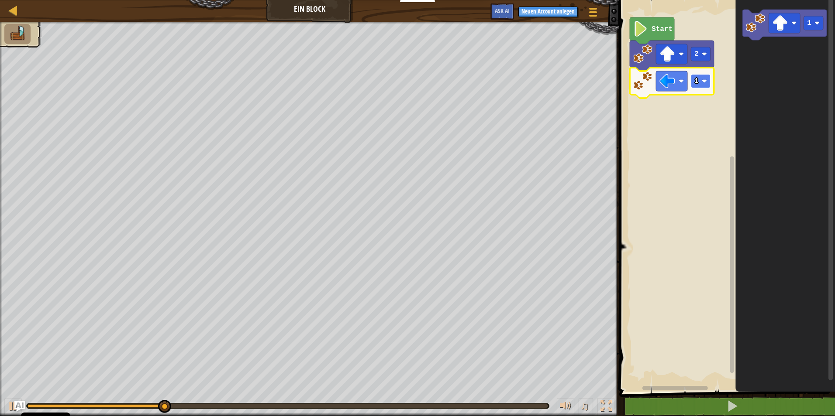
click at [702, 83] on image "Blockly Arbeitsbereich" at bounding box center [704, 81] width 5 height 5
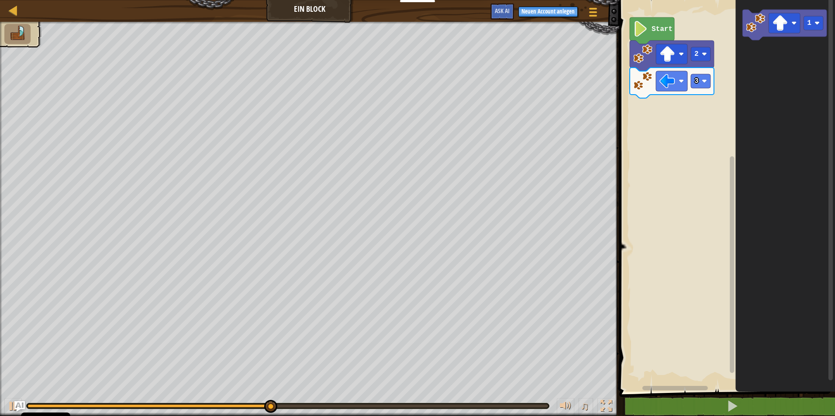
click at [759, 67] on icon "1" at bounding box center [785, 194] width 100 height 396
click at [760, 29] on image "Blockly Arbeitsbereich" at bounding box center [755, 23] width 19 height 19
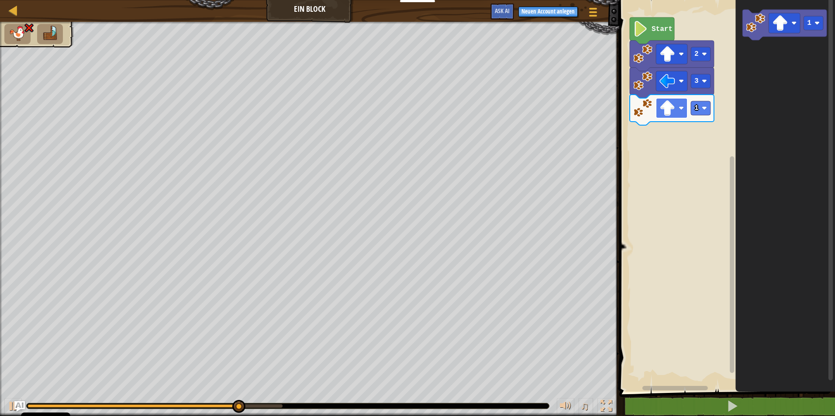
click at [665, 110] on image "Blockly Arbeitsbereich" at bounding box center [667, 108] width 16 height 16
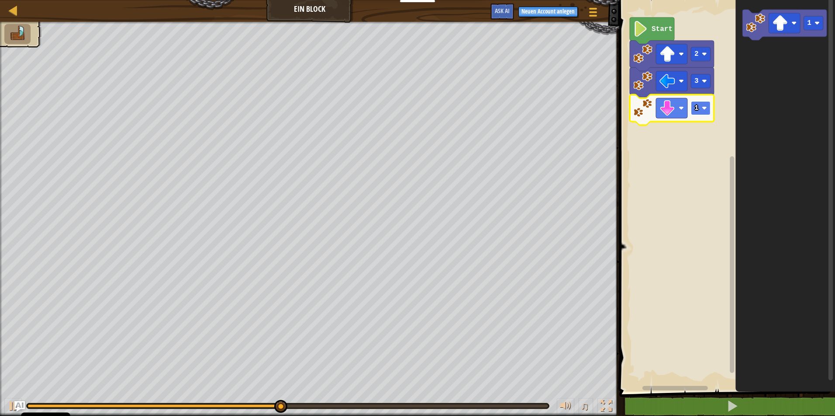
click at [698, 110] on rect "Blockly Arbeitsbereich" at bounding box center [701, 108] width 20 height 14
click at [783, 29] on image "Blockly Arbeitsbereich" at bounding box center [780, 23] width 16 height 16
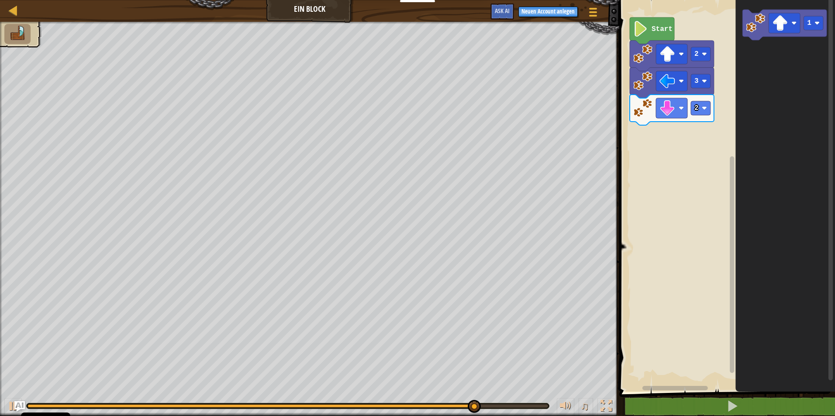
click at [743, 90] on icon "1" at bounding box center [785, 194] width 100 height 396
click at [752, 29] on image "Blockly Arbeitsbereich" at bounding box center [755, 23] width 19 height 19
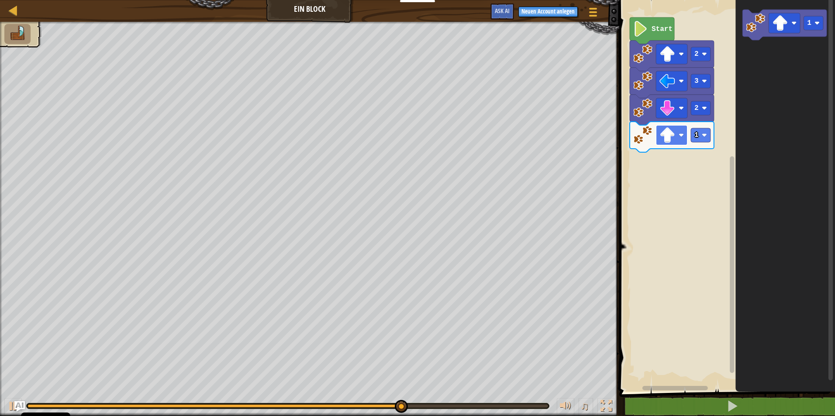
click at [669, 133] on image "Blockly Arbeitsbereich" at bounding box center [667, 135] width 16 height 16
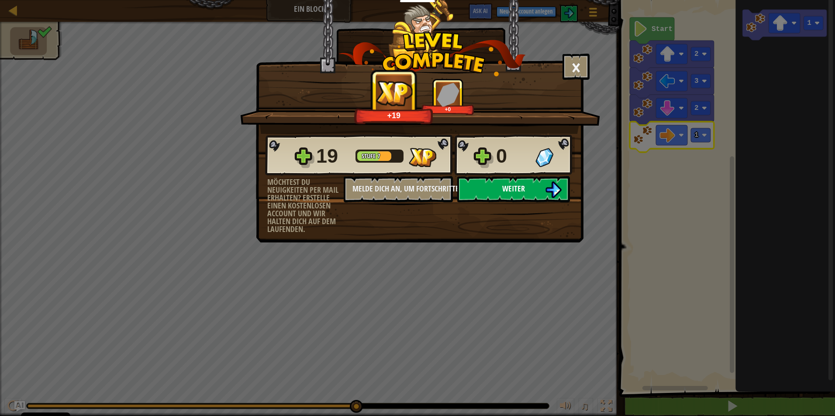
click at [554, 190] on img at bounding box center [553, 190] width 17 height 17
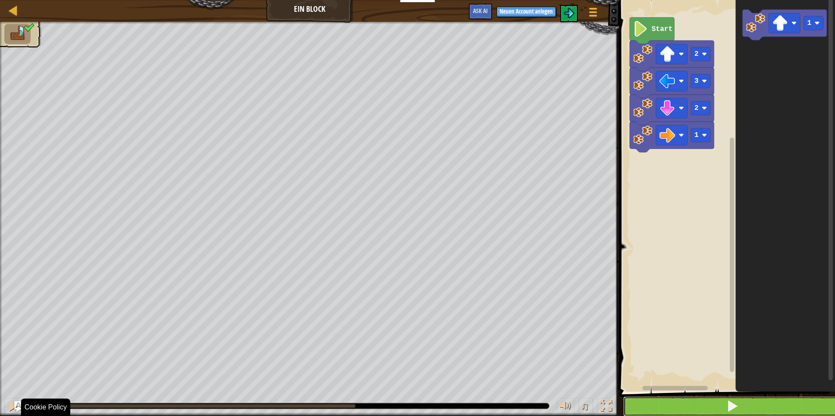
click at [727, 409] on span at bounding box center [732, 406] width 12 height 12
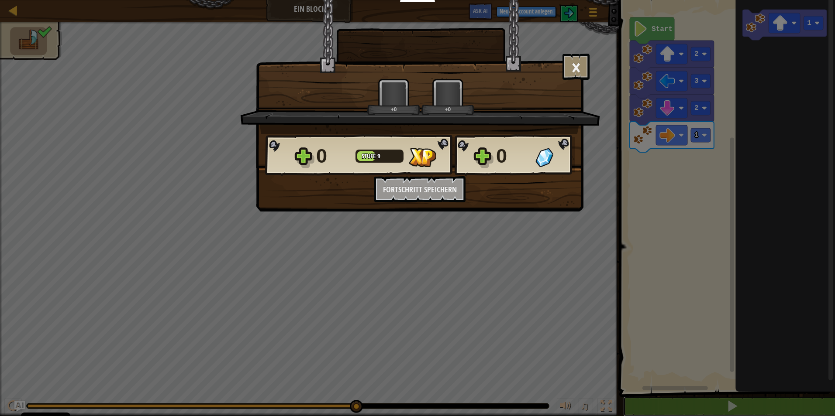
scroll to position [0, 0]
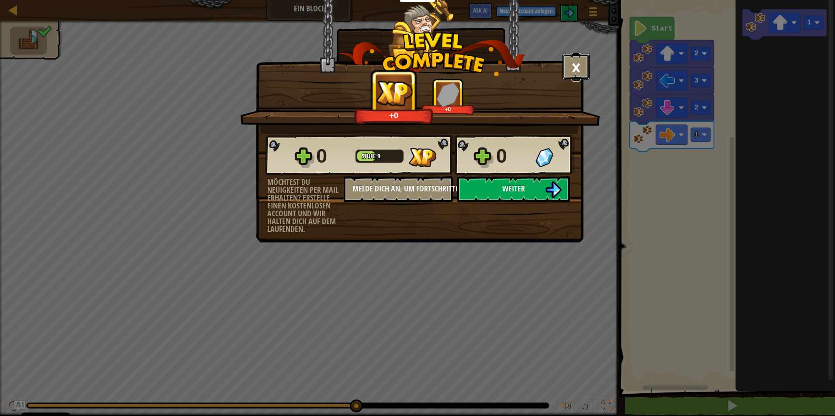
click at [577, 66] on button "×" at bounding box center [575, 67] width 27 height 26
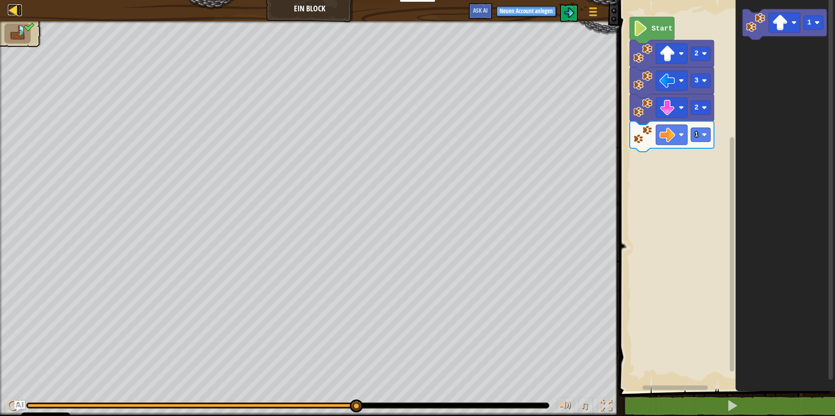
click at [15, 12] on div at bounding box center [13, 9] width 11 height 11
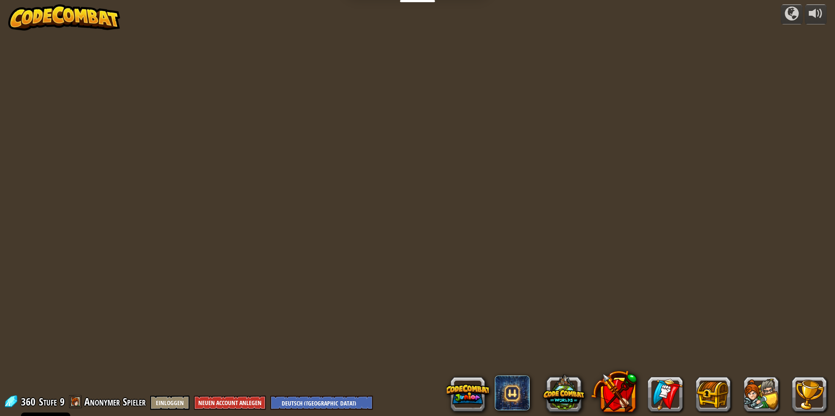
select select "de-DE"
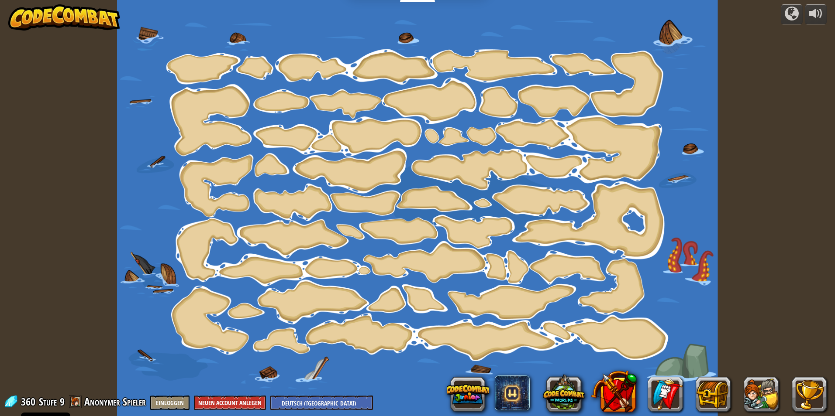
select select "de-DE"
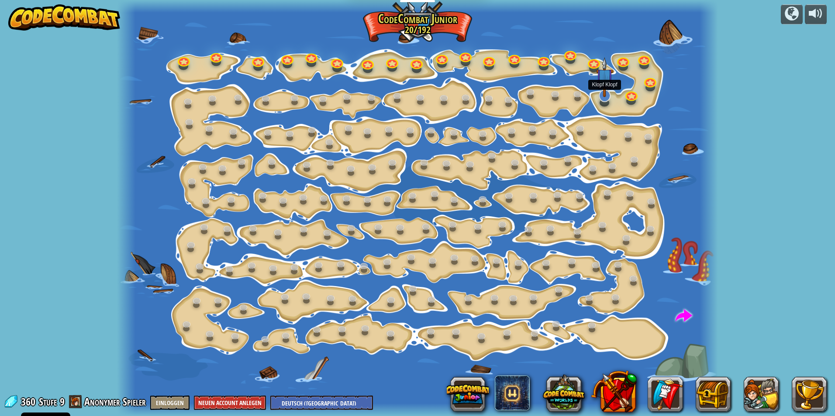
click at [603, 96] on img at bounding box center [604, 77] width 17 height 40
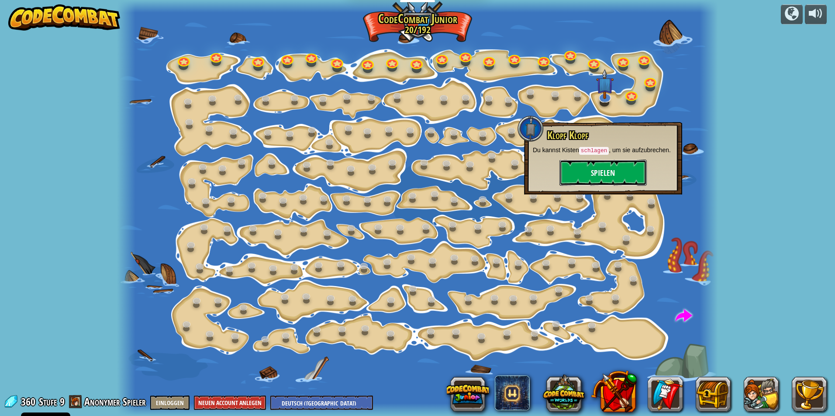
click at [591, 161] on button "Spielen" at bounding box center [602, 173] width 87 height 26
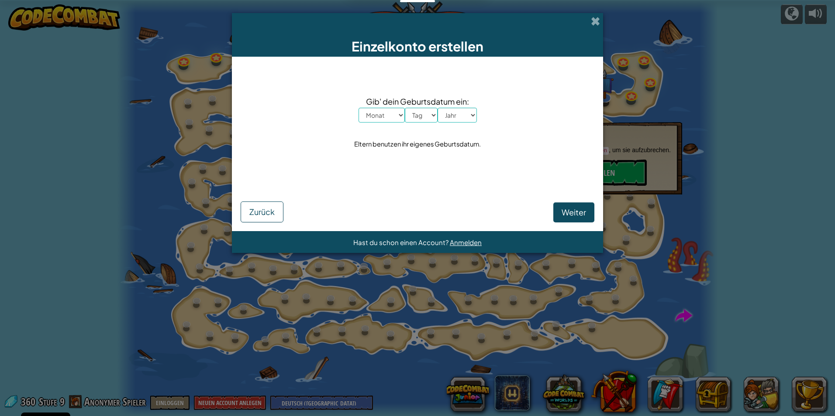
click at [685, 134] on div "Einzelkonto erstellen Gib' dein Geburtsdatum ein: Monat Januar Februar [PERSON_…" at bounding box center [417, 208] width 835 height 416
click at [679, 116] on div "Einzelkonto erstellen Gib' dein Geburtsdatum ein: Monat Januar Februar [PERSON_…" at bounding box center [417, 208] width 835 height 416
click at [600, 21] on div "Einzelkonto erstellen" at bounding box center [417, 35] width 371 height 44
click at [595, 21] on span at bounding box center [595, 21] width 9 height 9
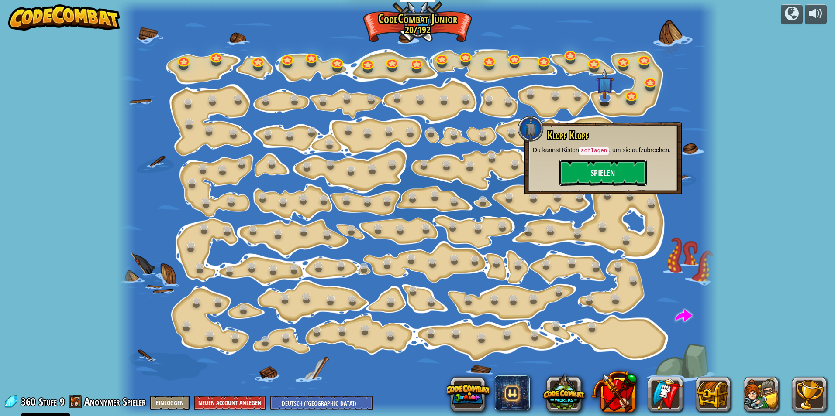
click at [602, 171] on button "Spielen" at bounding box center [602, 173] width 87 height 26
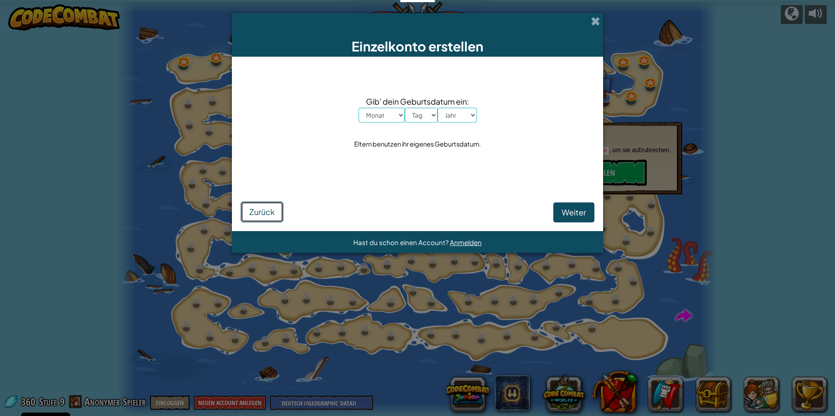
click at [275, 212] on button "Zurück" at bounding box center [262, 212] width 43 height 21
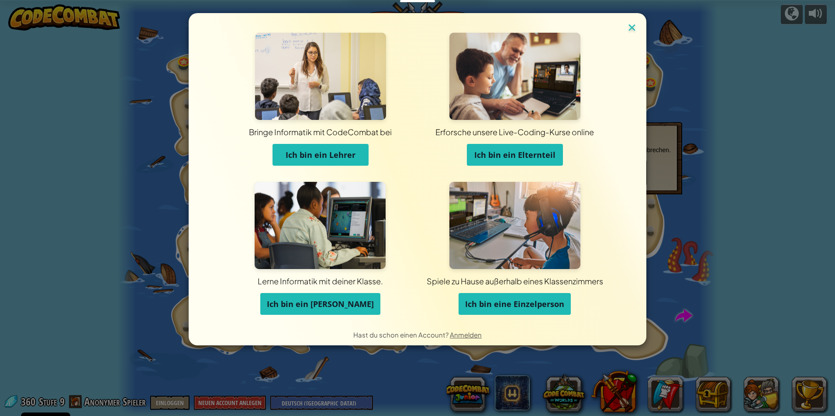
click at [631, 27] on img at bounding box center [631, 28] width 11 height 13
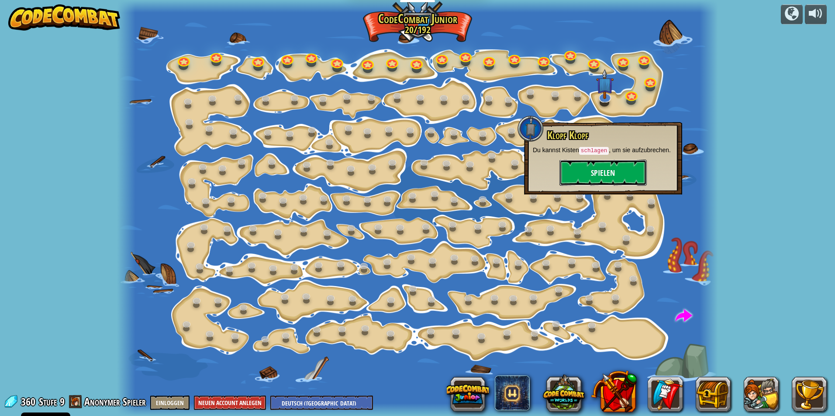
click at [601, 165] on button "Spielen" at bounding box center [602, 173] width 87 height 26
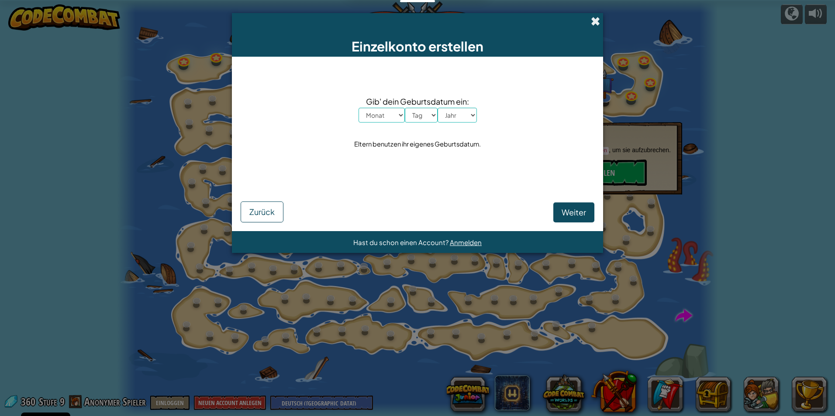
click at [594, 22] on span at bounding box center [595, 21] width 9 height 9
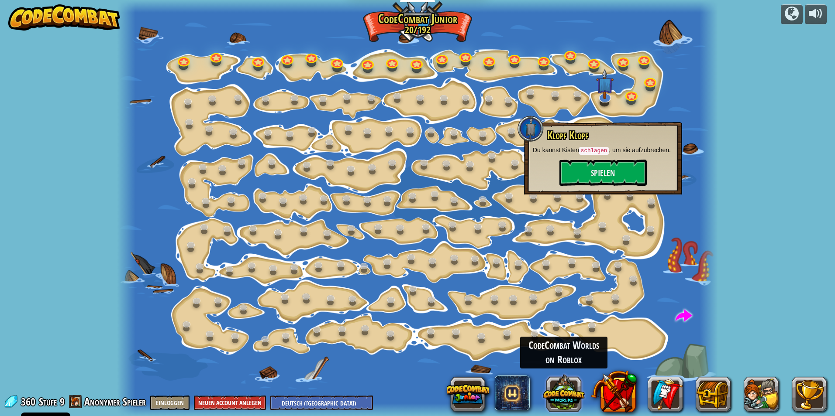
click at [569, 394] on button at bounding box center [564, 393] width 42 height 42
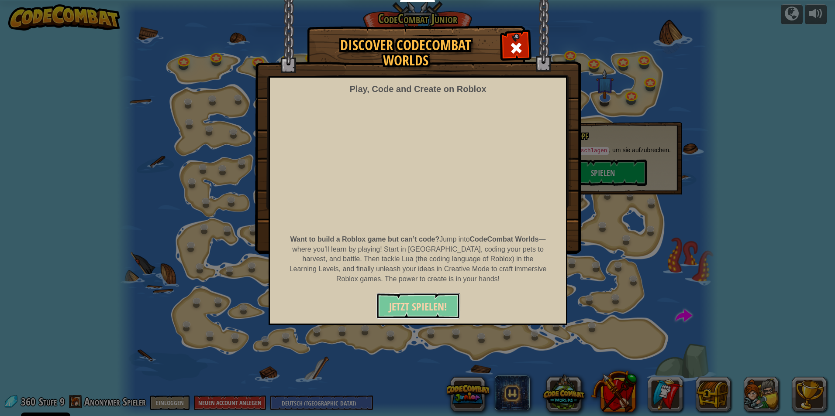
click at [429, 301] on span "JETZT SPIELEN!" at bounding box center [418, 307] width 58 height 14
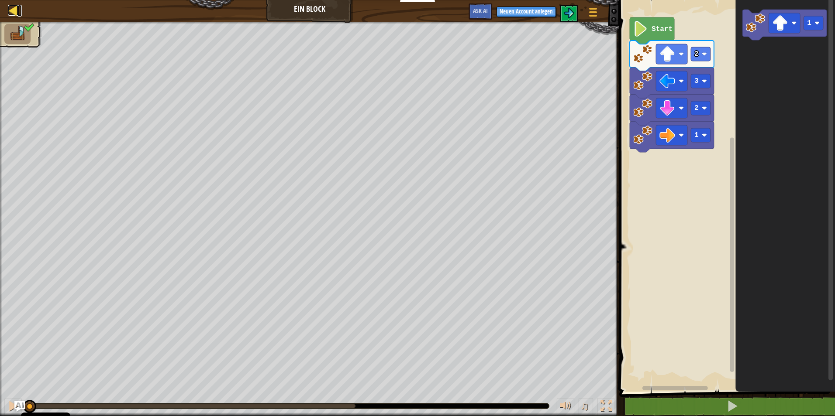
click at [17, 6] on div at bounding box center [13, 10] width 11 height 11
select select "de-DE"
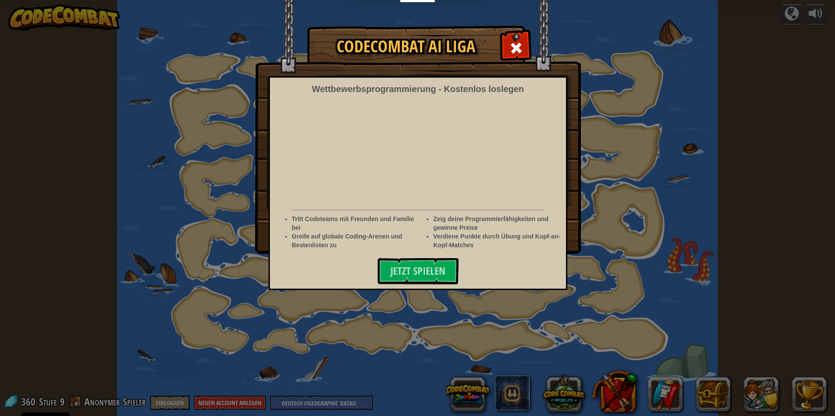
select select "de-DE"
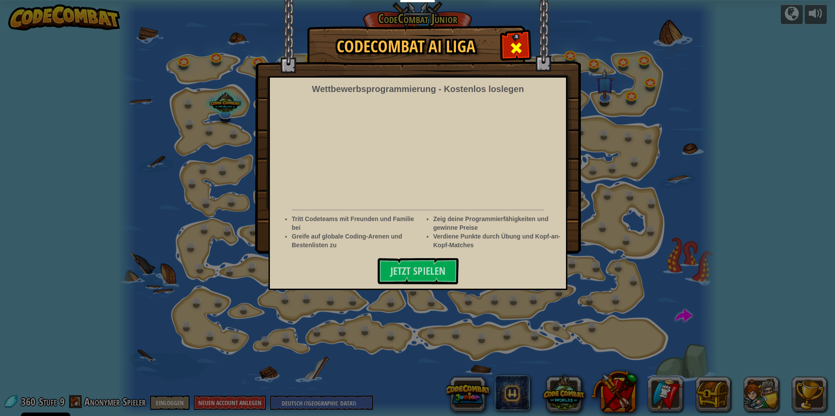
click at [513, 53] on span at bounding box center [516, 48] width 14 height 14
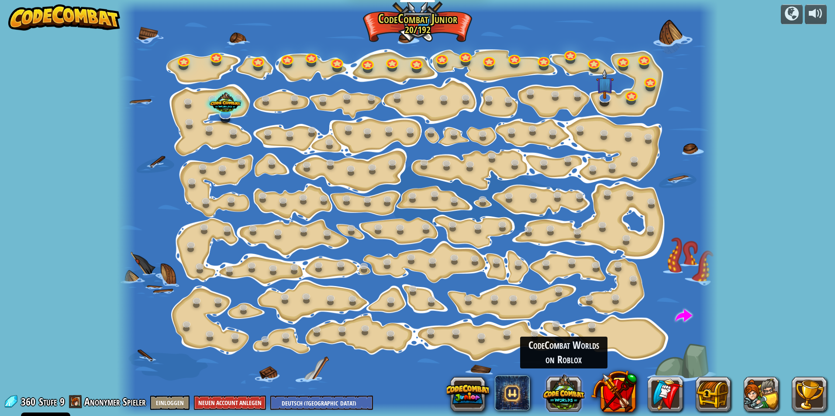
click at [560, 387] on button at bounding box center [564, 393] width 42 height 42
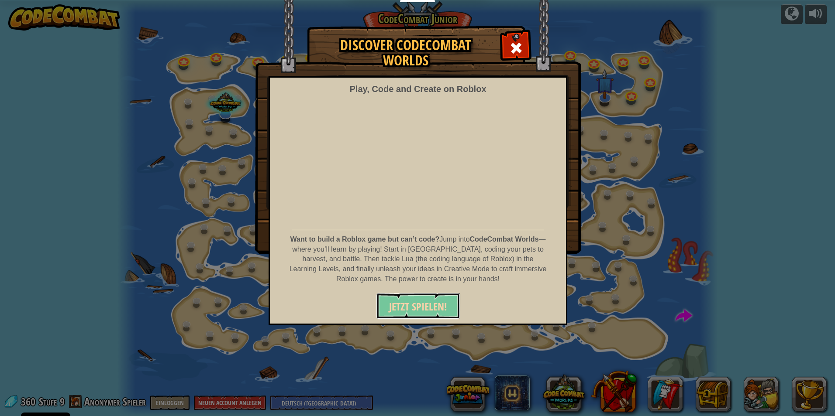
click at [439, 315] on button "JETZT SPIELEN!" at bounding box center [418, 306] width 84 height 26
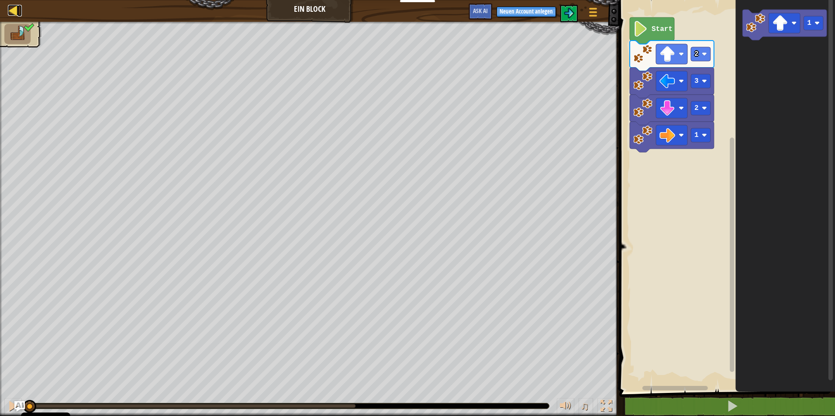
click at [18, 10] on div at bounding box center [13, 10] width 11 height 11
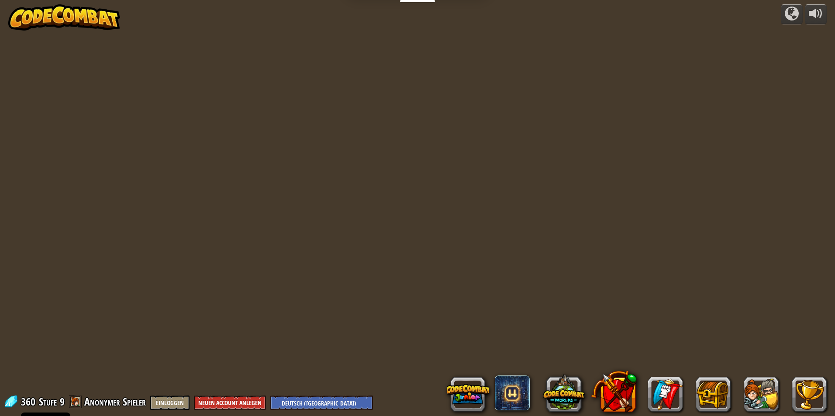
select select "de-DE"
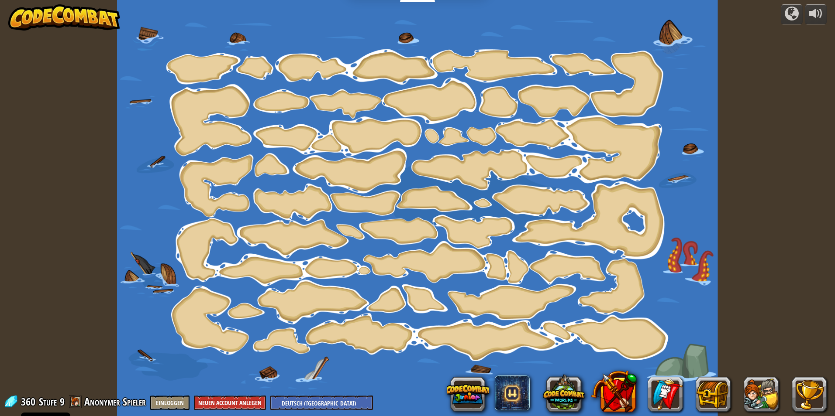
select select "de-DE"
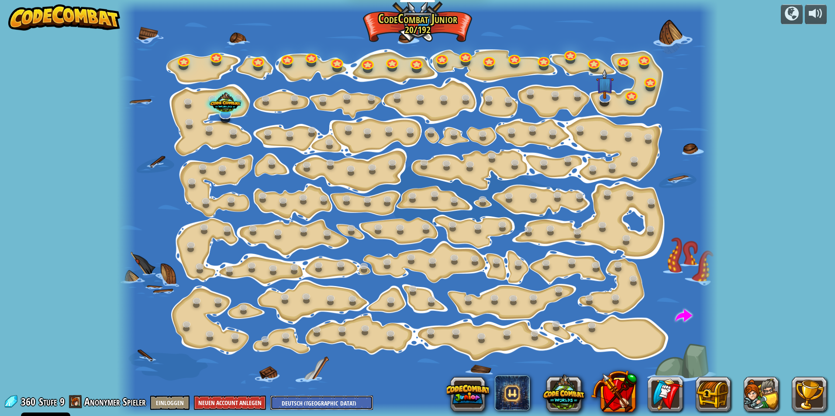
click at [340, 400] on select "English ([GEOGRAPHIC_DATA]) English ([GEOGRAPHIC_DATA]) 简体中文 繁體中文 русский españ…" at bounding box center [321, 403] width 103 height 14
click at [394, 351] on div at bounding box center [417, 208] width 600 height 416
click at [65, 12] on img at bounding box center [64, 17] width 112 height 26
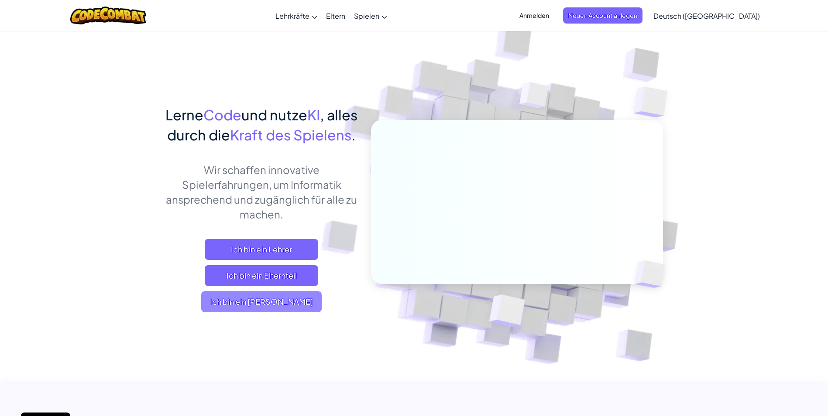
click at [303, 313] on span "Ich bin ein [PERSON_NAME]" at bounding box center [261, 302] width 120 height 21
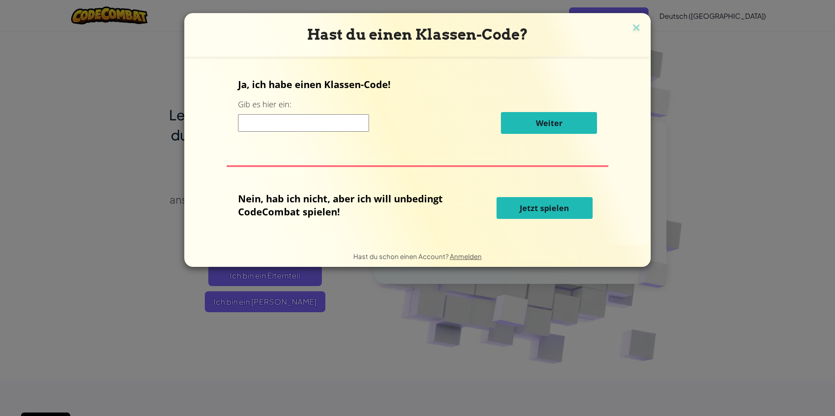
click at [536, 195] on div "Nein, hab ich nicht, aber ich will unbedingt CodeCombat spielen! Jetzt spielen" at bounding box center [417, 208] width 359 height 32
click at [540, 202] on button "Jetzt spielen" at bounding box center [544, 208] width 96 height 22
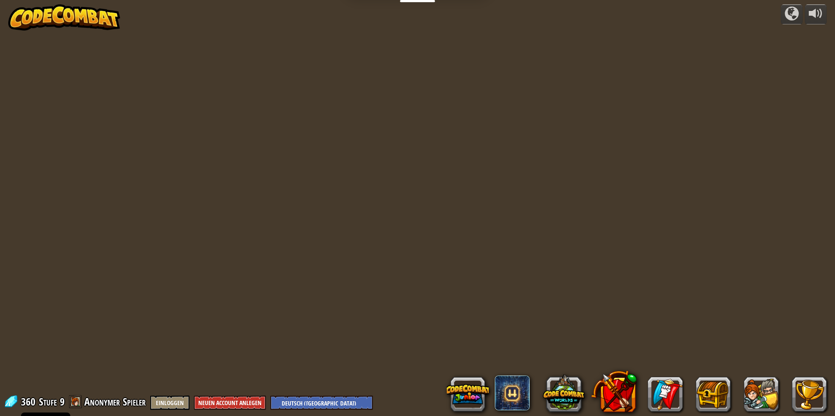
select select "de-DE"
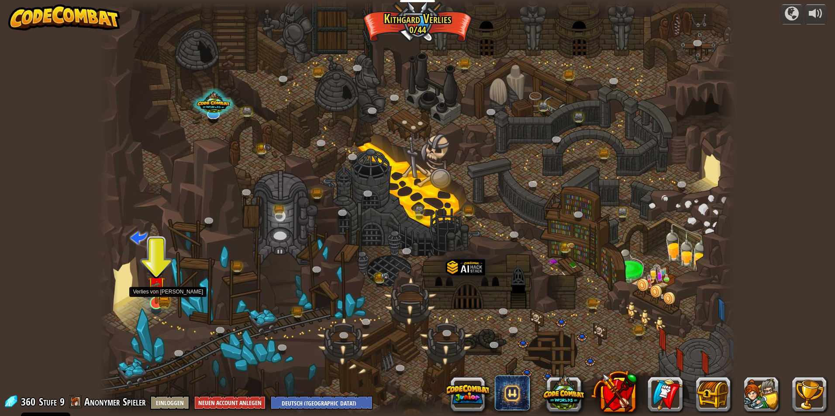
click at [152, 301] on img at bounding box center [156, 286] width 17 height 38
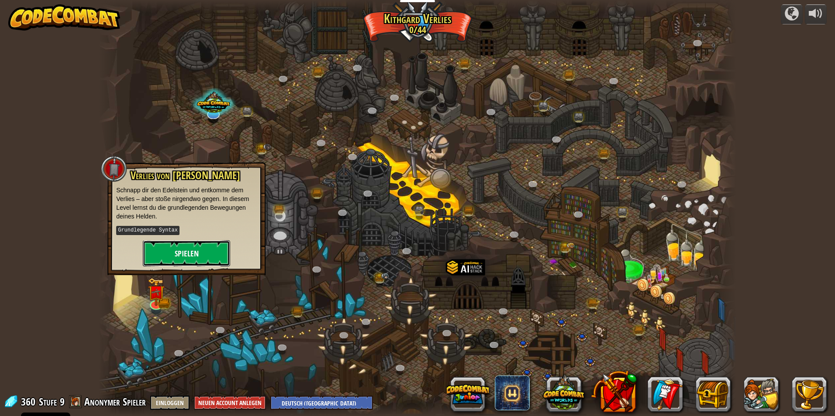
click at [193, 248] on button "Spielen" at bounding box center [186, 254] width 87 height 26
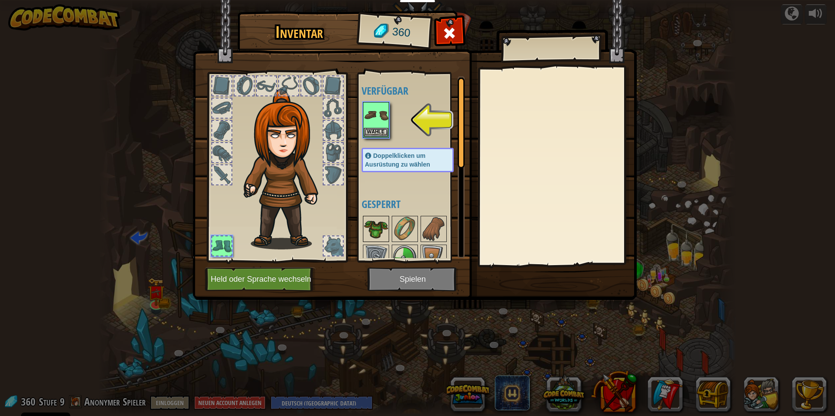
click at [374, 231] on img at bounding box center [376, 229] width 24 height 24
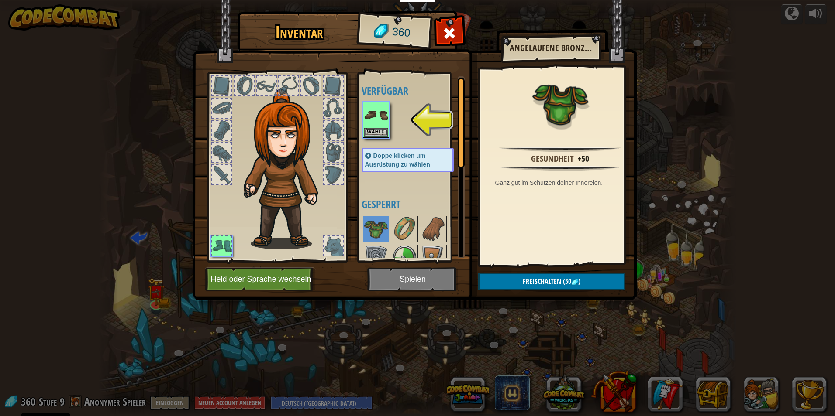
click at [556, 105] on img at bounding box center [560, 103] width 57 height 57
click at [456, 31] on div at bounding box center [450, 36] width 28 height 28
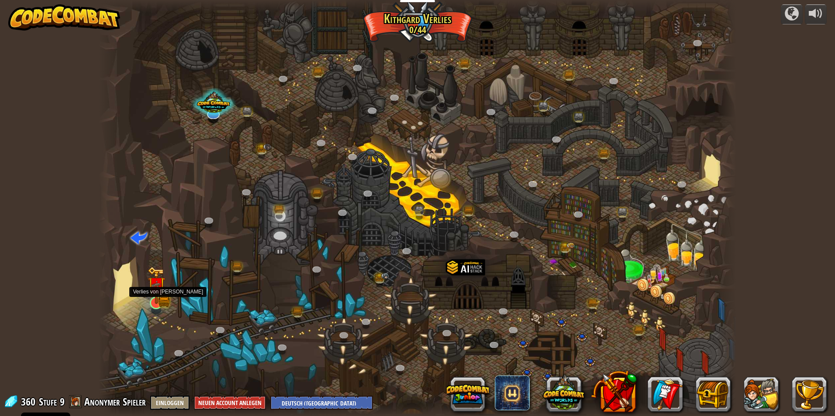
click at [156, 297] on div at bounding box center [156, 303] width 13 height 13
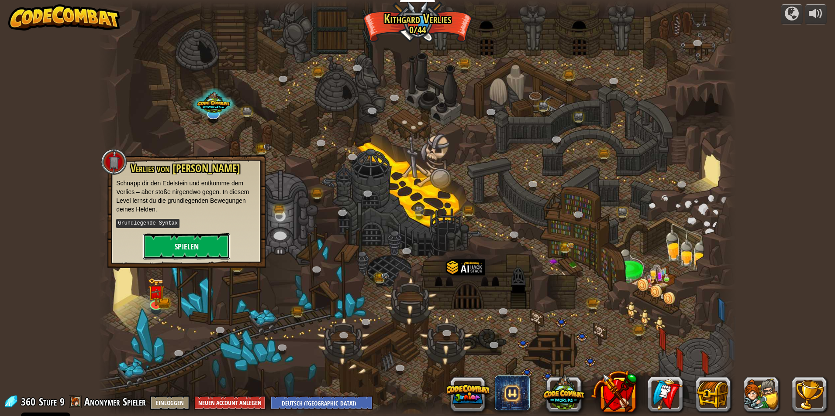
click at [198, 244] on button "Spielen" at bounding box center [186, 247] width 87 height 26
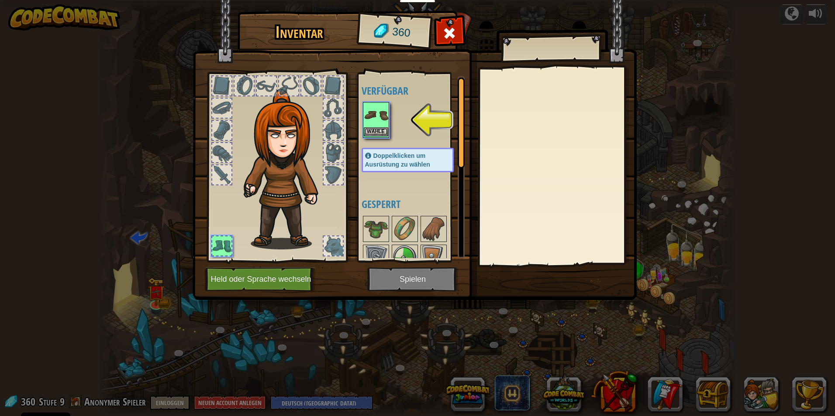
click at [375, 112] on img at bounding box center [376, 115] width 24 height 24
click at [375, 113] on img at bounding box center [376, 115] width 24 height 24
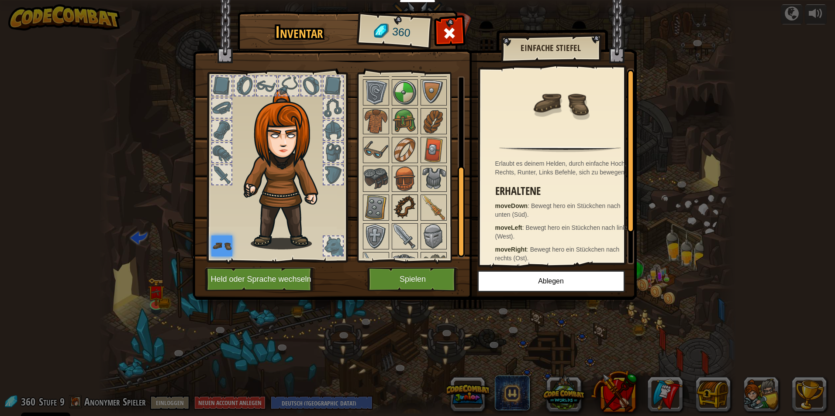
scroll to position [73, 0]
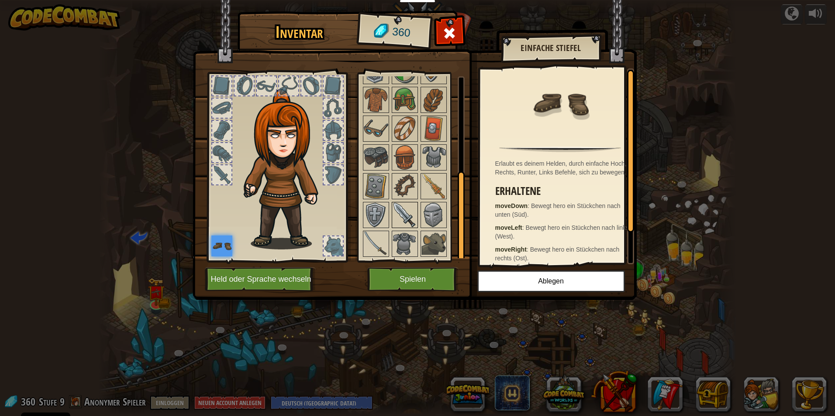
click at [402, 219] on img at bounding box center [404, 215] width 24 height 24
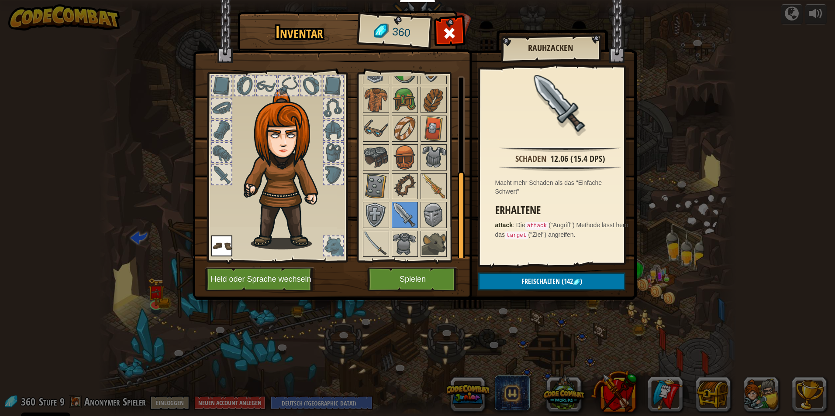
click at [451, 31] on span at bounding box center [449, 33] width 14 height 14
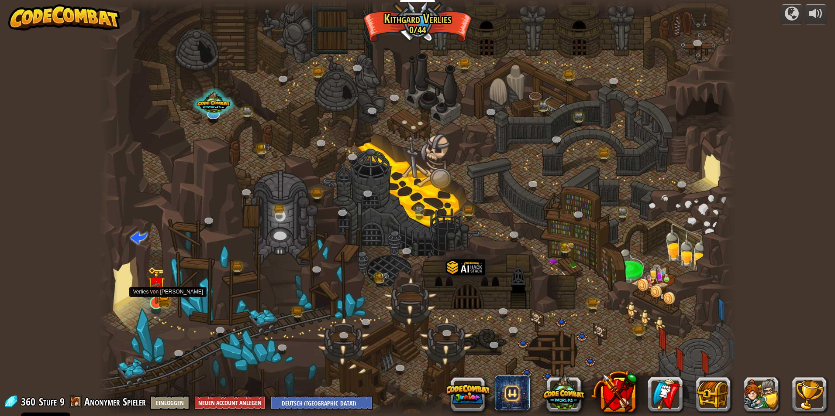
click at [149, 299] on img at bounding box center [156, 286] width 17 height 38
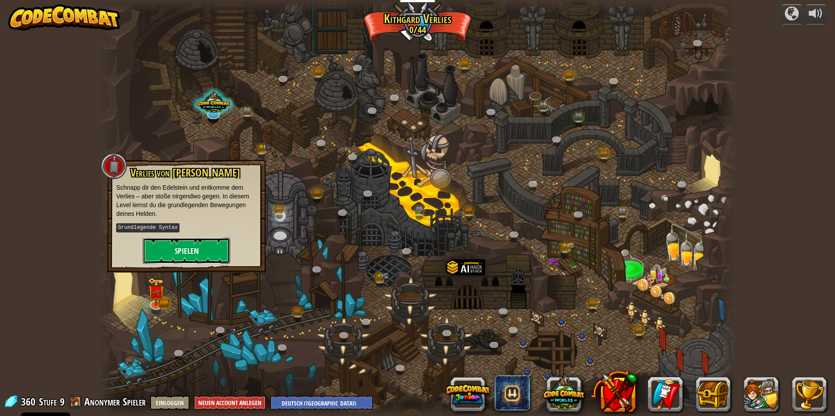
click at [184, 256] on button "Spielen" at bounding box center [186, 251] width 87 height 26
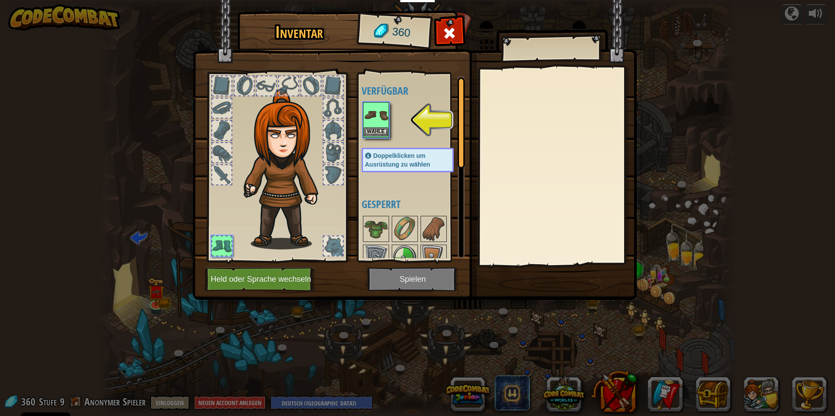
click at [376, 117] on img at bounding box center [376, 115] width 24 height 24
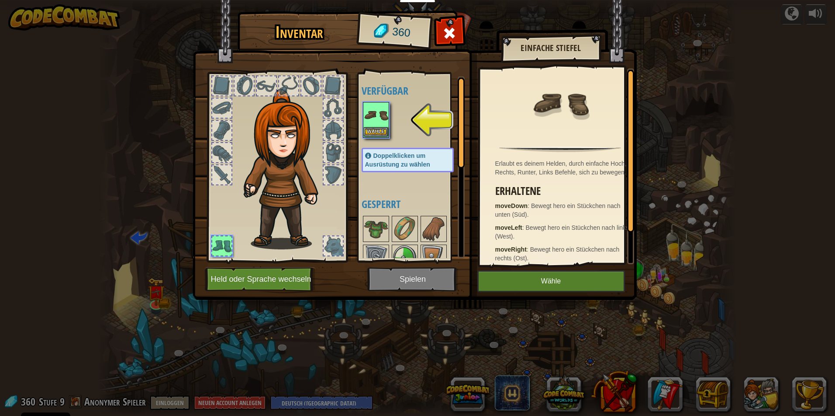
click at [377, 118] on img at bounding box center [376, 115] width 24 height 24
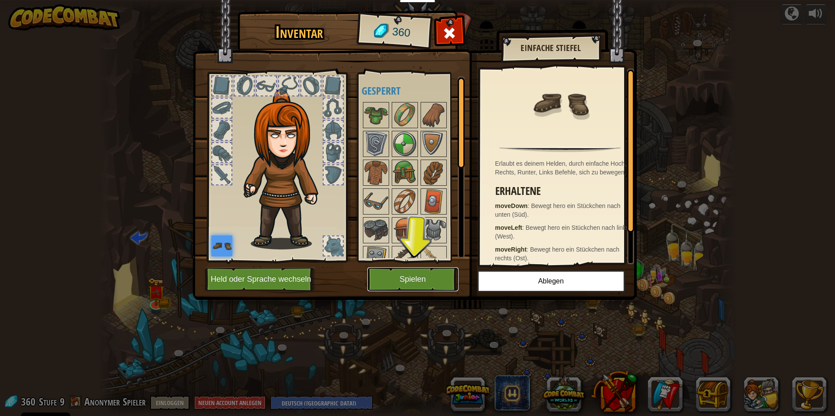
click at [413, 276] on button "Spielen" at bounding box center [412, 280] width 91 height 24
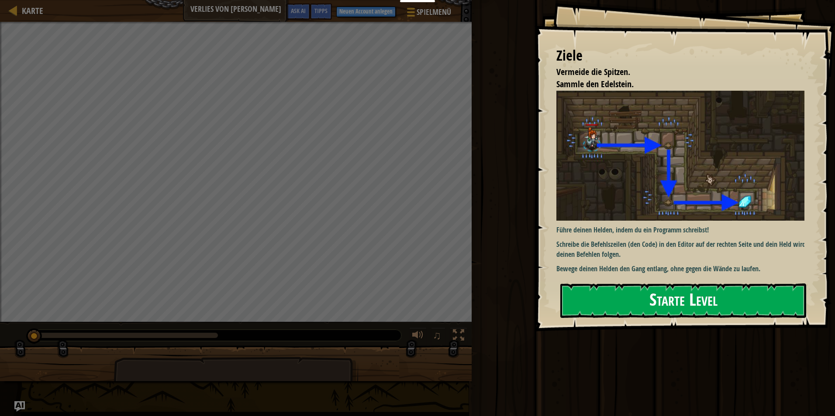
click at [648, 305] on button "Starte Level" at bounding box center [683, 301] width 246 height 34
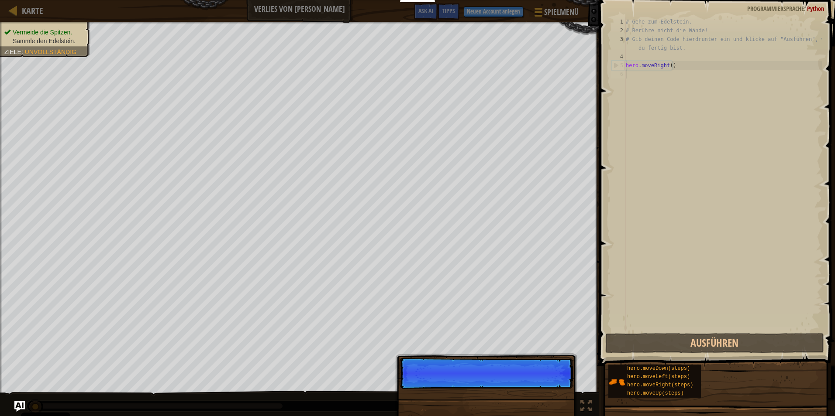
scroll to position [4, 0]
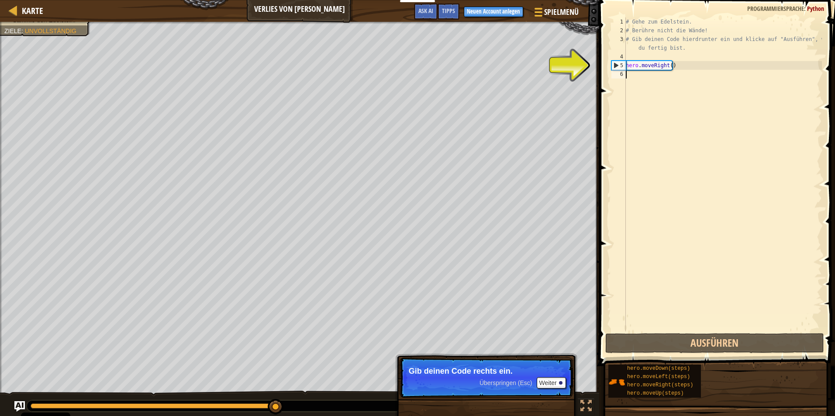
click at [637, 77] on div "# Gehe zum Edelstein. # Berühre nicht die Wände! # Gib deinen Code hierdrunter …" at bounding box center [723, 183] width 198 height 332
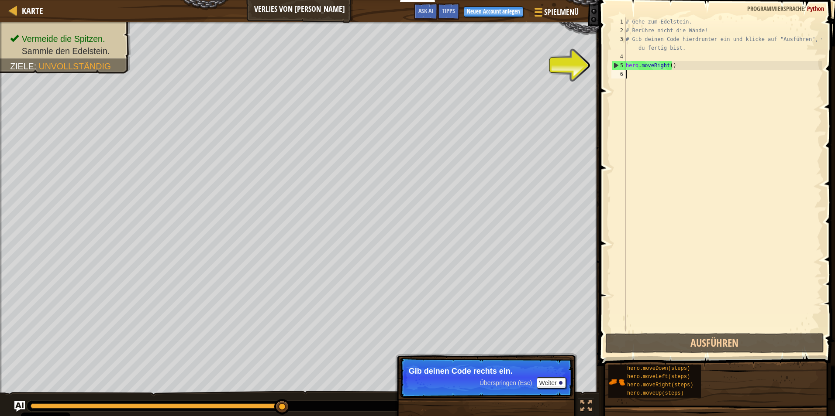
click at [625, 72] on div "6" at bounding box center [618, 74] width 14 height 9
click at [549, 381] on button "Weiter" at bounding box center [551, 383] width 29 height 11
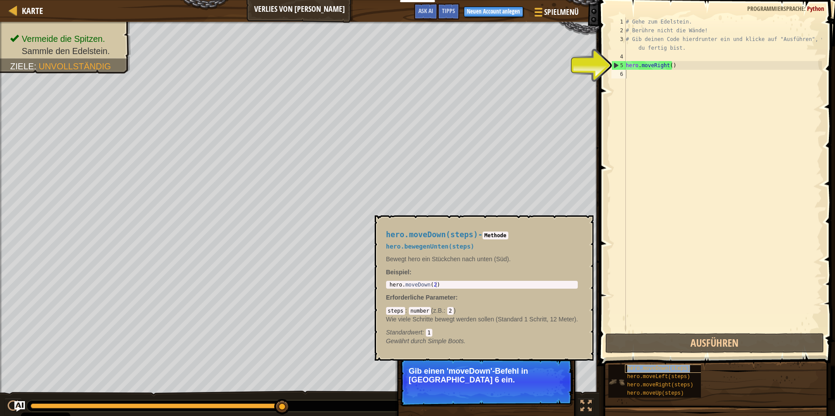
click at [656, 370] on span "hero.moveDown(steps)" at bounding box center [658, 369] width 63 height 6
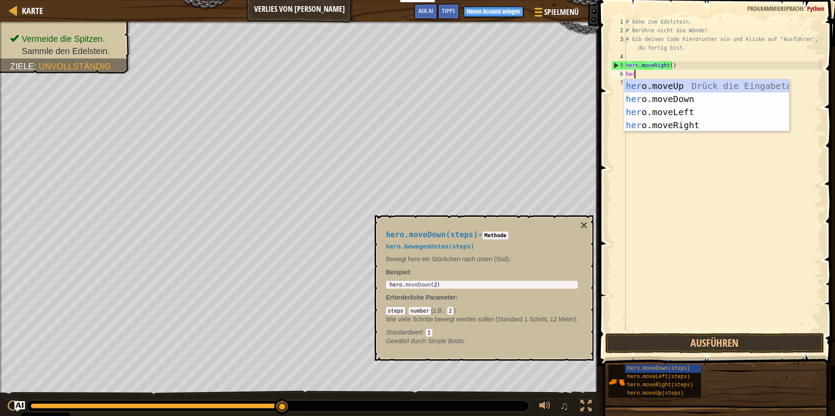
type textarea "hero"
click at [667, 100] on div "hero .moveUp Drück die Eingabetaste hero .moveDown Drück die Eingabetaste hero …" at bounding box center [706, 118] width 165 height 79
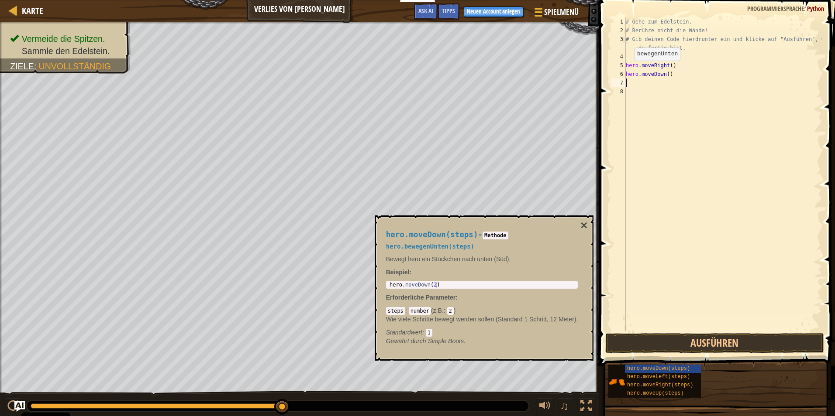
scroll to position [4, 0]
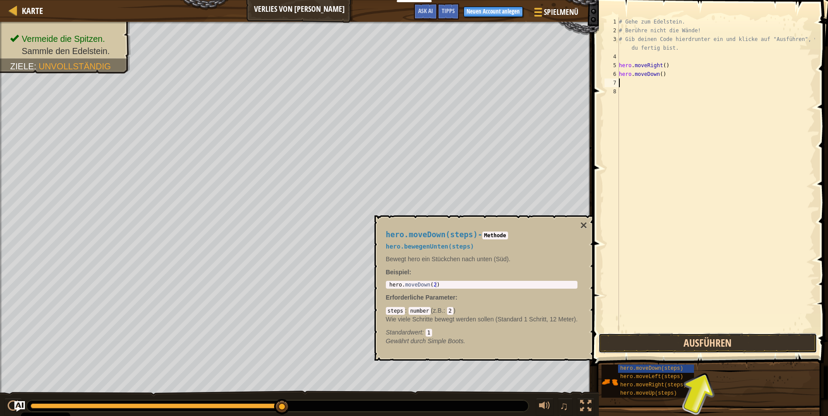
click at [692, 340] on button "Ausführen" at bounding box center [708, 344] width 219 height 20
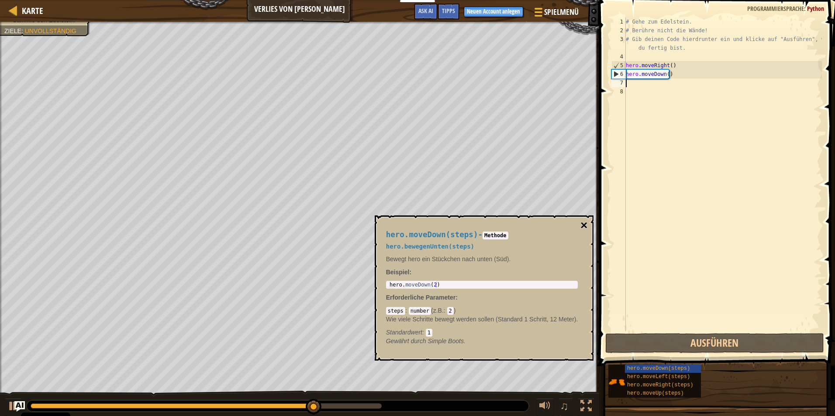
click at [585, 222] on button "×" at bounding box center [583, 226] width 7 height 12
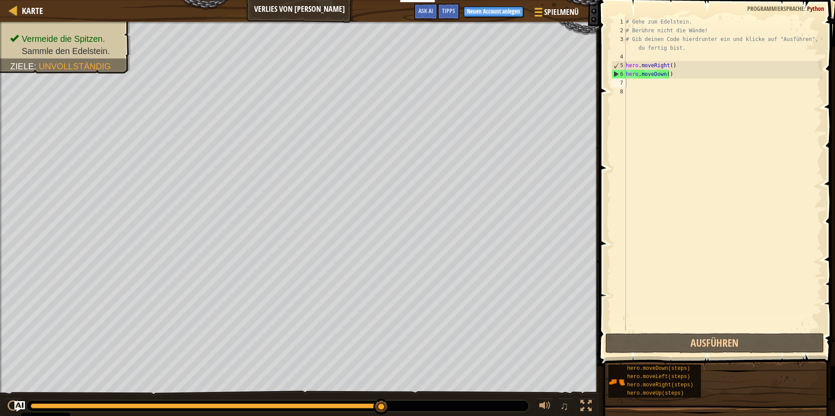
click at [626, 83] on div "# Gehe zum Edelstein. # Berühre nicht die Wände! # Gib deinen Code hierdrunter …" at bounding box center [723, 183] width 198 height 332
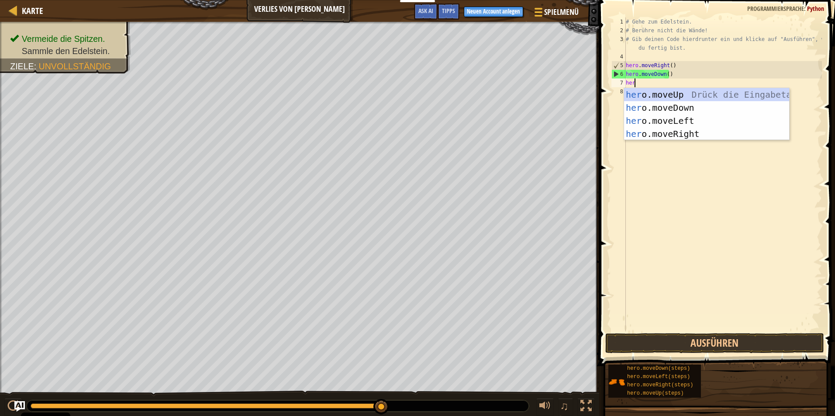
type textarea "hero"
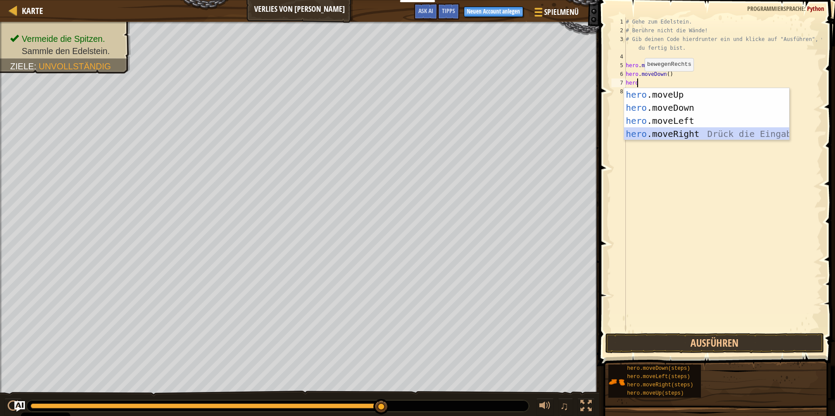
click at [697, 135] on div "hero .moveUp Drück die Eingabetaste hero .moveDown Drück die Eingabetaste hero …" at bounding box center [706, 127] width 165 height 79
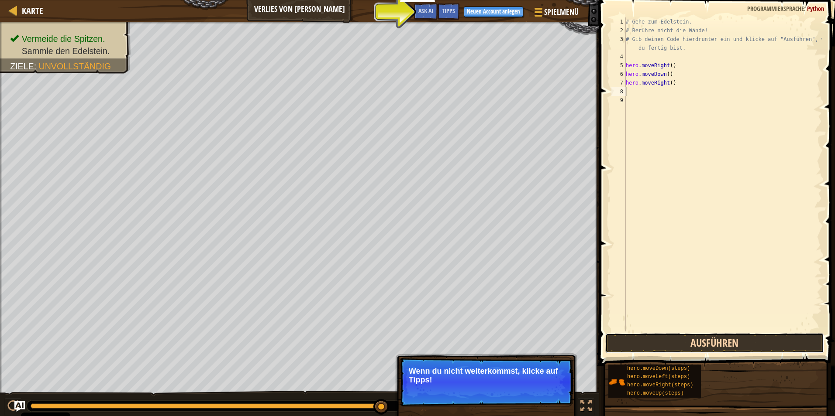
click at [680, 342] on button "Ausführen" at bounding box center [714, 344] width 219 height 20
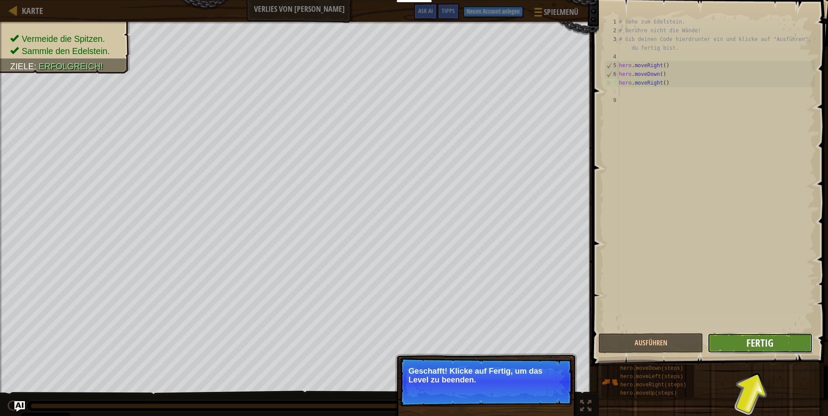
click at [753, 340] on span "Fertig" at bounding box center [760, 343] width 27 height 14
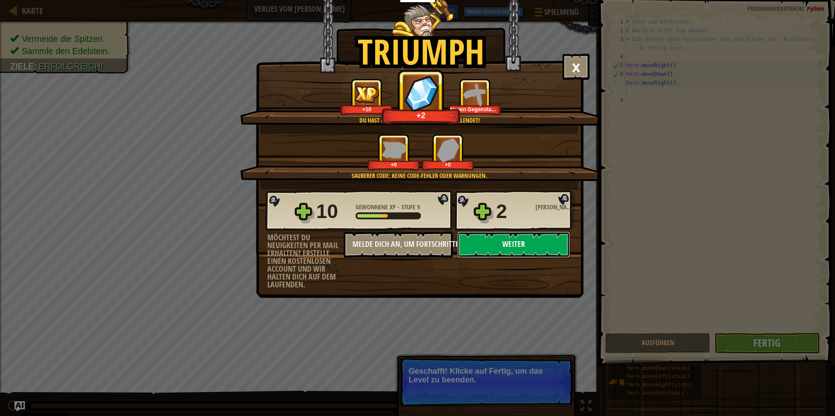
click at [551, 239] on button "Weiter" at bounding box center [513, 245] width 113 height 26
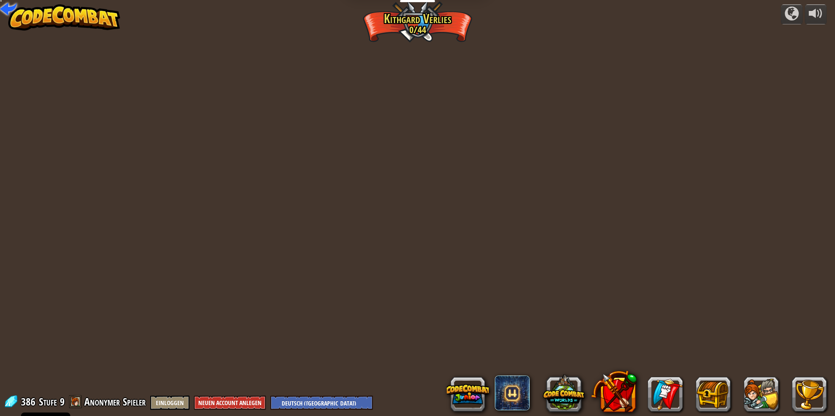
select select "de-DE"
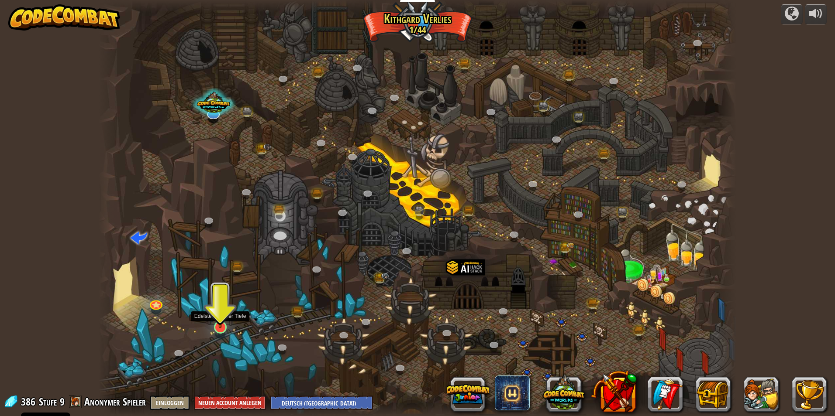
click at [216, 324] on img at bounding box center [220, 308] width 17 height 39
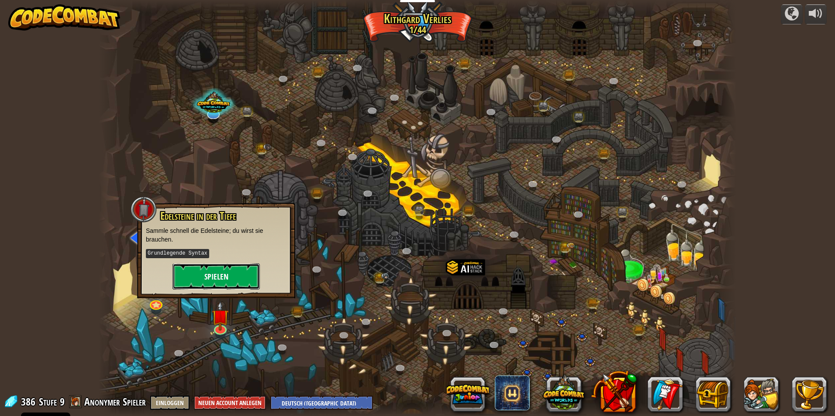
click at [223, 279] on button "Spielen" at bounding box center [215, 277] width 87 height 26
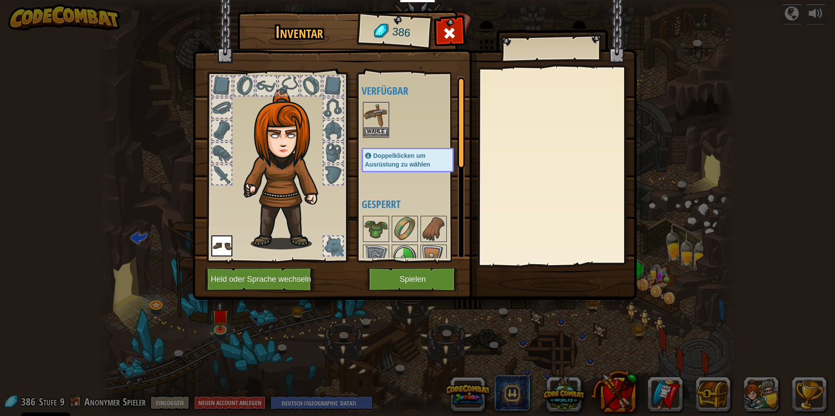
click at [381, 117] on img at bounding box center [376, 115] width 24 height 24
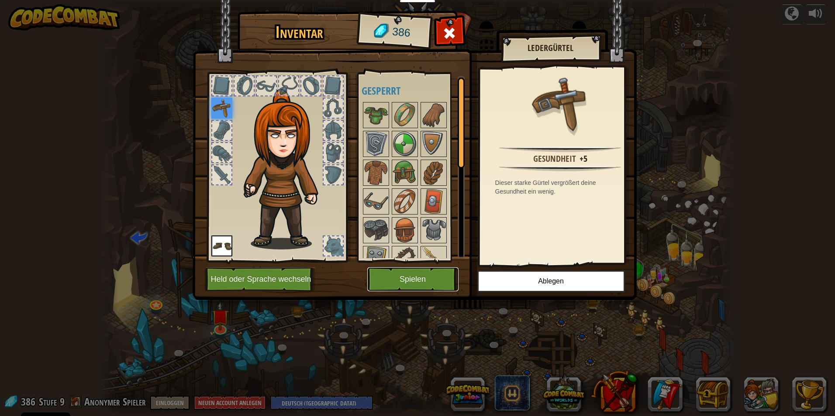
click at [411, 278] on button "Spielen" at bounding box center [412, 280] width 91 height 24
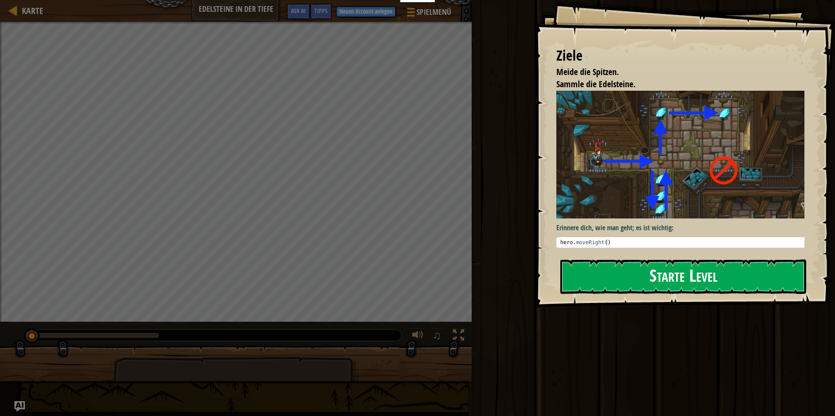
drag, startPoint x: 690, startPoint y: 260, endPoint x: 690, endPoint y: 265, distance: 4.8
click at [690, 261] on button "Starte Level" at bounding box center [683, 277] width 246 height 34
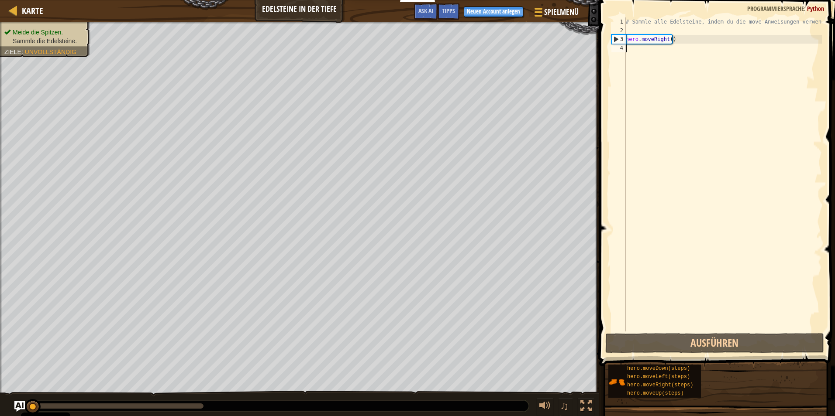
scroll to position [4, 0]
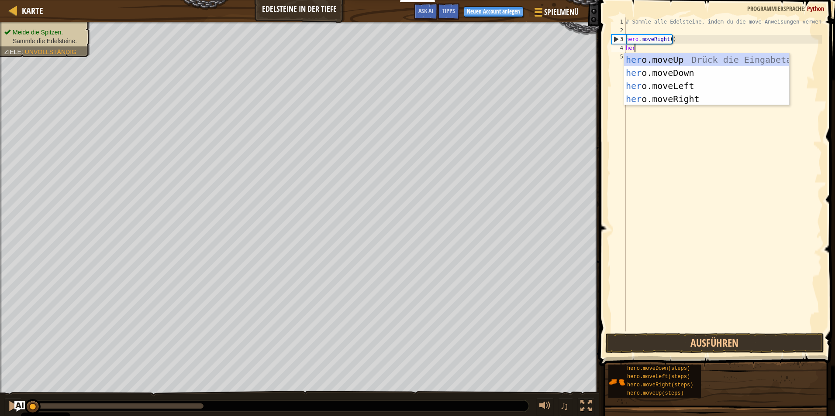
type textarea "hero"
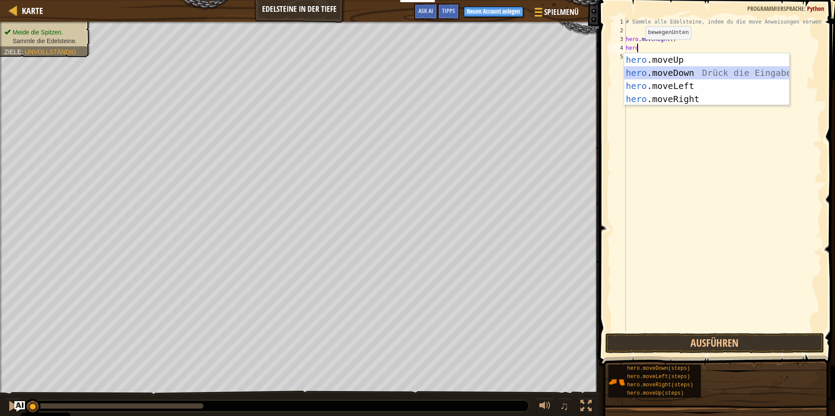
click at [683, 68] on div "hero .moveUp Drück die Eingabetaste hero .moveDown Drück die Eingabetaste hero …" at bounding box center [706, 92] width 165 height 79
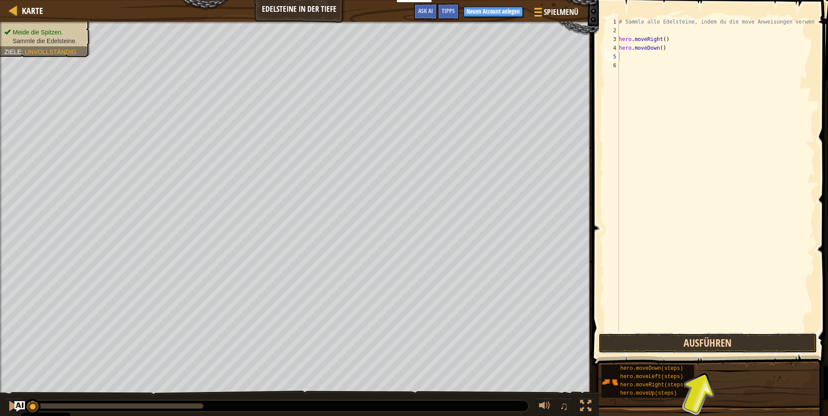
click at [682, 343] on button "Ausführen" at bounding box center [708, 344] width 219 height 20
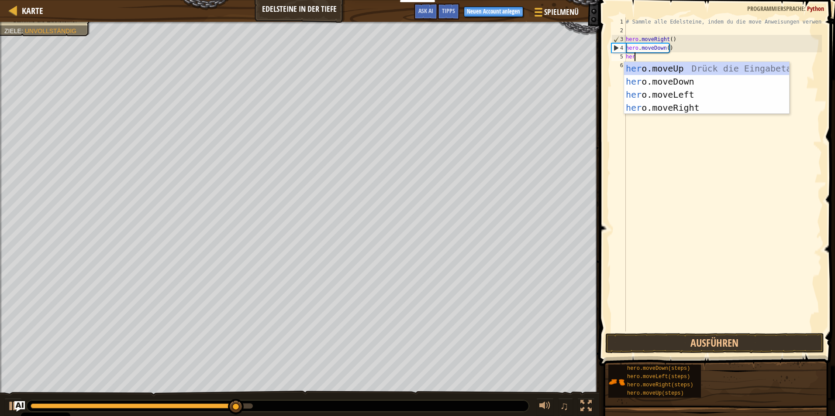
type textarea "hero"
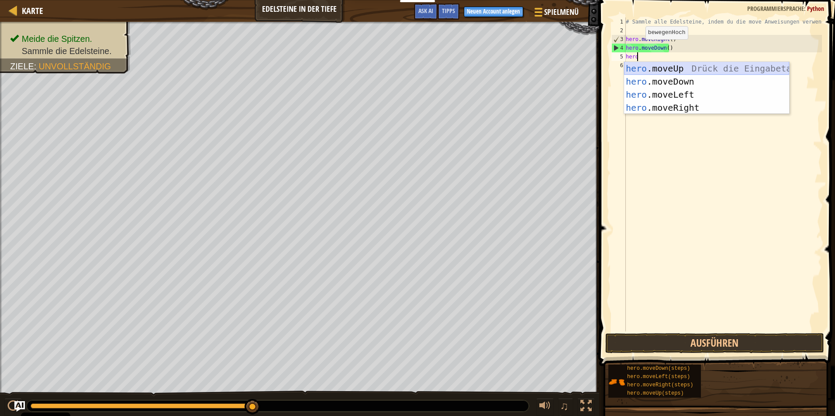
click at [681, 67] on div "hero .moveUp Drück die Eingabetaste hero .moveDown Drück die Eingabetaste hero …" at bounding box center [706, 101] width 165 height 79
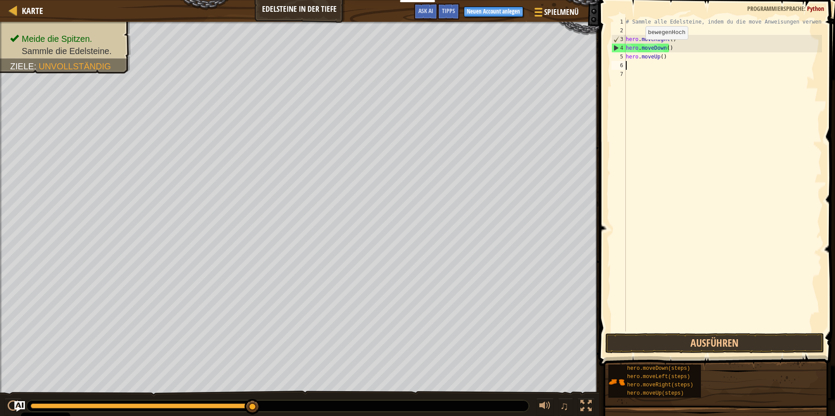
scroll to position [4, 0]
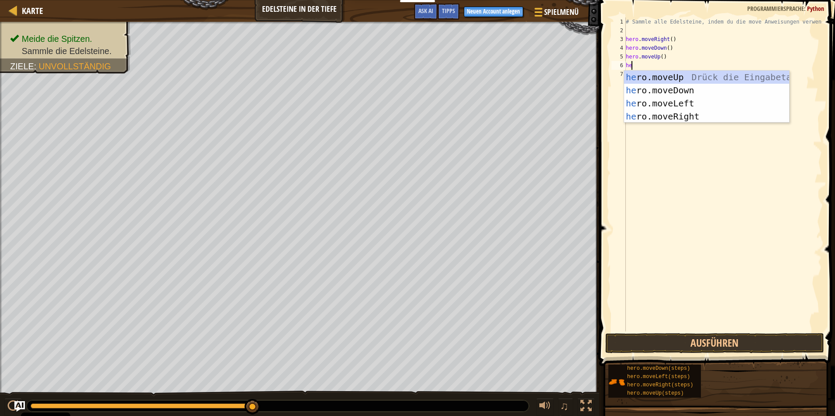
type textarea "hero"
click at [668, 74] on div "hero .moveUp Drück die Eingabetaste hero .moveDown Drück die Eingabetaste hero …" at bounding box center [706, 110] width 165 height 79
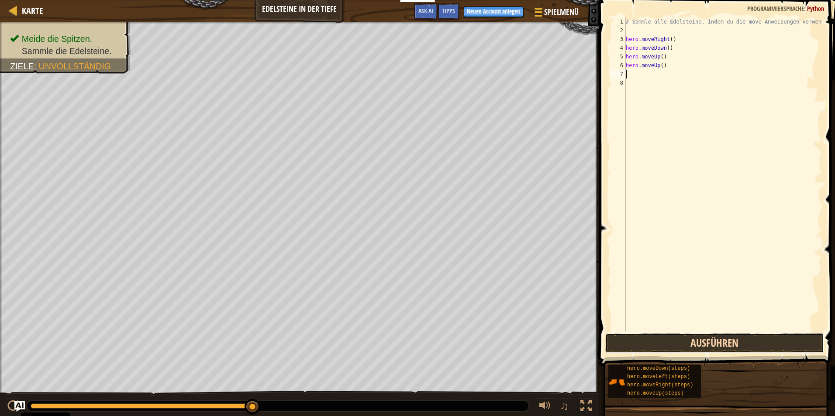
click at [695, 343] on button "Ausführen" at bounding box center [714, 344] width 219 height 20
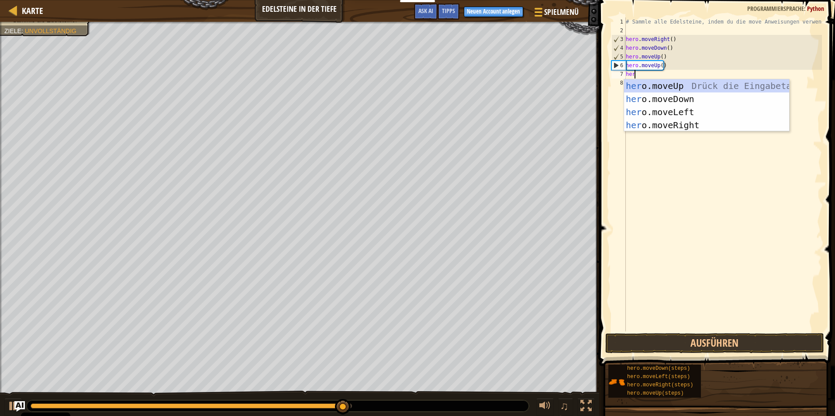
type textarea "hero"
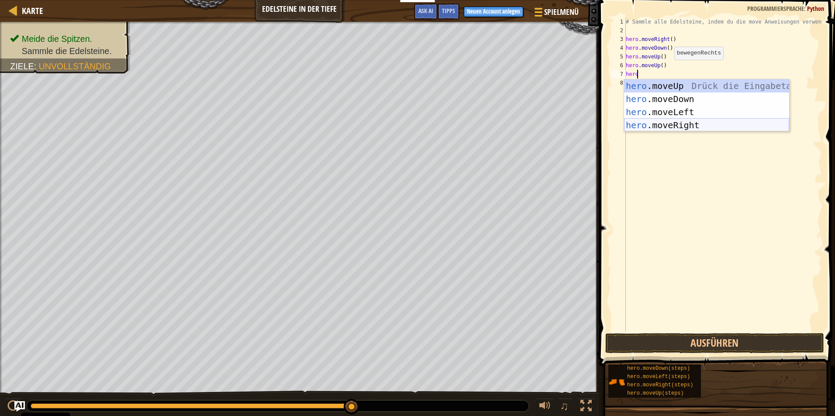
click at [692, 127] on div "hero .moveUp Drück die Eingabetaste hero .moveDown Drück die Eingabetaste hero …" at bounding box center [706, 118] width 165 height 79
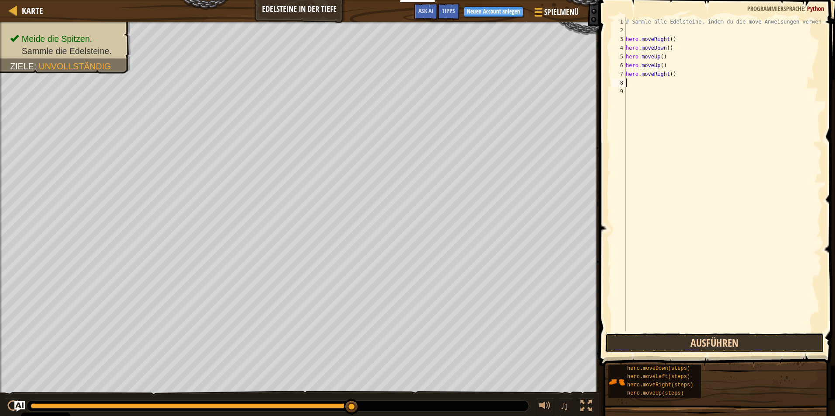
click at [644, 342] on button "Ausführen" at bounding box center [714, 344] width 219 height 20
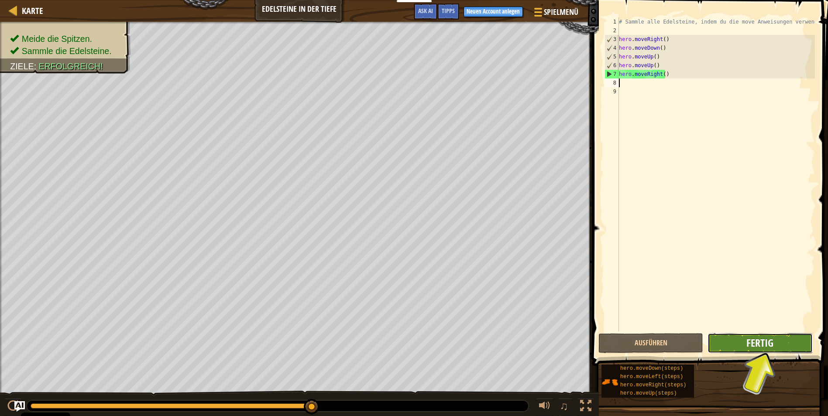
click at [752, 343] on span "Fertig" at bounding box center [760, 343] width 27 height 14
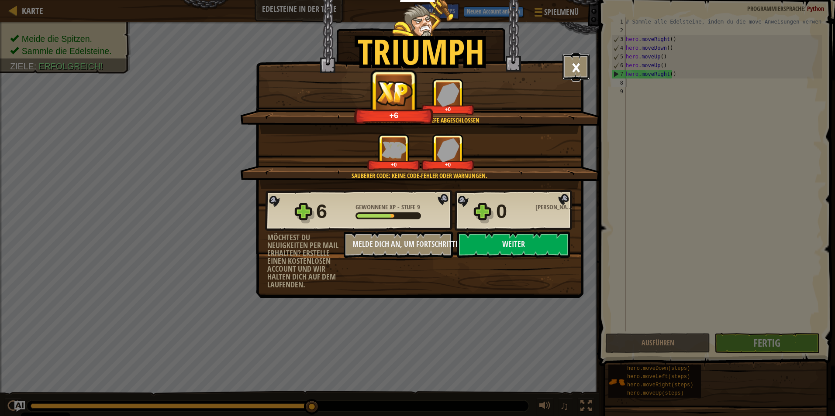
click at [573, 64] on button "×" at bounding box center [575, 67] width 27 height 26
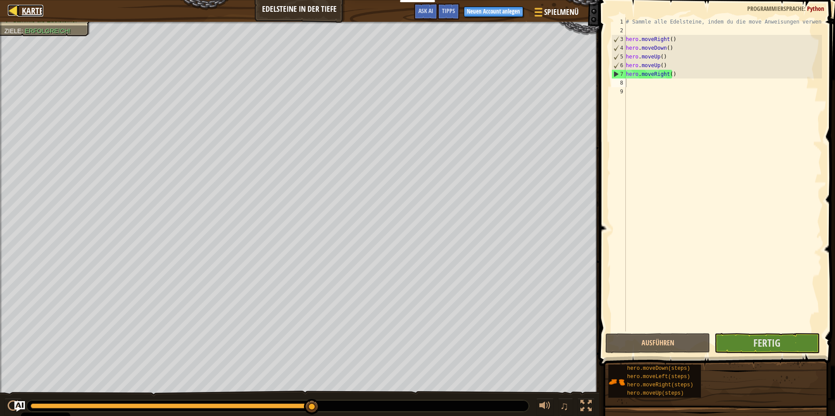
click at [16, 8] on div at bounding box center [13, 10] width 11 height 11
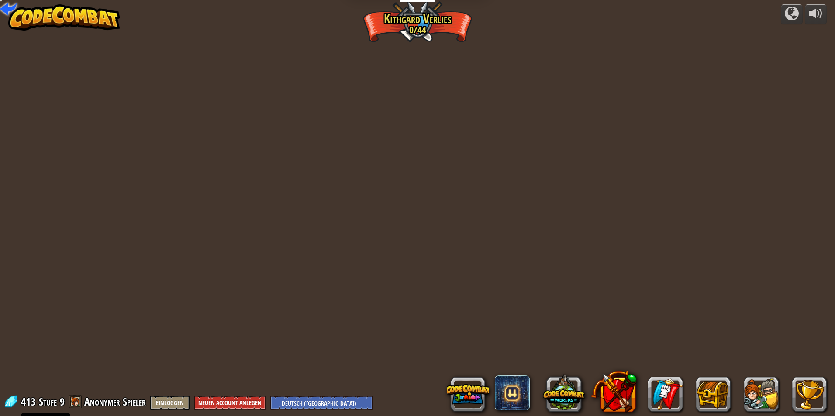
select select "de-DE"
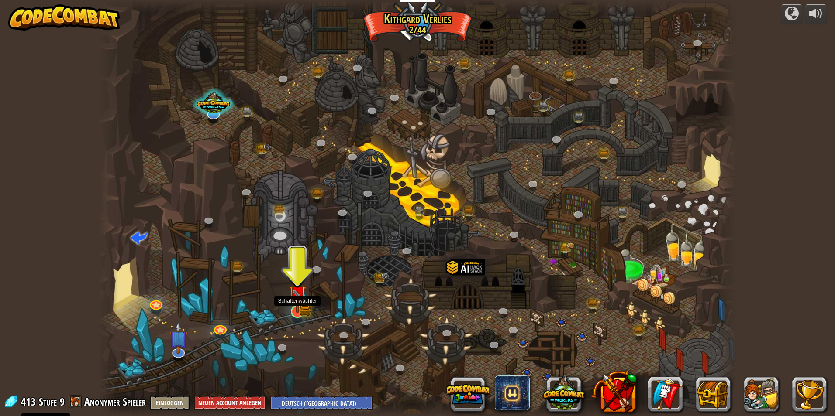
click at [297, 304] on img at bounding box center [297, 294] width 17 height 38
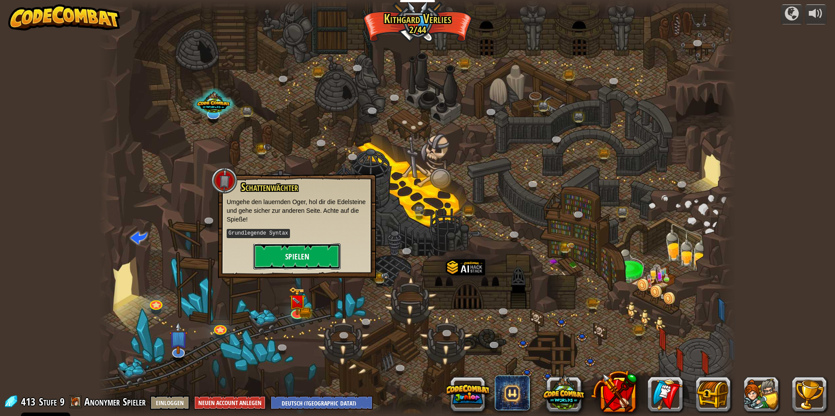
click at [303, 250] on button "Spielen" at bounding box center [296, 257] width 87 height 26
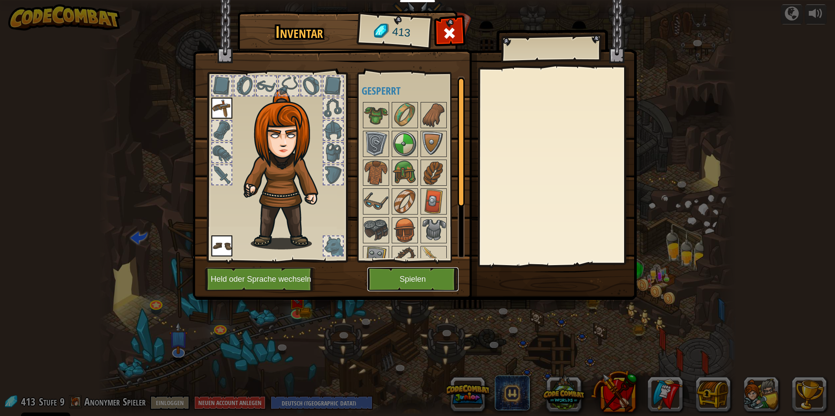
click at [404, 277] on button "Spielen" at bounding box center [412, 280] width 91 height 24
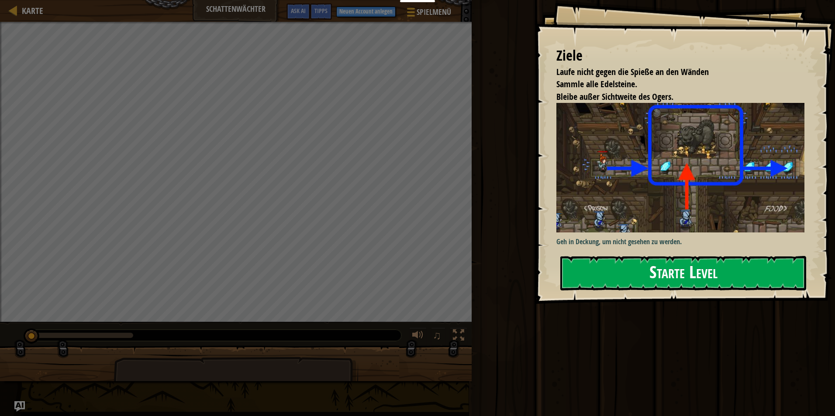
click at [686, 273] on button "Starte Level" at bounding box center [683, 273] width 246 height 34
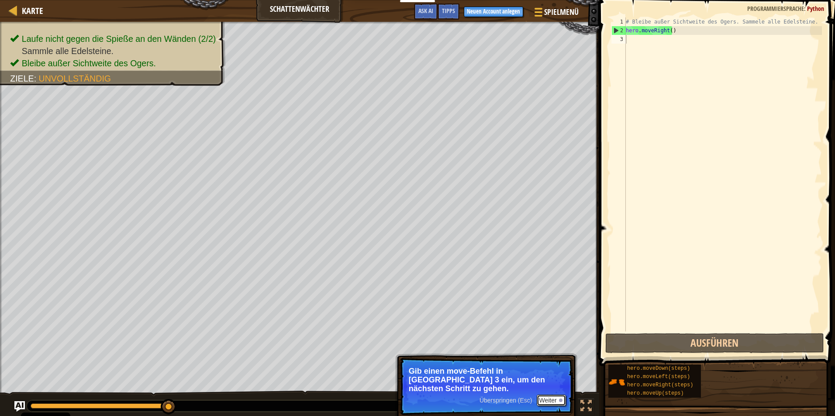
click at [551, 395] on button "Weiter" at bounding box center [551, 400] width 29 height 11
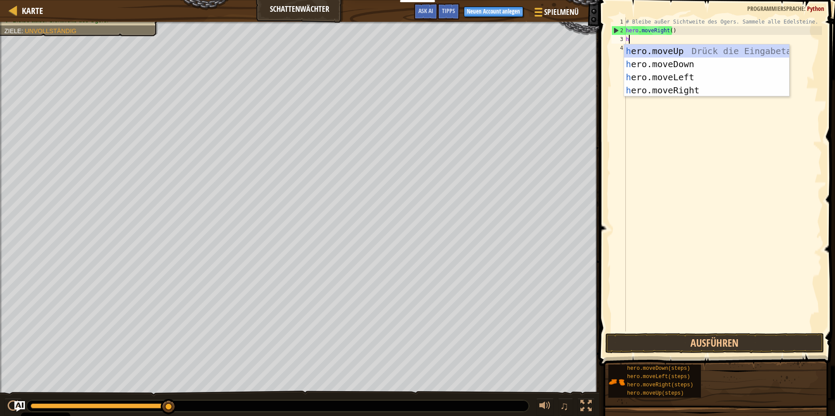
scroll to position [4, 0]
type textarea "hr"
select select "de-DE"
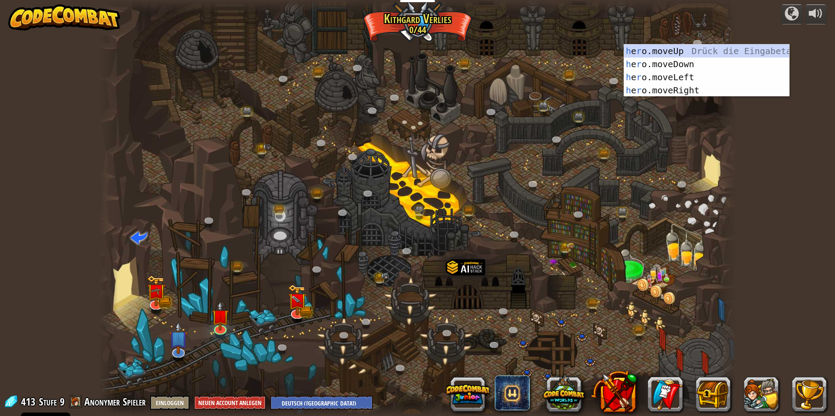
select select "de-DE"
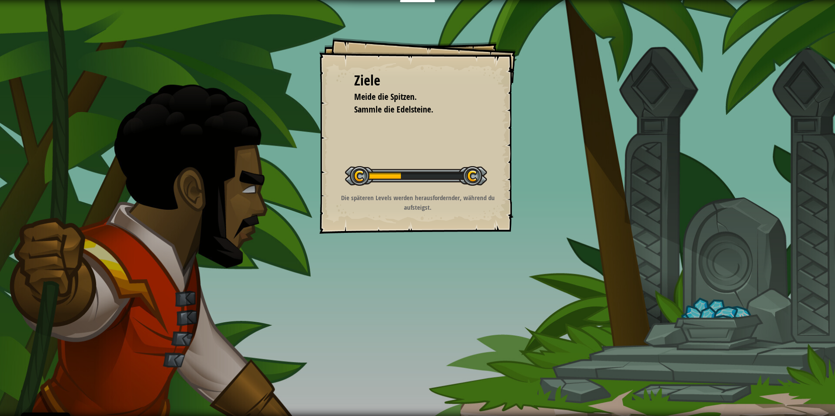
select select "de-DE"
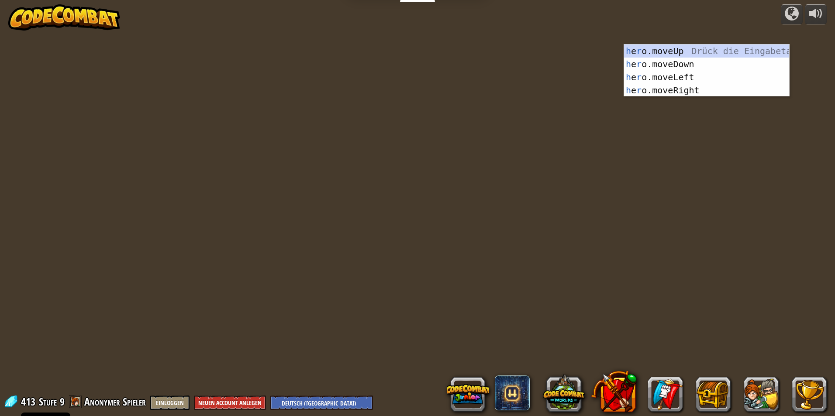
select select "de-DE"
